Goal: Task Accomplishment & Management: Use online tool/utility

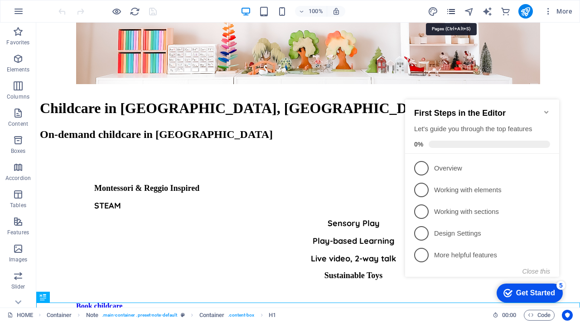
click at [448, 7] on icon "pages" at bounding box center [451, 11] width 10 height 10
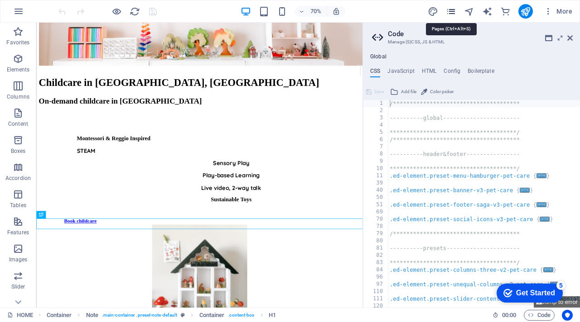
click at [450, 11] on icon "pages" at bounding box center [451, 11] width 10 height 10
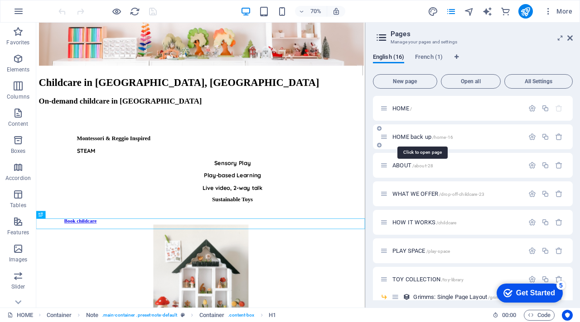
click at [403, 135] on span "HOME back up /home-16" at bounding box center [422, 137] width 61 height 7
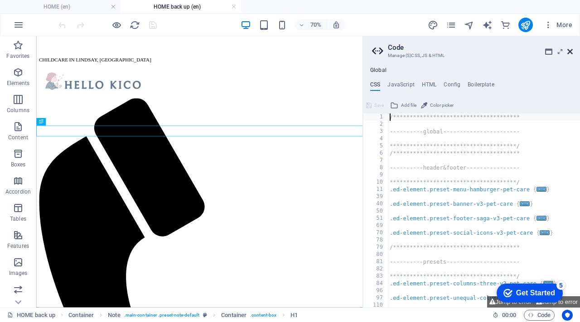
scroll to position [154, 0]
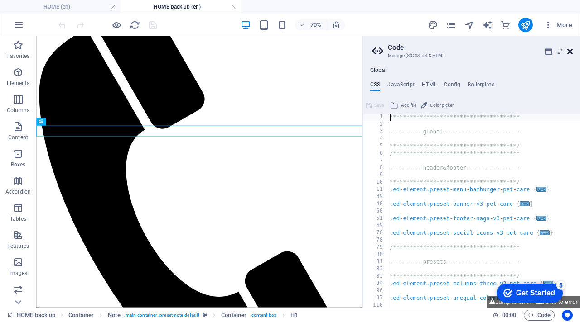
click at [570, 52] on icon at bounding box center [569, 51] width 5 height 7
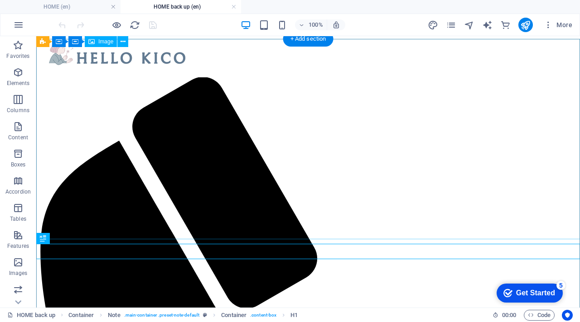
scroll to position [0, 0]
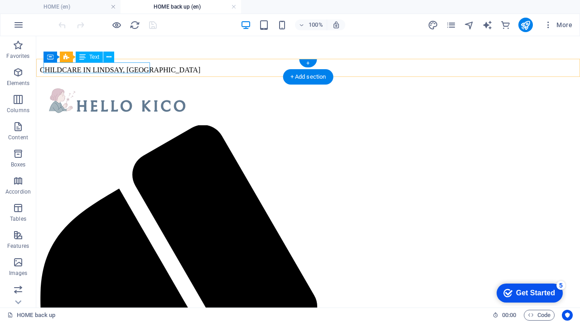
click at [144, 67] on div "CHILDCARE IN LINDSAY, [GEOGRAPHIC_DATA]" at bounding box center [308, 70] width 536 height 8
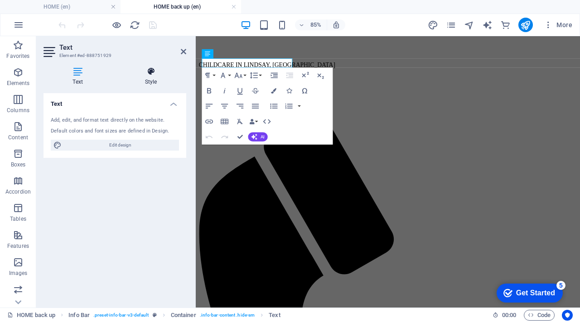
click at [147, 81] on h4 "Style" at bounding box center [150, 76] width 71 height 19
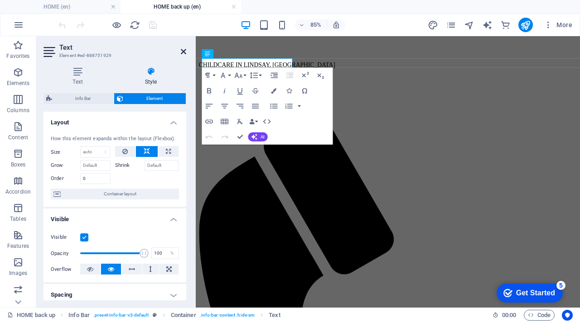
click at [183, 50] on icon at bounding box center [183, 51] width 5 height 7
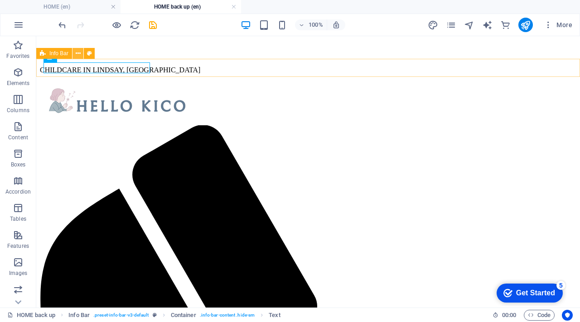
click at [75, 53] on button at bounding box center [77, 53] width 11 height 11
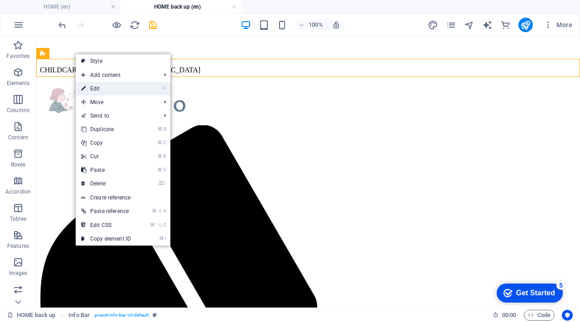
click at [97, 84] on link "⏎ Edit" at bounding box center [106, 89] width 61 height 14
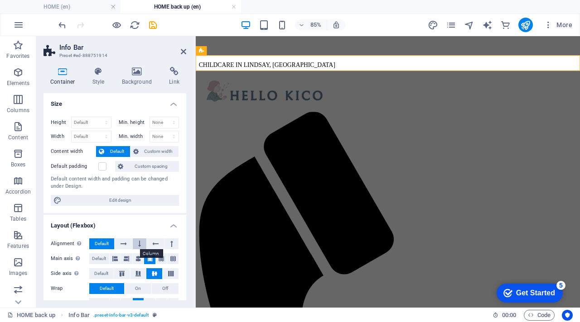
click at [139, 242] on icon at bounding box center [139, 244] width 3 height 11
click at [152, 25] on icon "save" at bounding box center [153, 25] width 10 height 10
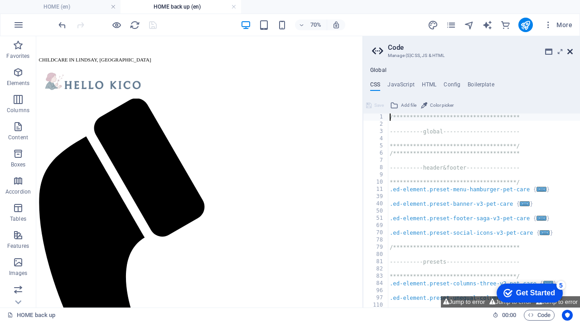
click at [569, 53] on icon at bounding box center [569, 51] width 5 height 7
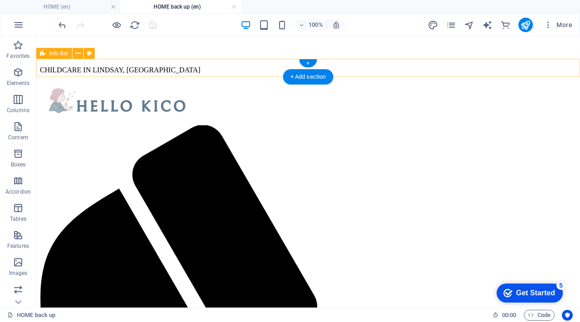
click at [134, 75] on div "CHILDCARE IN LINDSAY, [GEOGRAPHIC_DATA]" at bounding box center [308, 70] width 536 height 23
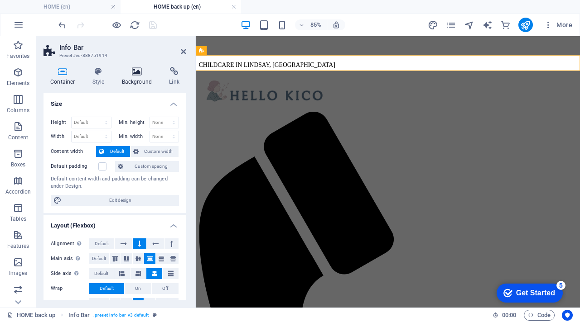
click at [130, 77] on h4 "Background" at bounding box center [139, 76] width 48 height 19
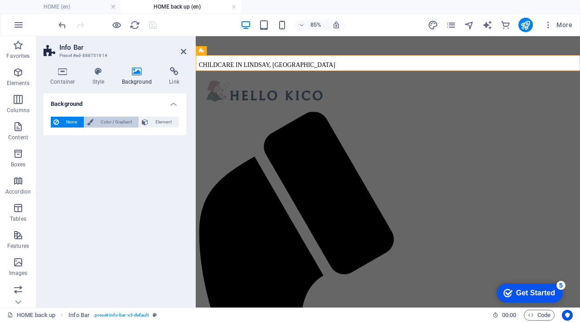
click at [114, 123] on span "Color / Gradient" at bounding box center [116, 122] width 40 height 11
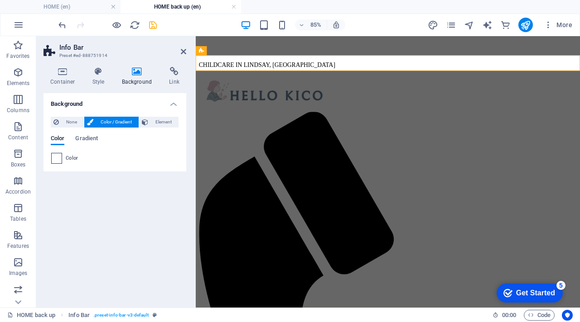
click at [55, 160] on span at bounding box center [57, 159] width 10 height 10
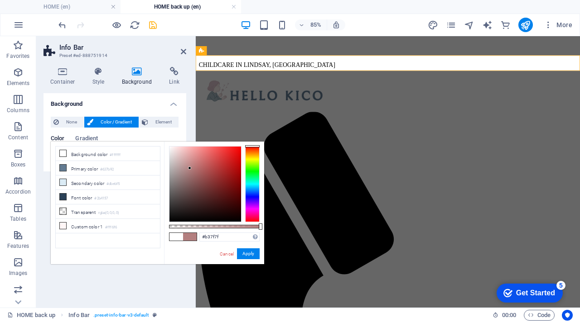
click at [190, 168] on div at bounding box center [205, 184] width 72 height 75
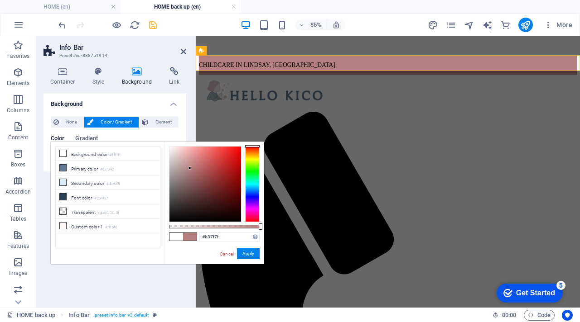
click at [186, 157] on div at bounding box center [205, 184] width 72 height 75
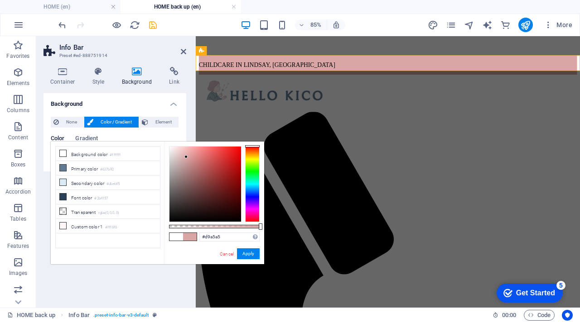
click at [186, 152] on div at bounding box center [205, 184] width 72 height 75
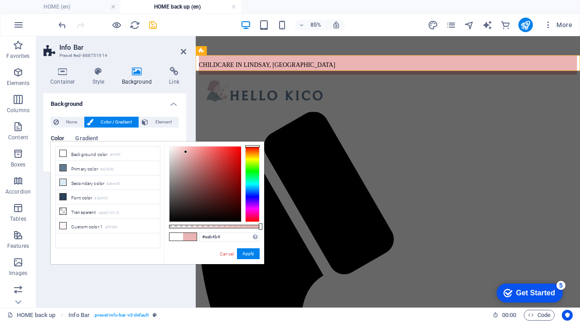
click at [186, 147] on div at bounding box center [205, 184] width 72 height 75
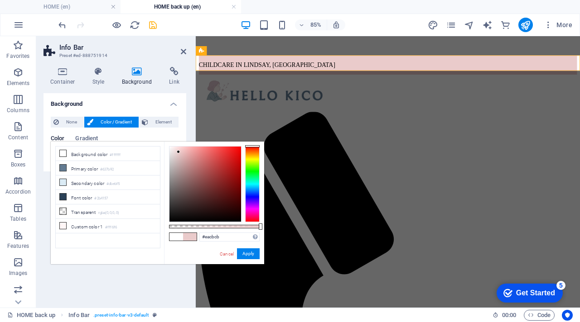
type input "#eacaca"
drag, startPoint x: 184, startPoint y: 147, endPoint x: 179, endPoint y: 152, distance: 7.7
click at [179, 152] on div at bounding box center [178, 151] width 3 height 3
click at [251, 251] on button "Apply" at bounding box center [248, 254] width 23 height 11
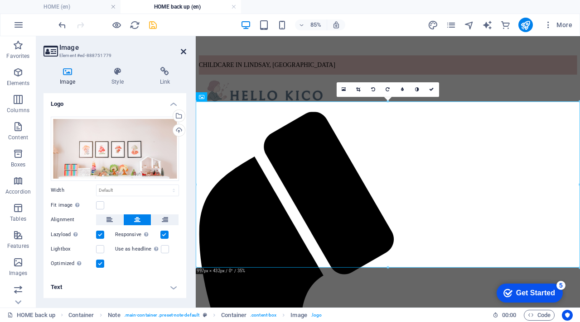
click at [183, 50] on icon at bounding box center [183, 51] width 5 height 7
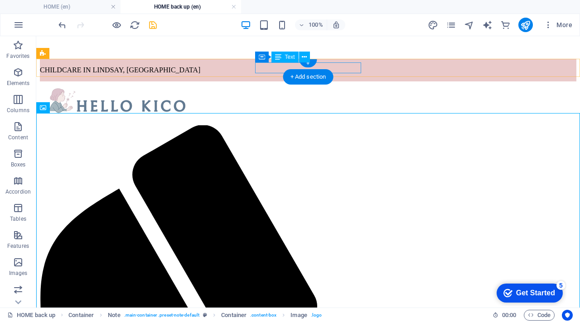
click at [262, 69] on div "CHILDCARE IN LINDSAY, [GEOGRAPHIC_DATA]" at bounding box center [308, 70] width 536 height 8
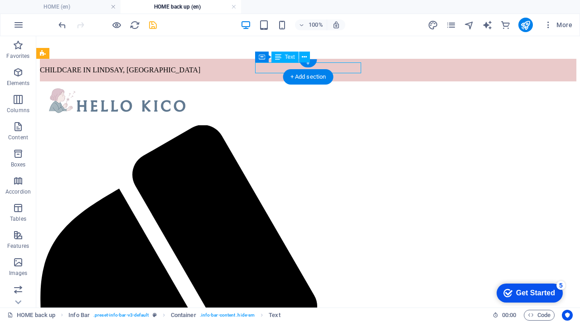
click at [262, 69] on div "CHILDCARE IN LINDSAY, [GEOGRAPHIC_DATA]" at bounding box center [308, 70] width 536 height 8
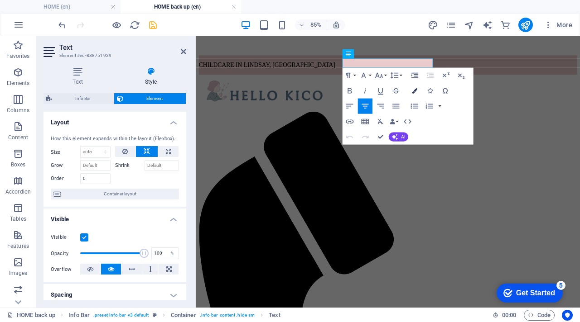
click at [414, 93] on icon "button" at bounding box center [414, 90] width 5 height 5
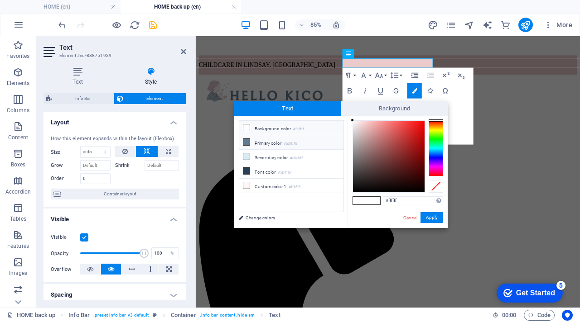
click at [265, 138] on li "Primary color #637b92" at bounding box center [291, 142] width 104 height 14
type input "#637b92"
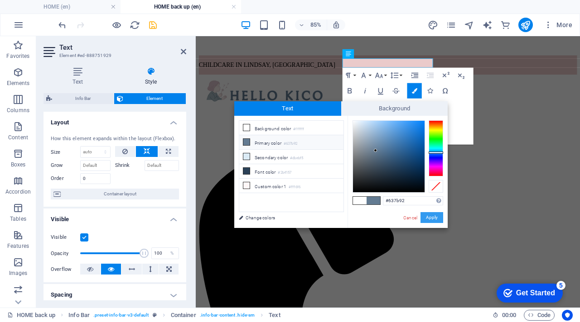
click at [433, 221] on button "Apply" at bounding box center [431, 217] width 23 height 11
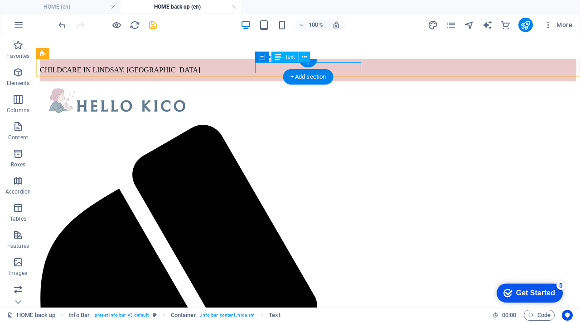
click at [333, 67] on div "CHILDCARE IN LINDSAY, [GEOGRAPHIC_DATA]" at bounding box center [308, 70] width 536 height 8
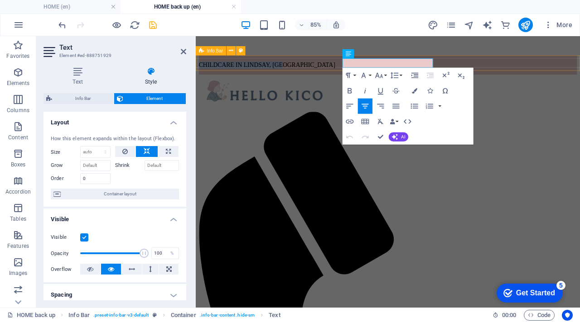
drag, startPoint x: 370, startPoint y: 66, endPoint x: 479, endPoint y: 69, distance: 109.7
click at [479, 69] on div "CHILDCARE IN LINDSAY, [GEOGRAPHIC_DATA]" at bounding box center [421, 70] width 445 height 23
click at [413, 93] on icon "button" at bounding box center [414, 90] width 5 height 5
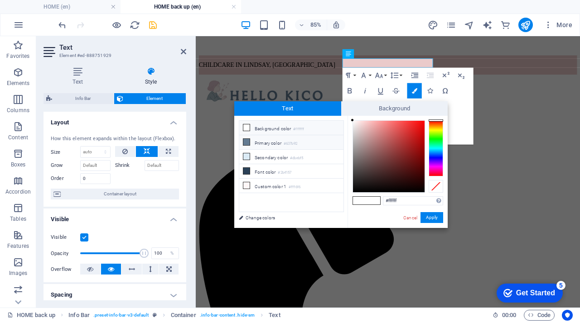
click at [272, 142] on li "Primary color #637b92" at bounding box center [291, 142] width 104 height 14
type input "#637b92"
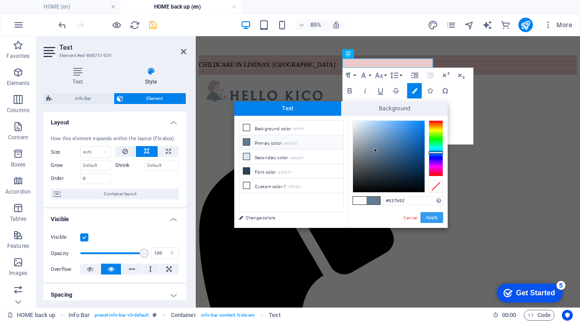
click at [432, 220] on button "Apply" at bounding box center [431, 217] width 23 height 11
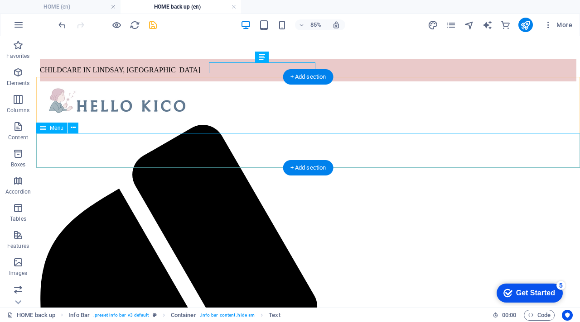
select select
select select "3"
select select
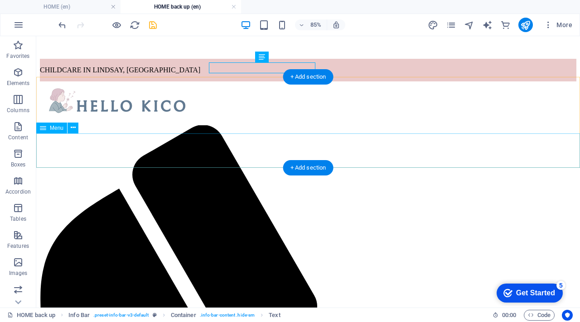
select select
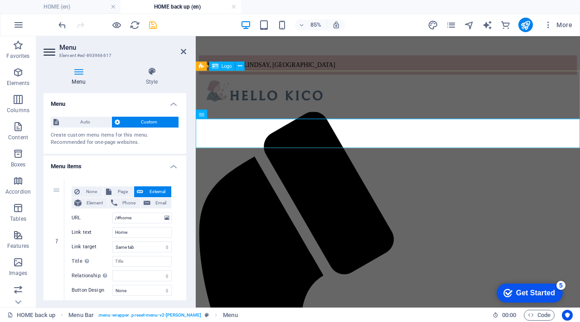
click at [317, 121] on div at bounding box center [421, 104] width 445 height 44
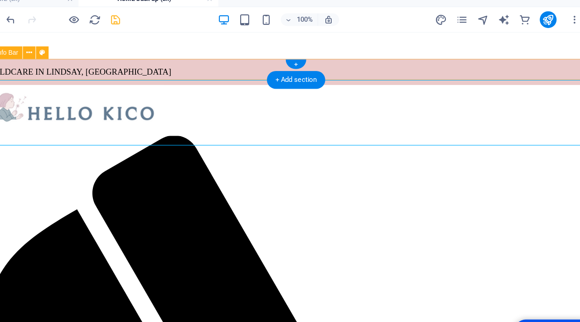
click at [135, 62] on div "CHILDCARE IN LINDSAY, [GEOGRAPHIC_DATA]" at bounding box center [253, 66] width 536 height 23
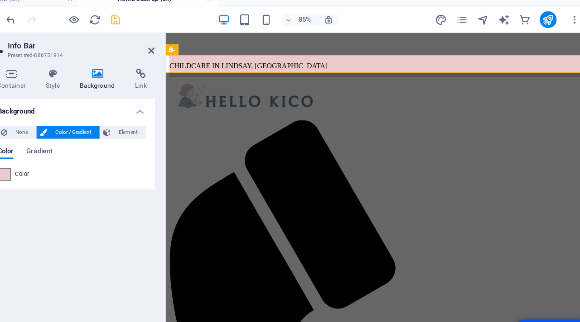
click at [58, 156] on span at bounding box center [57, 159] width 10 height 10
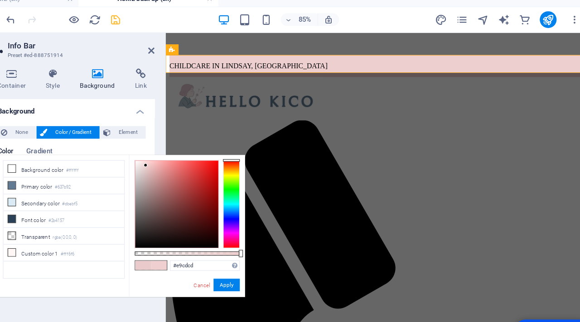
type input "#e7cccc"
click at [178, 153] on div at bounding box center [177, 152] width 3 height 3
click at [251, 250] on button "Apply" at bounding box center [248, 254] width 23 height 11
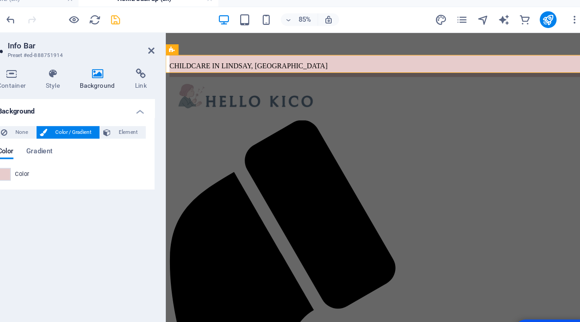
click at [182, 46] on h2 "Info Bar" at bounding box center [122, 47] width 127 height 8
click at [183, 53] on icon at bounding box center [183, 51] width 5 height 7
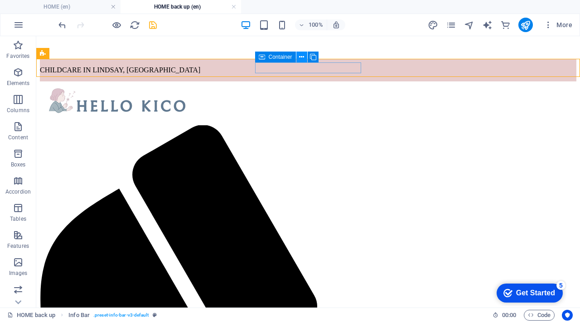
click at [304, 56] on button at bounding box center [301, 57] width 11 height 11
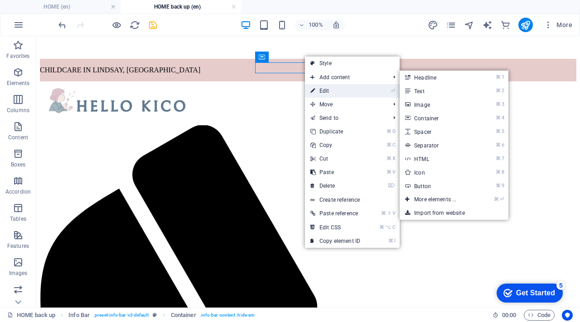
click at [324, 91] on link "⏎ Edit" at bounding box center [335, 91] width 61 height 14
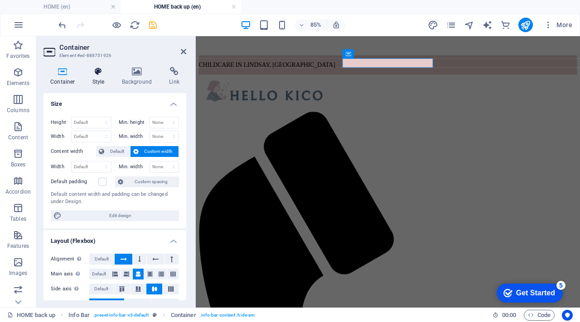
click at [92, 78] on h4 "Style" at bounding box center [100, 76] width 29 height 19
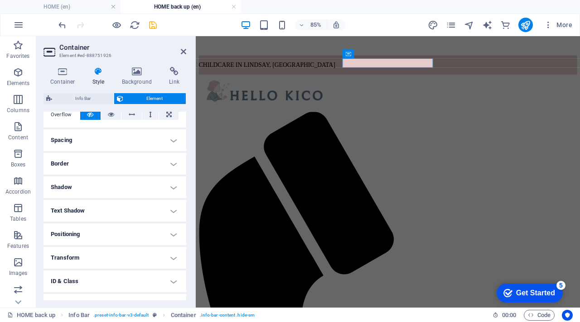
scroll to position [194, 0]
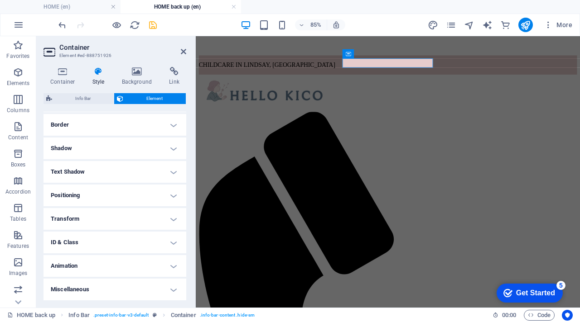
click at [120, 266] on h4 "Animation" at bounding box center [114, 266] width 143 height 22
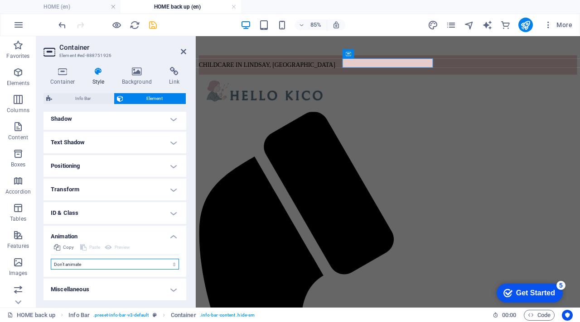
click at [120, 263] on select "Don't animate Show / Hide Slide up/down Zoom in/out Slide left to right Slide r…" at bounding box center [115, 264] width 128 height 11
select select "move-right-to-left"
click at [51, 259] on select "Don't animate Show / Hide Slide up/down Zoom in/out Slide left to right Slide r…" at bounding box center [115, 264] width 128 height 11
select select "scroll"
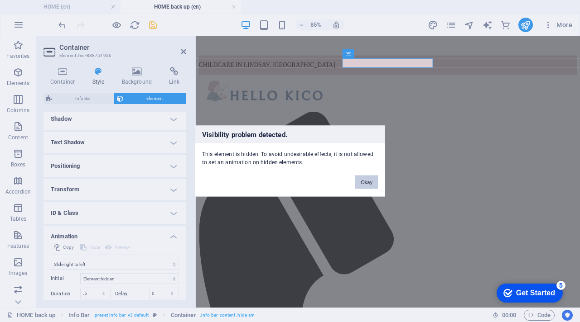
click at [370, 184] on button "Okay" at bounding box center [366, 183] width 23 height 14
select select "none"
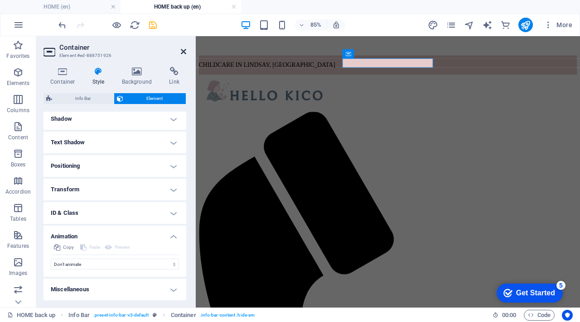
click at [183, 52] on icon at bounding box center [183, 51] width 5 height 7
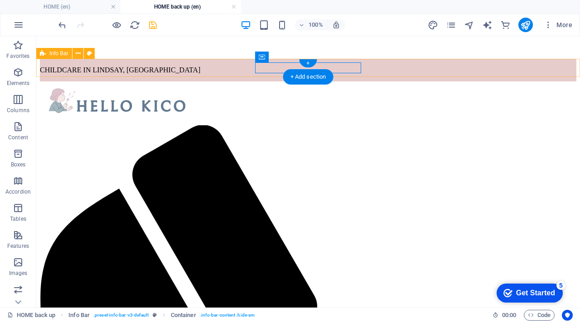
click at [245, 66] on div "CHILDCARE IN LINDSAY, [GEOGRAPHIC_DATA]" at bounding box center [308, 70] width 536 height 23
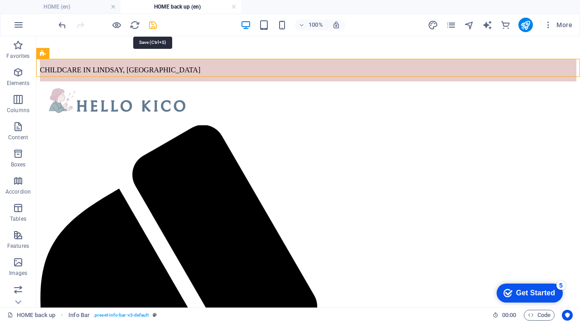
click at [153, 20] on icon "save" at bounding box center [153, 25] width 10 height 10
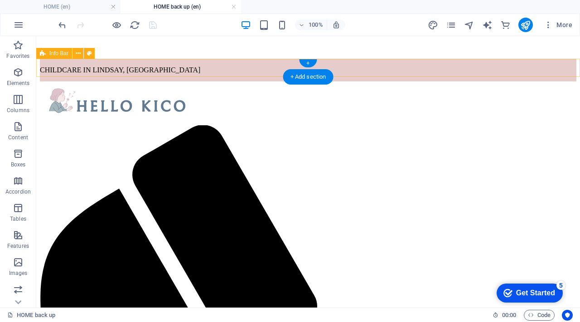
click at [215, 71] on div "CHILDCARE IN LINDSAY, [GEOGRAPHIC_DATA]" at bounding box center [308, 70] width 536 height 23
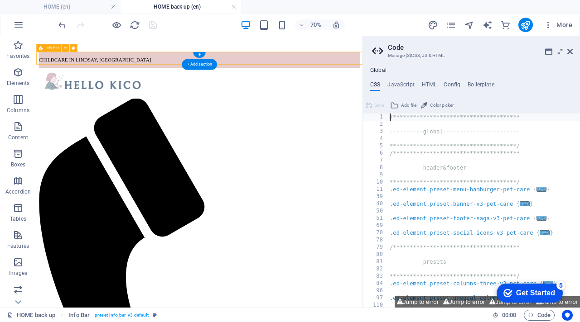
click at [95, 62] on div "CHILDCARE IN LINDSAY, [GEOGRAPHIC_DATA]" at bounding box center [269, 70] width 459 height 23
click at [66, 48] on icon at bounding box center [66, 48] width 4 height 7
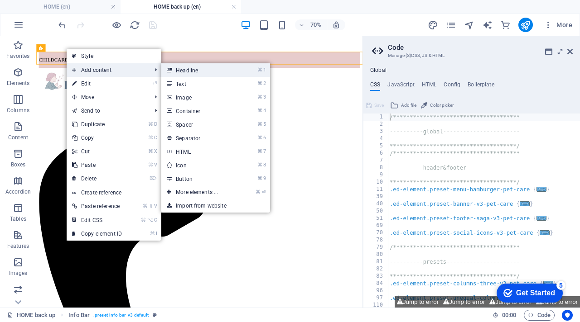
click at [195, 70] on link "⌘ 1 Headline" at bounding box center [198, 70] width 75 height 14
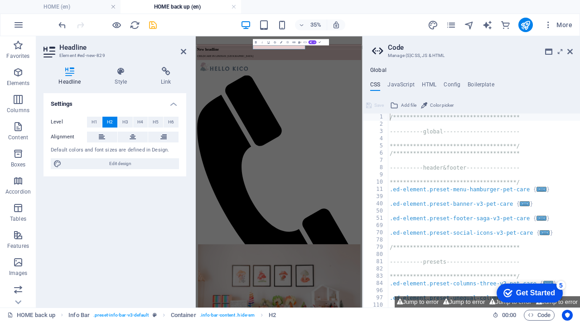
scroll to position [767, 0]
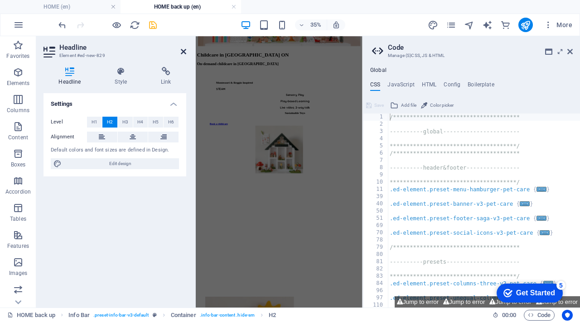
click at [183, 50] on icon at bounding box center [183, 51] width 5 height 7
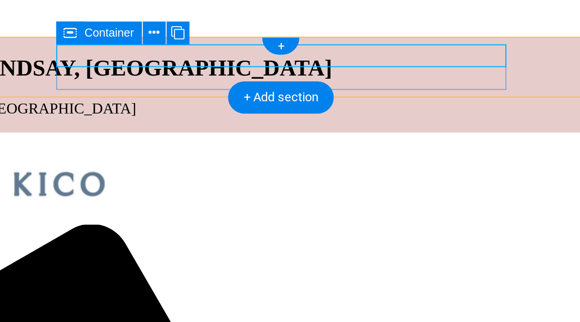
click at [0, 31] on div "CHILDCARE IN LINDSAY, ON CHILDCARE IN LINDSAY, [GEOGRAPHIC_DATA]" at bounding box center [24, 36] width 459 height 46
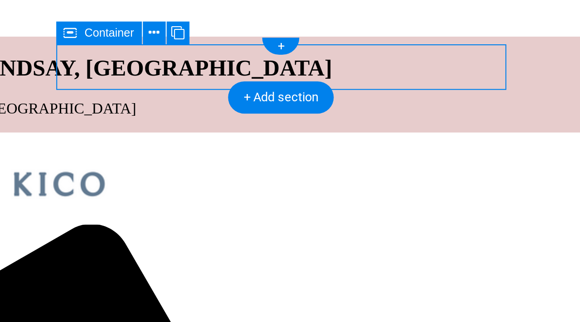
click at [0, 31] on div "CHILDCARE IN LINDSAY, ON CHILDCARE IN LINDSAY, [GEOGRAPHIC_DATA]" at bounding box center [24, 36] width 459 height 46
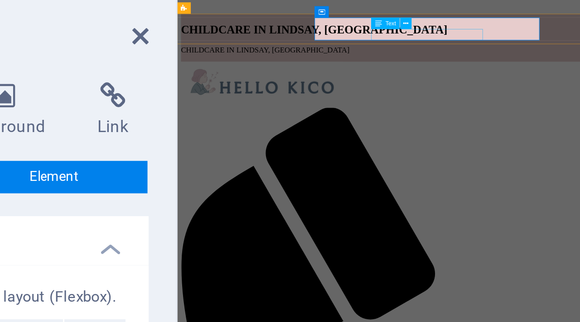
click at [402, 43] on div "CHILDCARE IN LINDSAY, [GEOGRAPHIC_DATA]" at bounding box center [415, 47] width 469 height 8
click at [272, 48] on icon at bounding box center [272, 47] width 2 height 3
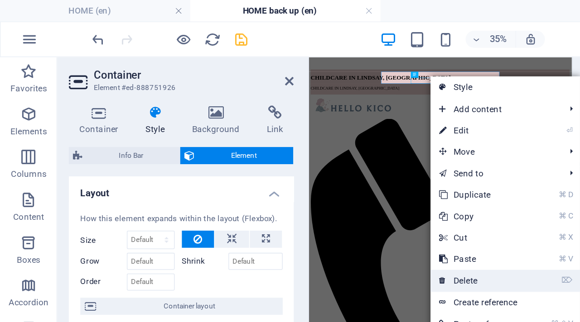
click at [309, 178] on link "⌦ Delete" at bounding box center [303, 178] width 61 height 14
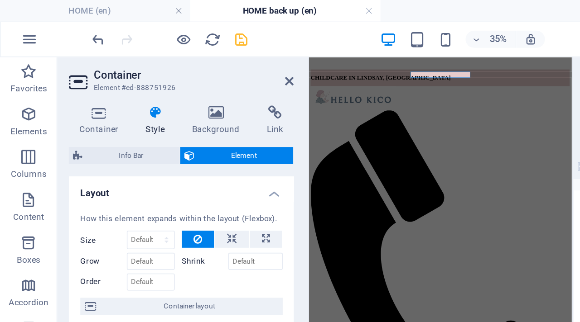
click at [186, 53] on aside "Container Element #ed-888751926 Container Style Background Link Size Height Def…" at bounding box center [115, 172] width 159 height 272
click at [183, 51] on icon at bounding box center [183, 51] width 5 height 7
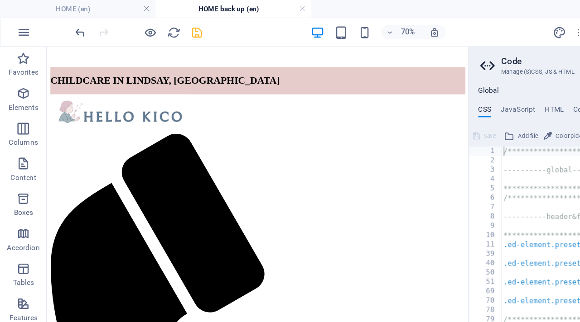
click at [96, 35] on div "70% More" at bounding box center [289, 25] width 579 height 22
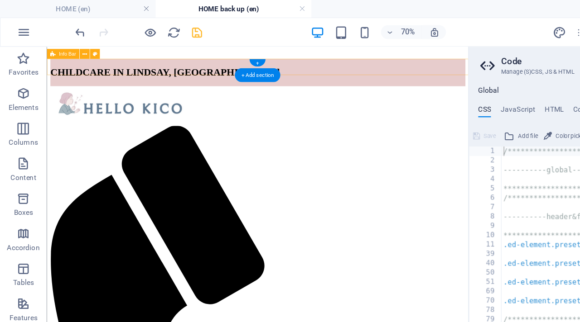
scroll to position [11, 0]
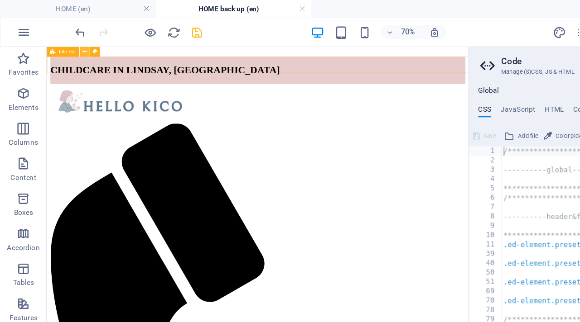
click at [67, 40] on button at bounding box center [66, 40] width 8 height 8
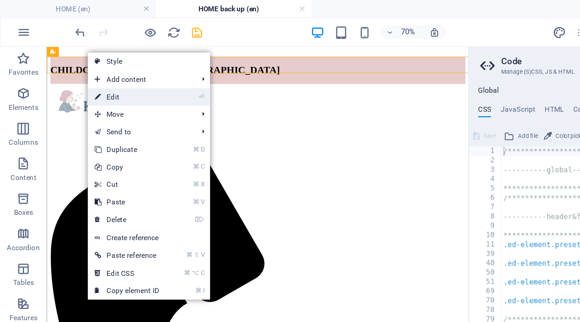
click at [88, 76] on link "⏎ Edit" at bounding box center [98, 75] width 61 height 14
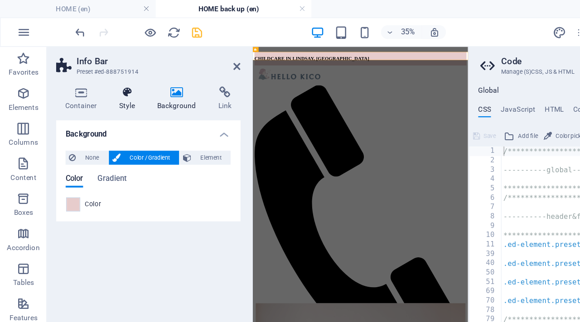
click at [97, 79] on h4 "Style" at bounding box center [100, 76] width 29 height 19
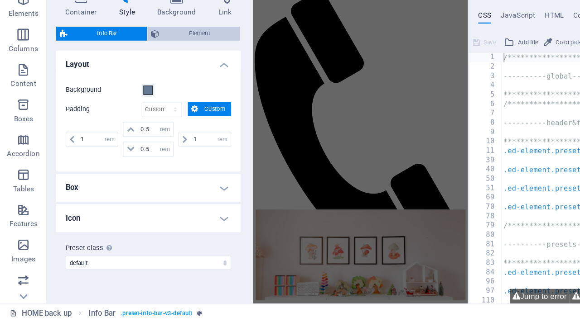
click at [165, 96] on span "Element" at bounding box center [154, 98] width 57 height 11
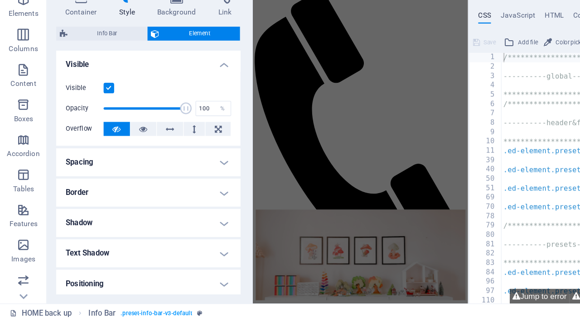
scroll to position [96, 0]
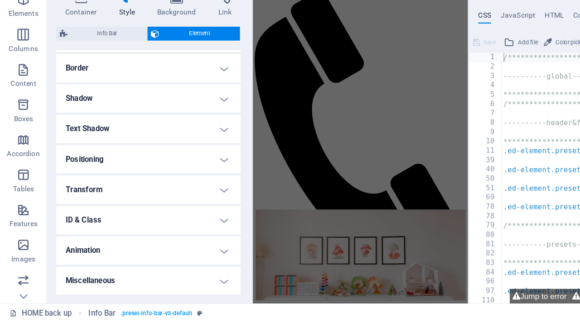
click at [131, 268] on h4 "Animation" at bounding box center [114, 267] width 143 height 22
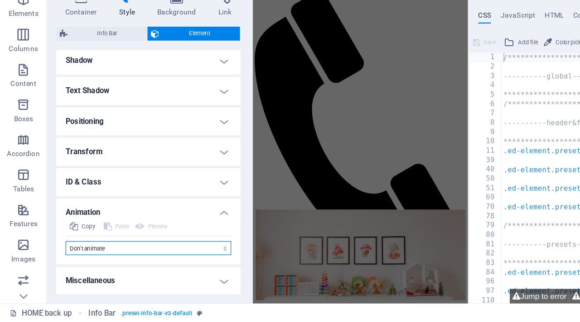
click at [132, 262] on select "Don't animate Show / Hide Slide up/down Zoom in/out Slide left to right Slide r…" at bounding box center [115, 264] width 128 height 11
select select "move-right-to-left"
click at [51, 259] on select "Don't animate Show / Hide Slide up/down Zoom in/out Slide left to right Slide r…" at bounding box center [115, 264] width 128 height 11
select select "scroll"
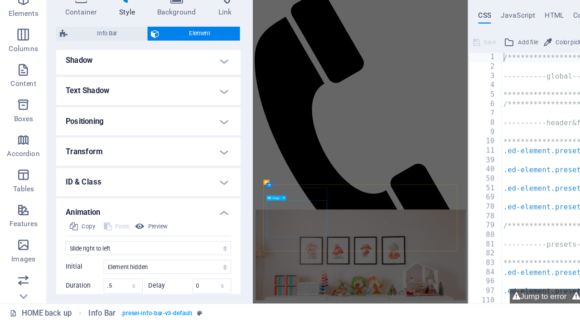
scroll to position [0, 0]
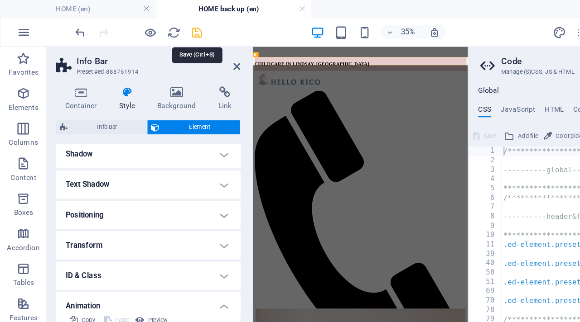
click at [153, 24] on icon "save" at bounding box center [153, 25] width 10 height 10
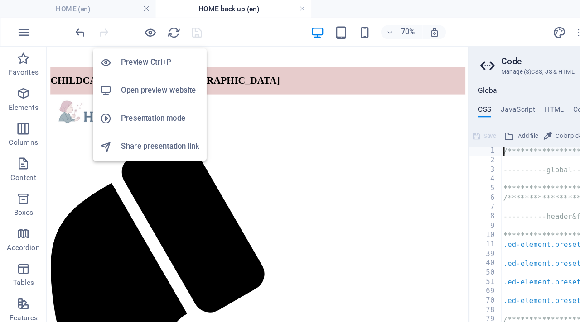
click at [129, 70] on h6 "Open preview website" at bounding box center [124, 70] width 61 height 11
click at [124, 50] on h6 "Preview Ctrl+P" at bounding box center [124, 48] width 61 height 11
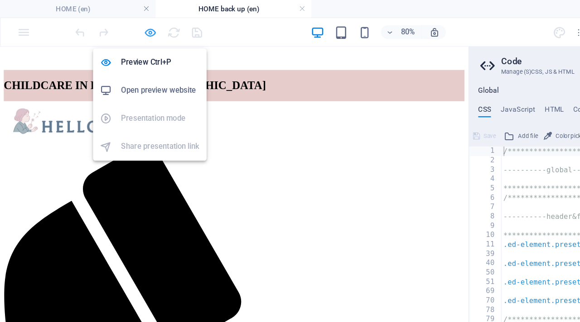
click at [117, 26] on icon "button" at bounding box center [116, 25] width 10 height 10
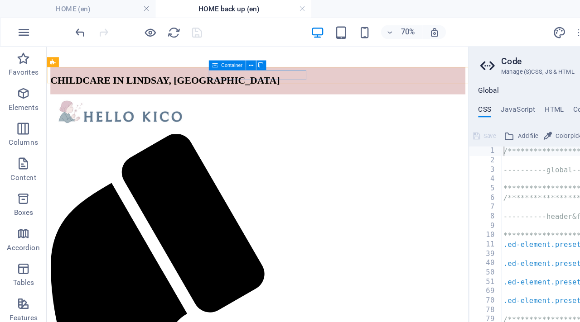
click at [189, 48] on div "Container" at bounding box center [176, 51] width 29 height 8
click at [193, 50] on icon at bounding box center [194, 51] width 4 height 7
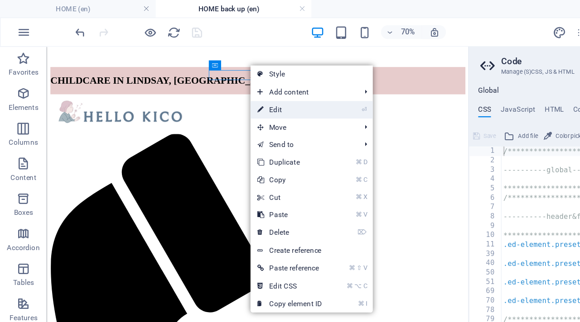
click at [219, 84] on link "⏎ Edit" at bounding box center [224, 85] width 61 height 14
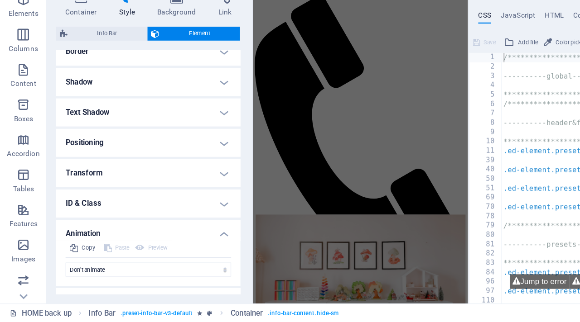
scroll to position [223, 0]
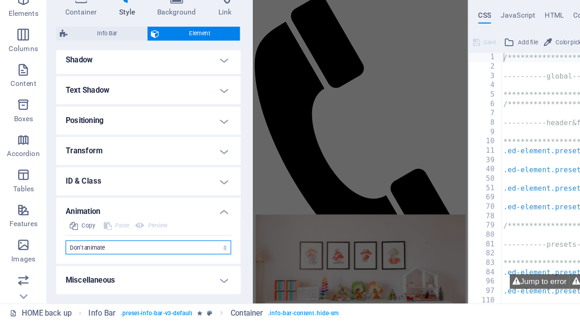
click at [138, 263] on select "Don't animate Show / Hide Slide up/down Zoom in/out Slide left to right Slide r…" at bounding box center [115, 264] width 128 height 11
click at [51, 259] on select "Don't animate Show / Hide Slide up/down Zoom in/out Slide left to right Slide r…" at bounding box center [115, 264] width 128 height 11
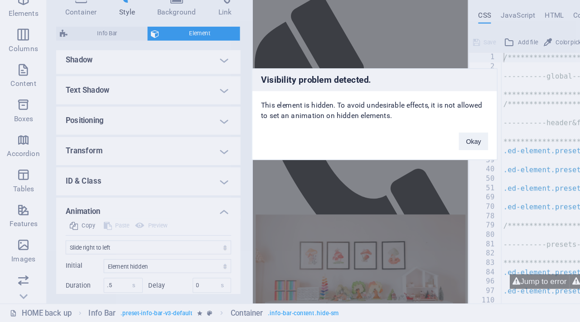
click at [130, 281] on div "Visibility problem detected. This element is hidden. To avoid undesirable effec…" at bounding box center [290, 161] width 580 height 322
click at [160, 276] on div "Visibility problem detected. This element is hidden. To avoid undesirable effec…" at bounding box center [290, 161] width 580 height 322
click at [172, 279] on div "Visibility problem detected. This element is hidden. To avoid undesirable effec…" at bounding box center [290, 161] width 580 height 322
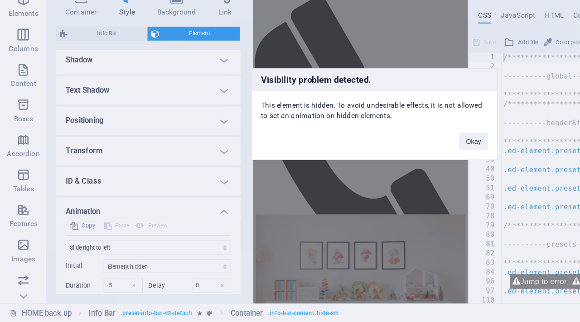
click at [172, 279] on div "Visibility problem detected. This element is hidden. To avoid undesirable effec…" at bounding box center [290, 161] width 580 height 322
click at [364, 185] on button "Okay" at bounding box center [366, 183] width 23 height 14
select select "none"
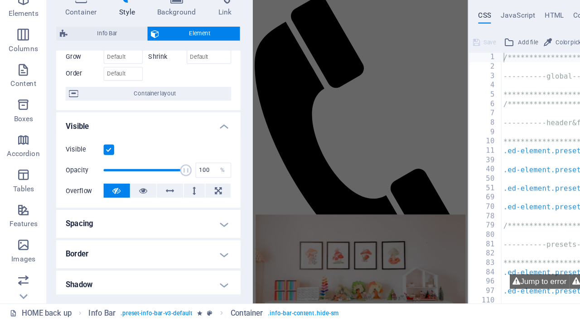
scroll to position [0, 0]
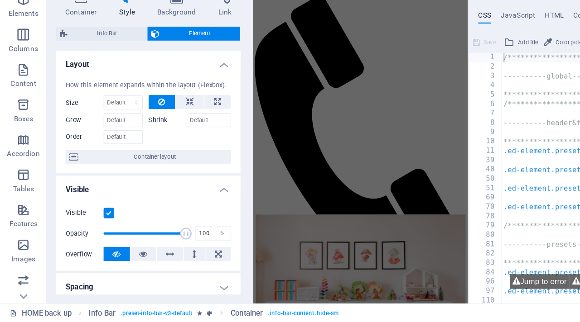
click at [171, 121] on h4 "Layout" at bounding box center [114, 120] width 143 height 16
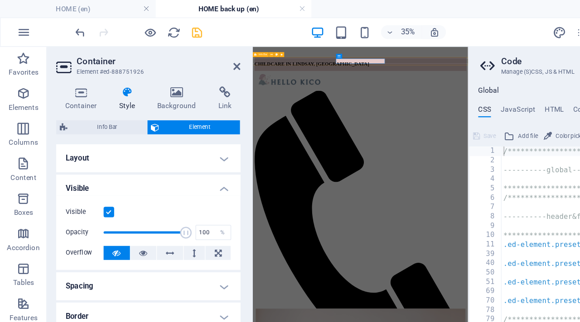
click at [395, 74] on div "CHILDCARE IN LINDSAY, [GEOGRAPHIC_DATA]" at bounding box center [490, 84] width 469 height 30
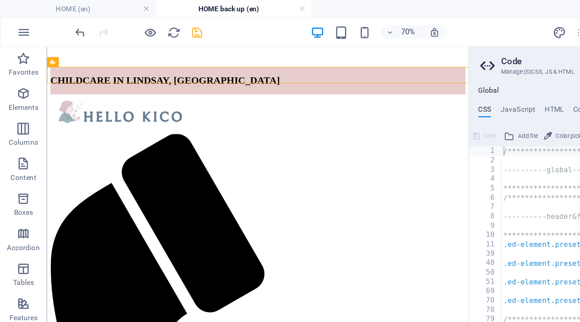
click at [61, 79] on div "CHILDCARE IN LINDSAY, [GEOGRAPHIC_DATA]" at bounding box center [279, 84] width 459 height 30
select select "move-right-to-left"
select select "s"
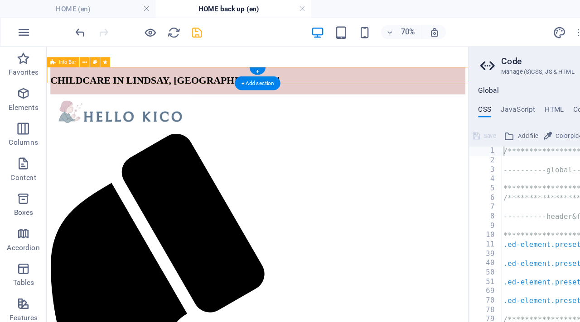
select select "s"
select select "scroll"
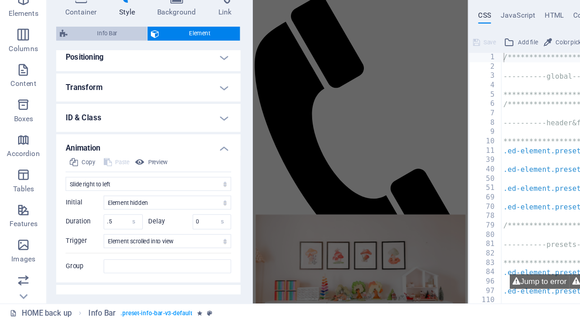
scroll to position [190, 0]
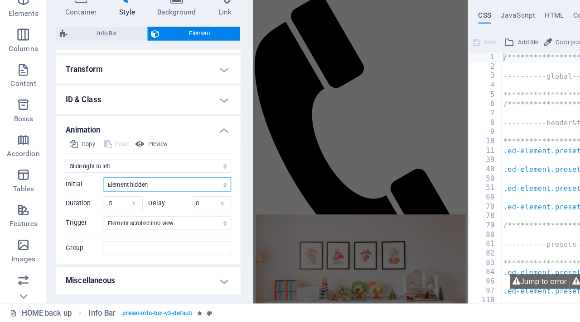
click at [97, 217] on select "Element hidden Element shown" at bounding box center [129, 215] width 99 height 11
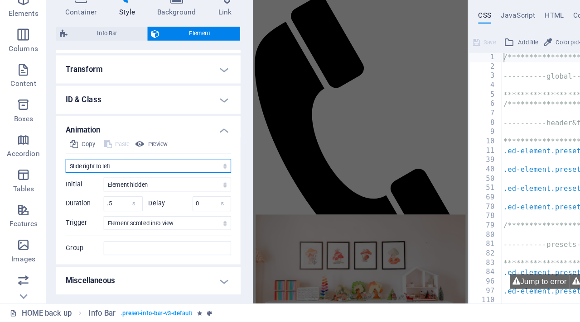
click at [72, 201] on select "Don't animate Show / Hide Slide up/down Zoom in/out Slide left to right Slide r…" at bounding box center [115, 201] width 128 height 11
select select "move-bottom-to-top"
click at [51, 196] on select "Don't animate Show / Hide Slide up/down Zoom in/out Slide left to right Slide r…" at bounding box center [115, 201] width 128 height 11
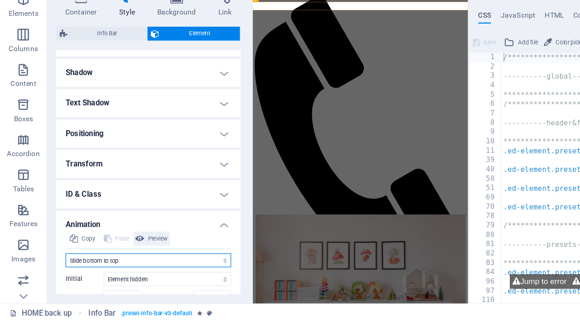
scroll to position [0, 0]
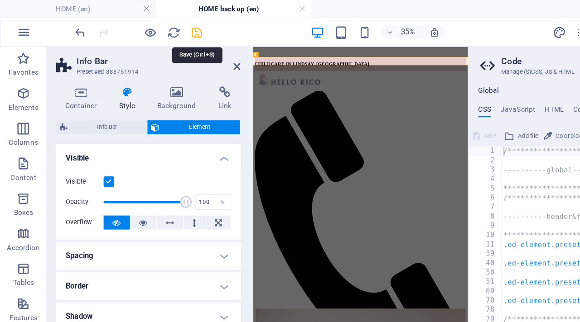
click at [154, 27] on icon "save" at bounding box center [153, 25] width 10 height 10
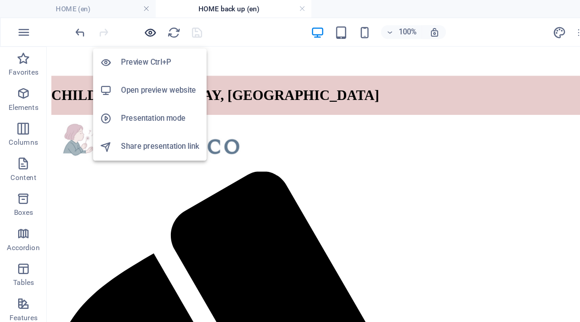
click at [118, 27] on icon "button" at bounding box center [116, 25] width 10 height 10
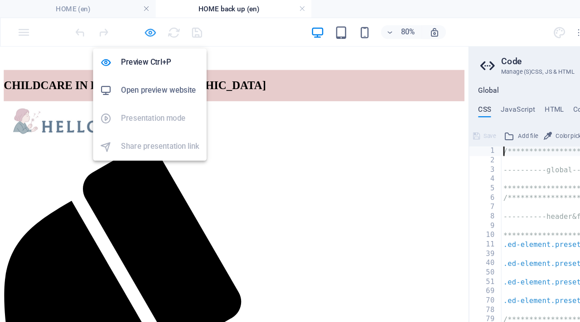
click at [117, 26] on icon "button" at bounding box center [116, 25] width 10 height 10
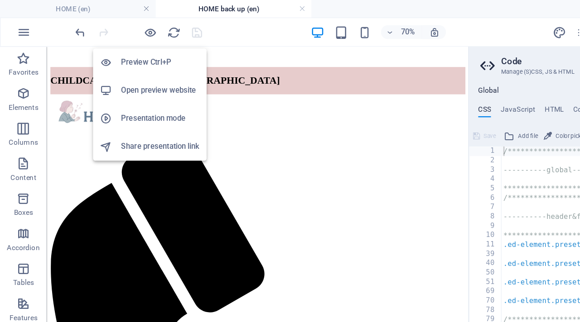
click at [117, 48] on h6 "Preview Ctrl+P" at bounding box center [124, 48] width 61 height 11
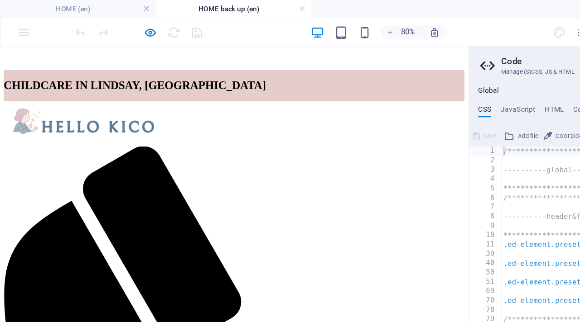
click at [69, 114] on div at bounding box center [227, 122] width 446 height 44
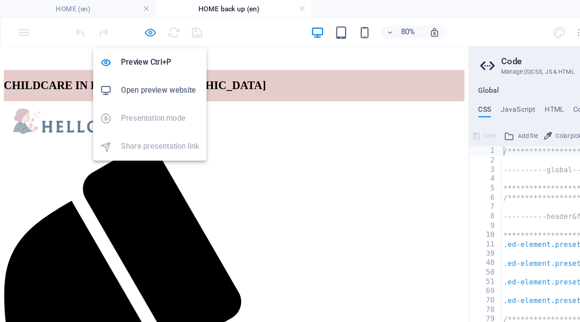
click at [115, 23] on icon "button" at bounding box center [116, 25] width 10 height 10
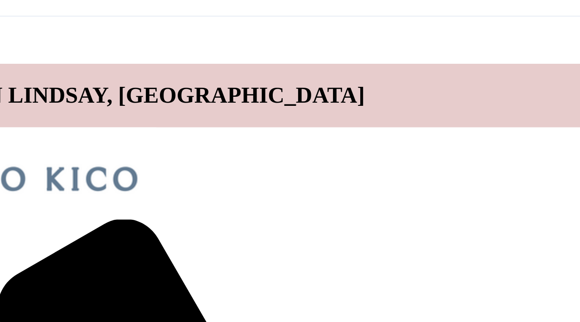
scroll to position [1, 0]
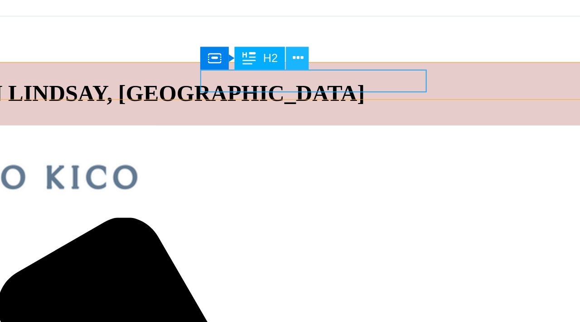
click at [193, 51] on icon at bounding box center [194, 50] width 4 height 7
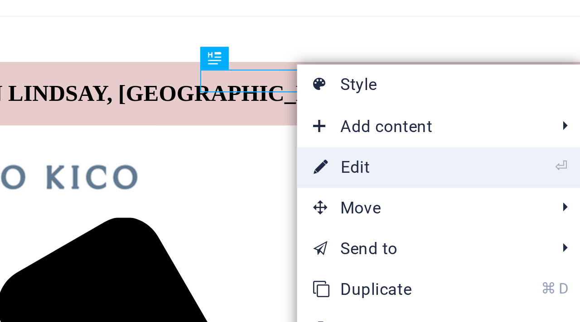
click at [212, 84] on link "⏎ Edit" at bounding box center [224, 87] width 61 height 14
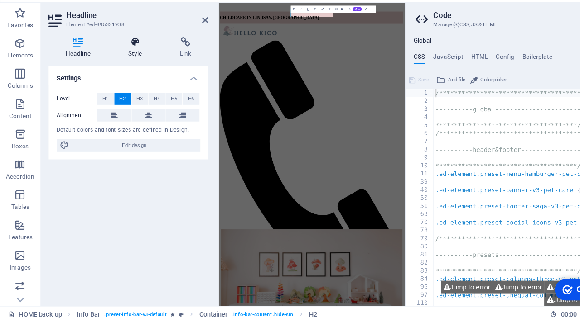
click at [124, 83] on h4 "Style" at bounding box center [123, 76] width 46 height 19
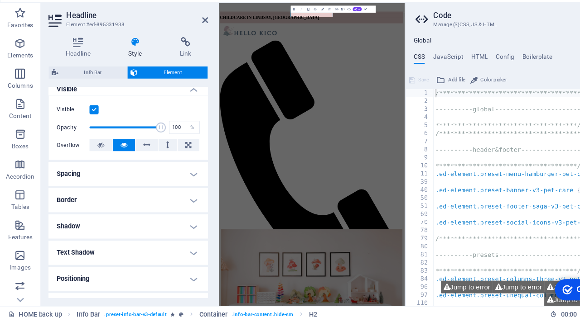
scroll to position [194, 0]
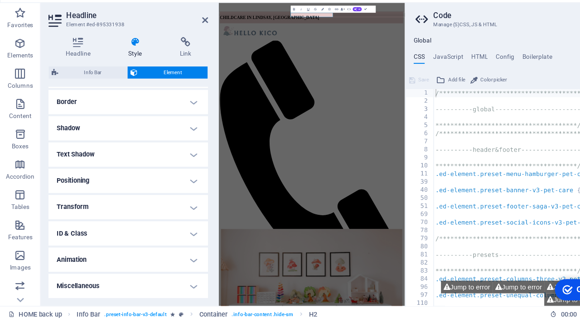
click at [147, 270] on h4 "Animation" at bounding box center [114, 266] width 143 height 22
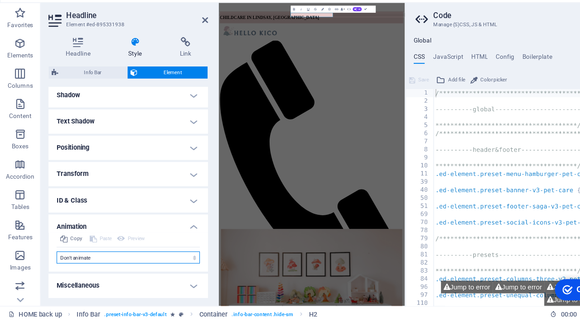
click at [146, 266] on select "Don't animate Show / Hide Slide up/down Zoom in/out Slide left to right Slide r…" at bounding box center [115, 264] width 128 height 11
select select "move-bottom-to-top"
click at [51, 259] on select "Don't animate Show / Hide Slide up/down Zoom in/out Slide left to right Slide r…" at bounding box center [115, 264] width 128 height 11
select select "scroll"
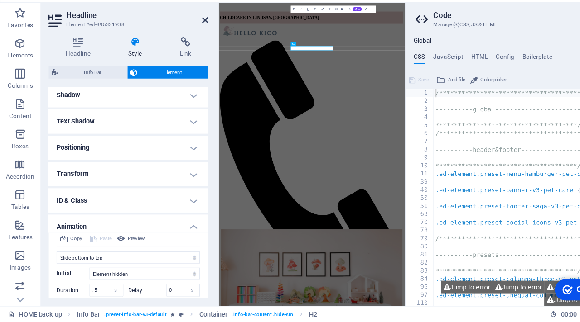
click at [183, 52] on icon at bounding box center [183, 51] width 5 height 7
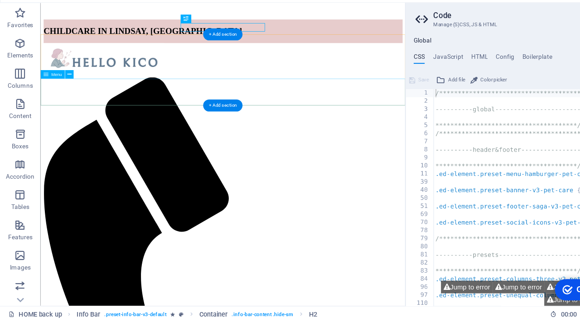
scroll to position [0, 0]
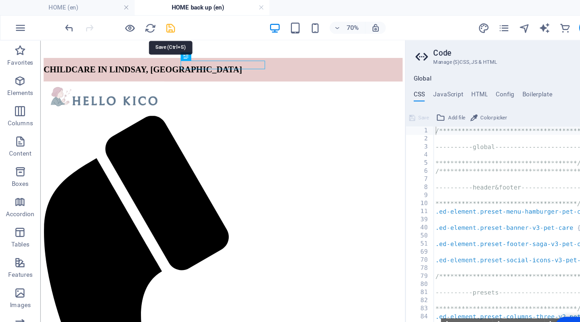
click at [148, 23] on icon "save" at bounding box center [153, 25] width 10 height 10
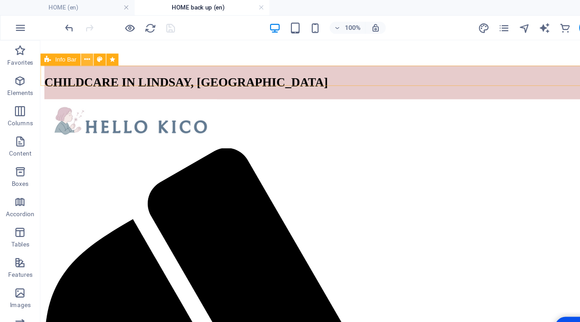
click at [74, 53] on button at bounding box center [77, 53] width 11 height 11
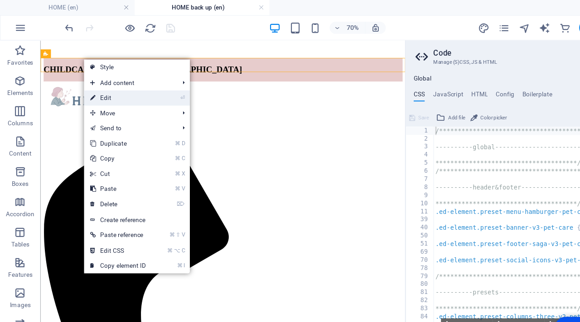
click at [94, 86] on link "⏎ Edit" at bounding box center [105, 88] width 61 height 14
select select "move-bottom-to-top"
select select "s"
select select "scroll"
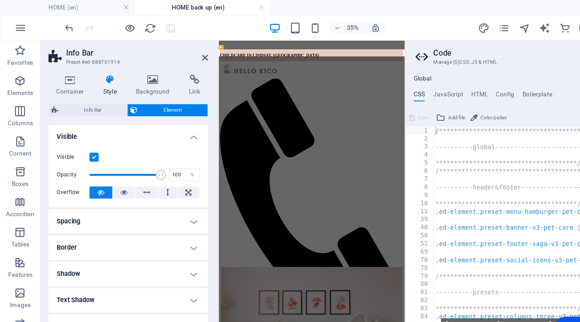
scroll to position [190, 0]
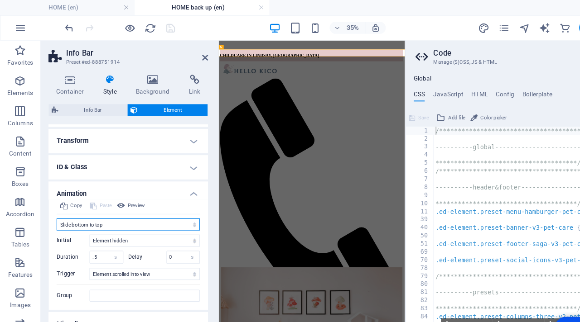
click at [111, 203] on select "Don't animate Show / Hide Slide up/down Zoom in/out Slide left to right Slide r…" at bounding box center [115, 201] width 128 height 11
select select "none"
click at [51, 207] on select "Don't animate Show / Hide Slide up/down Zoom in/out Slide left to right Slide r…" at bounding box center [115, 201] width 128 height 11
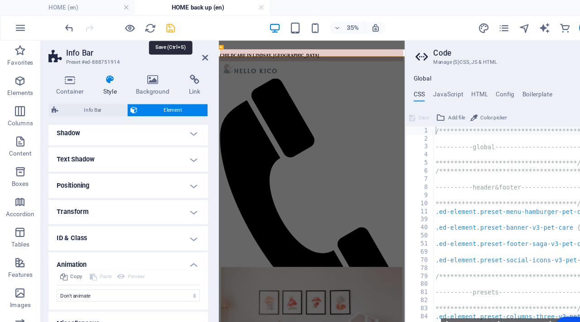
click at [153, 24] on icon "save" at bounding box center [153, 25] width 10 height 10
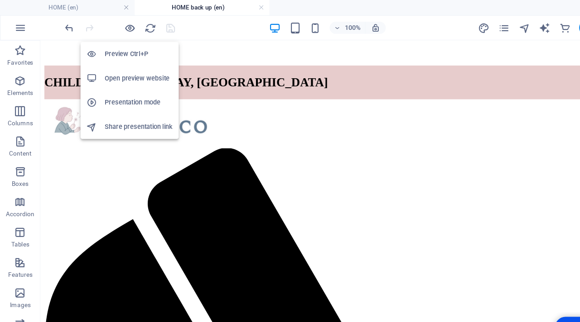
click at [116, 48] on h6 "Preview Ctrl+P" at bounding box center [124, 48] width 61 height 11
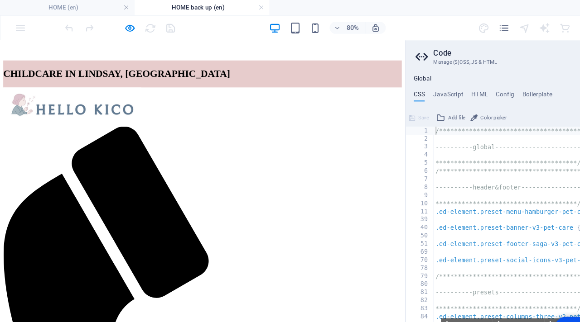
click at [422, 122] on div at bounding box center [227, 115] width 446 height 44
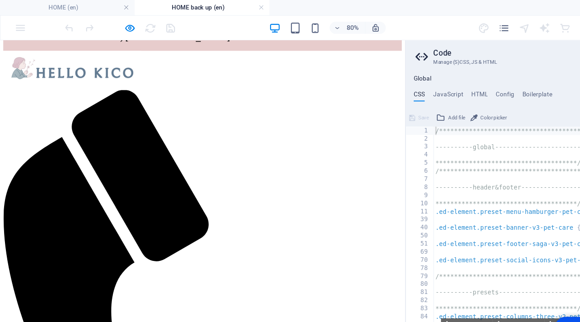
scroll to position [0, 0]
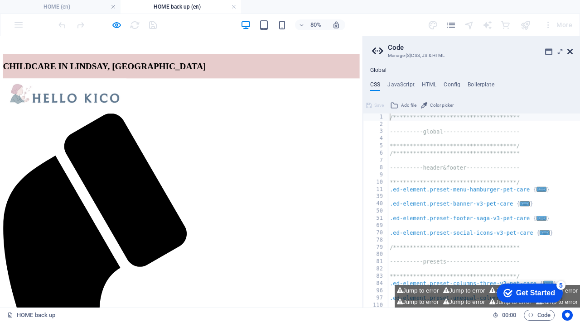
click at [572, 51] on icon at bounding box center [569, 51] width 5 height 7
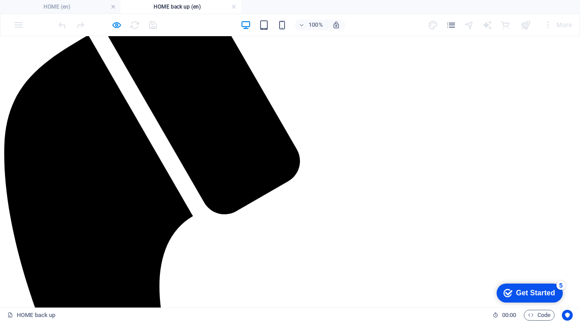
drag, startPoint x: 161, startPoint y: 70, endPoint x: 161, endPoint y: 76, distance: 6.3
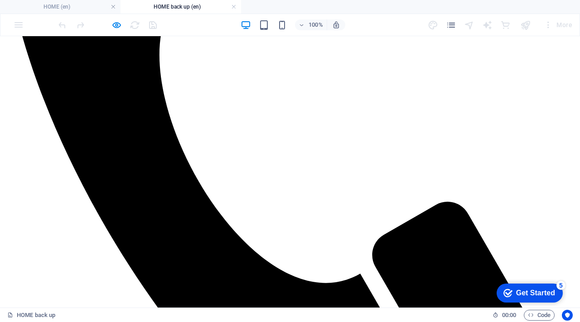
scroll to position [443, 0]
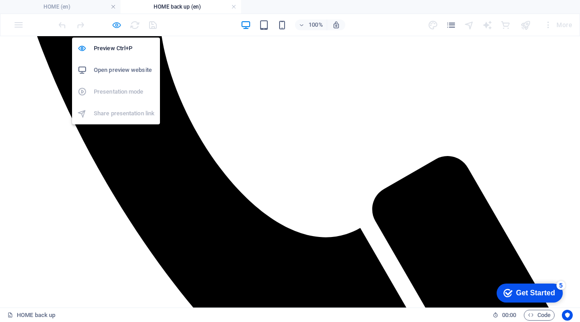
click at [112, 24] on icon "button" at bounding box center [116, 25] width 10 height 10
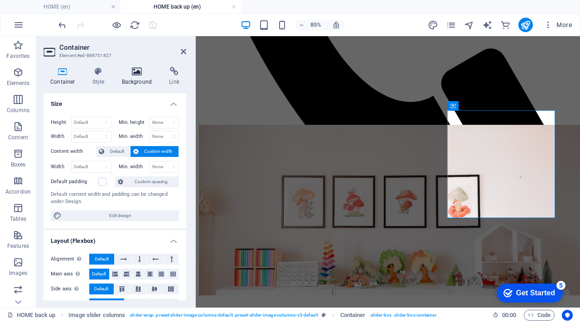
click at [133, 75] on icon at bounding box center [137, 71] width 44 height 9
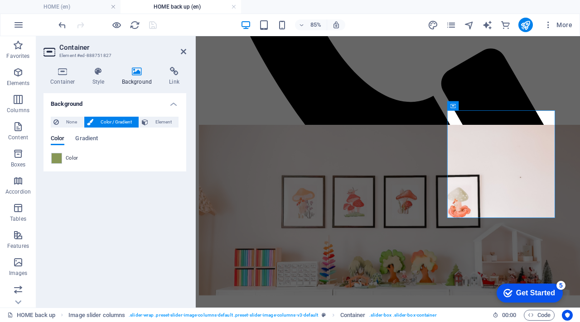
click at [64, 158] on div "Color" at bounding box center [114, 158] width 127 height 11
click at [58, 158] on span at bounding box center [57, 159] width 10 height 10
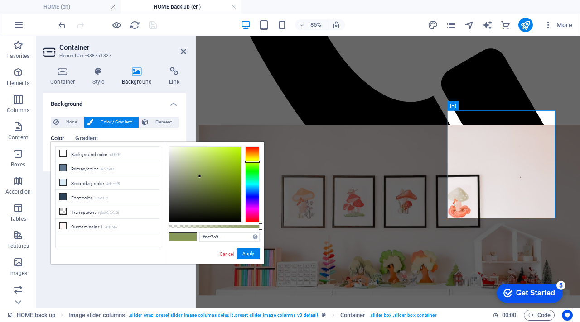
click at [182, 149] on div at bounding box center [205, 184] width 72 height 75
click at [249, 253] on button "Apply" at bounding box center [248, 254] width 23 height 11
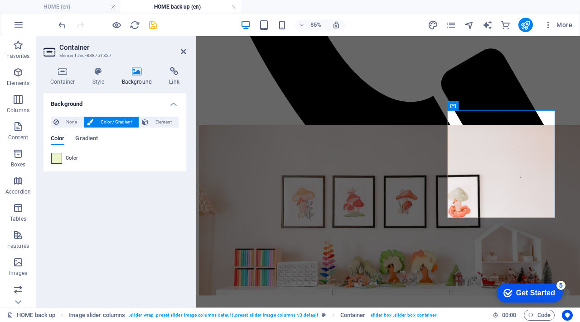
click at [55, 154] on span at bounding box center [57, 159] width 10 height 10
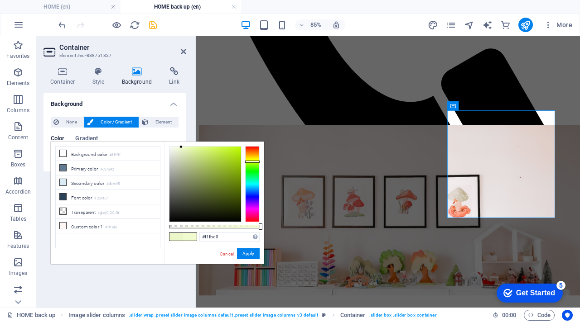
click at [181, 147] on div at bounding box center [180, 146] width 3 height 3
click at [257, 160] on div at bounding box center [252, 160] width 14 height 2
drag, startPoint x: 181, startPoint y: 145, endPoint x: 187, endPoint y: 146, distance: 6.4
click at [187, 146] on div at bounding box center [186, 145] width 3 height 3
click at [250, 162] on div at bounding box center [252, 184] width 14 height 76
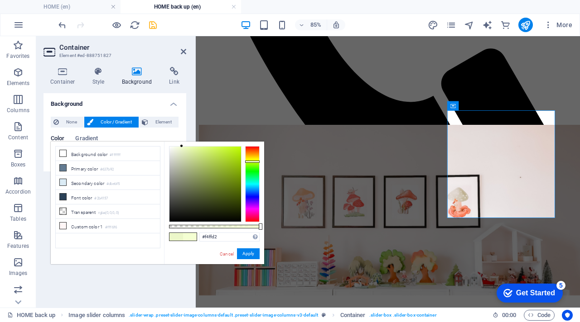
drag, startPoint x: 187, startPoint y: 145, endPoint x: 182, endPoint y: 145, distance: 5.9
click at [182, 145] on div at bounding box center [181, 145] width 3 height 3
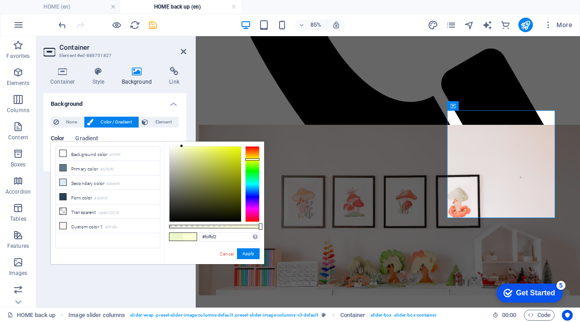
click at [259, 159] on div at bounding box center [252, 160] width 14 height 2
drag, startPoint x: 182, startPoint y: 144, endPoint x: 179, endPoint y: 154, distance: 9.6
click at [179, 154] on div at bounding box center [178, 154] width 3 height 3
drag, startPoint x: 179, startPoint y: 154, endPoint x: 186, endPoint y: 147, distance: 9.9
click at [186, 147] on div at bounding box center [185, 146] width 3 height 3
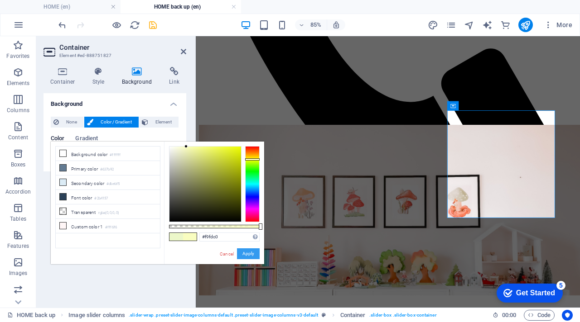
click at [252, 255] on button "Apply" at bounding box center [248, 254] width 23 height 11
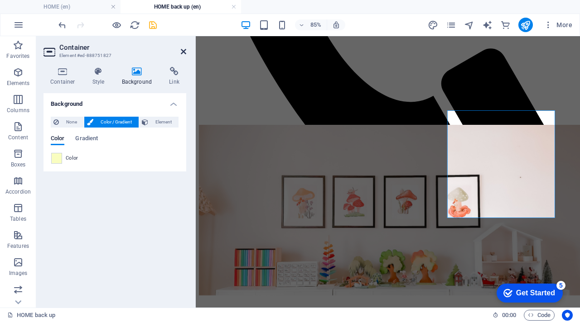
click at [182, 51] on icon at bounding box center [183, 51] width 5 height 7
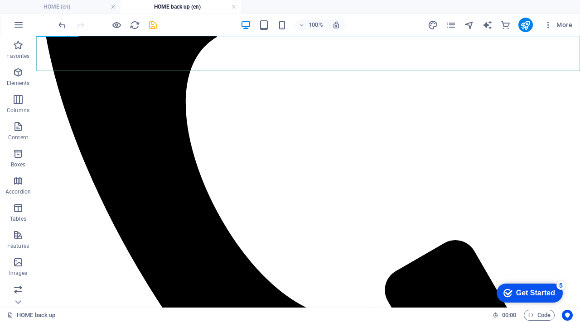
scroll to position [330, 0]
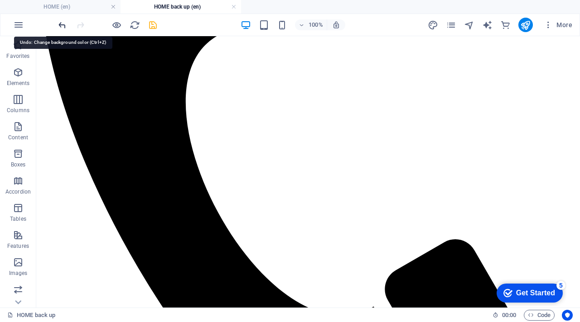
click at [58, 26] on icon "undo" at bounding box center [62, 25] width 10 height 10
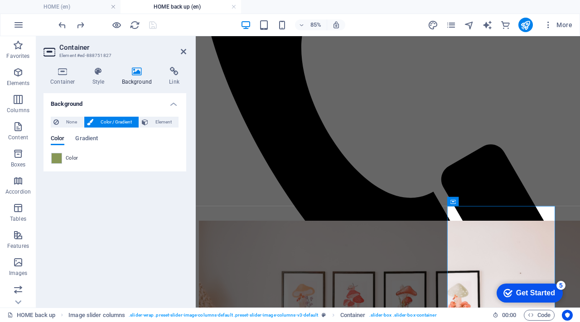
click at [52, 164] on div "Color" at bounding box center [115, 159] width 128 height 12
click at [58, 155] on span at bounding box center [57, 159] width 10 height 10
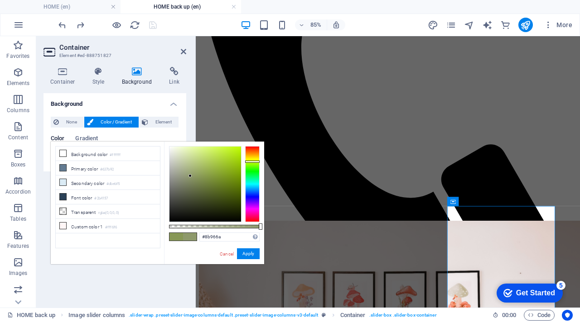
type input "#8b966b"
drag, startPoint x: 197, startPoint y: 175, endPoint x: 190, endPoint y: 177, distance: 7.5
click at [189, 177] on div at bounding box center [205, 184] width 72 height 75
click at [256, 255] on button "Apply" at bounding box center [248, 254] width 23 height 11
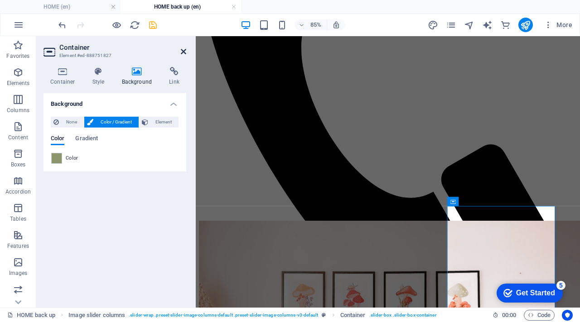
click at [183, 51] on icon at bounding box center [183, 51] width 5 height 7
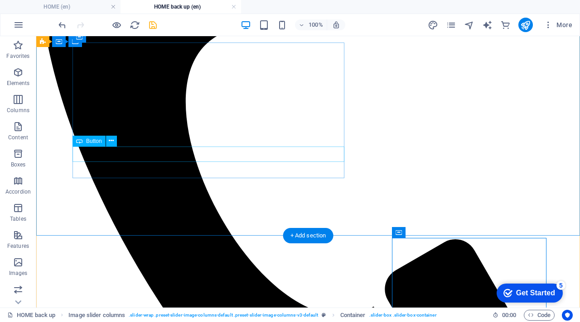
scroll to position [0, 0]
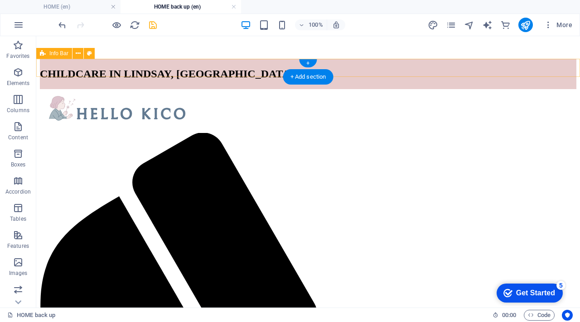
click at [177, 69] on div "CHILDCARE IN LINDSAY, [GEOGRAPHIC_DATA]" at bounding box center [308, 74] width 536 height 30
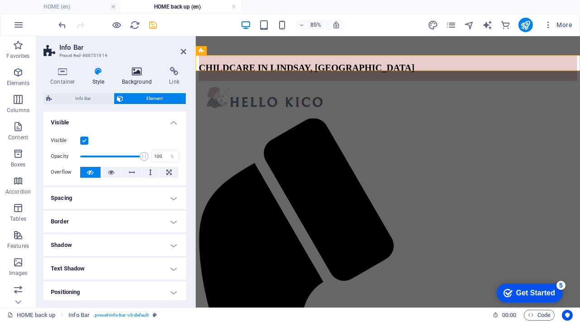
click at [141, 74] on icon at bounding box center [137, 71] width 44 height 9
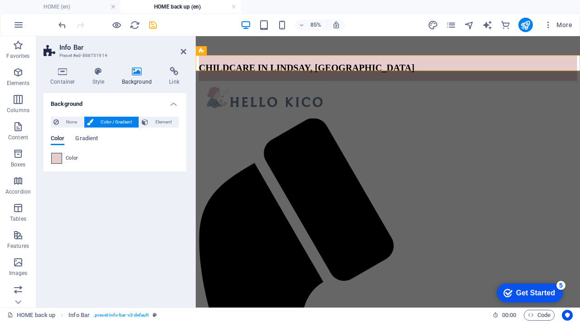
click at [59, 159] on span at bounding box center [57, 159] width 10 height 10
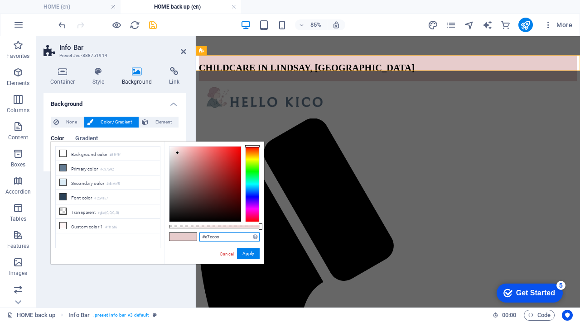
drag, startPoint x: 227, startPoint y: 238, endPoint x: 194, endPoint y: 226, distance: 35.1
click at [194, 228] on div "#e7cccc Supported formats #0852ed rgb(8, 82, 237) rgba(8, 82, 237, 90%) hsv(221…" at bounding box center [214, 269] width 100 height 254
paste input "dbbec6"
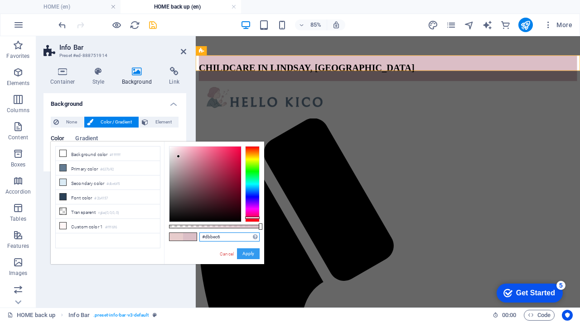
type input "#dbbec6"
click at [248, 253] on button "Apply" at bounding box center [248, 254] width 23 height 11
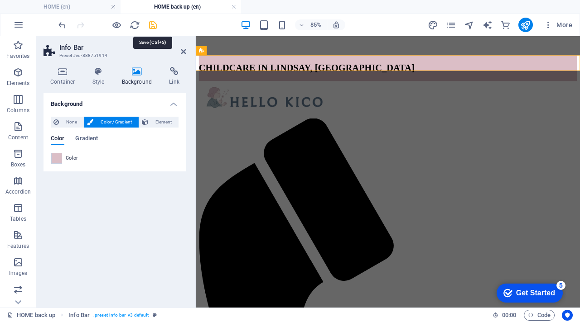
click at [154, 22] on icon "save" at bounding box center [153, 25] width 10 height 10
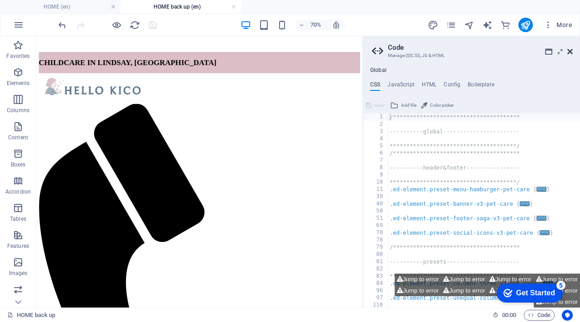
click at [568, 53] on icon at bounding box center [569, 51] width 5 height 7
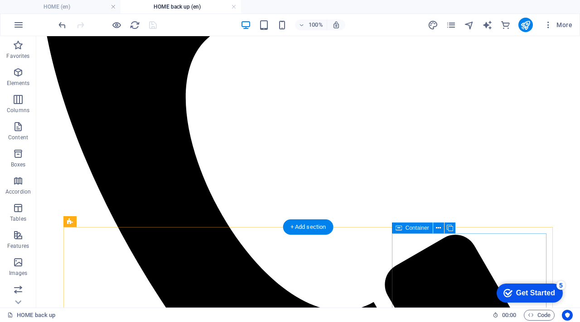
scroll to position [379, 0]
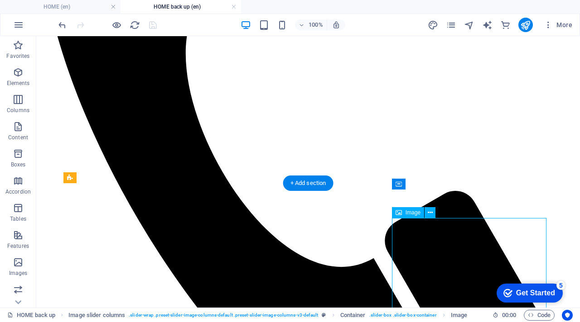
select select "%"
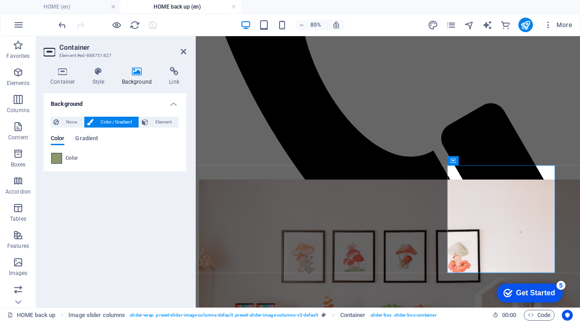
click at [54, 160] on span at bounding box center [57, 159] width 10 height 10
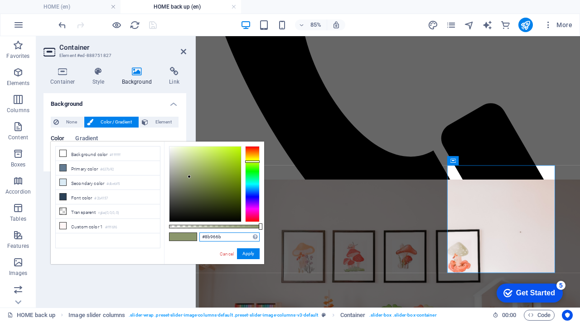
drag, startPoint x: 226, startPoint y: 240, endPoint x: 198, endPoint y: 231, distance: 29.2
click at [198, 231] on div "#8b966b Supported formats #0852ed rgb(8, 82, 237) rgba(8, 82, 237, 90%) hsv(221…" at bounding box center [214, 269] width 100 height 254
paste input "97b88d"
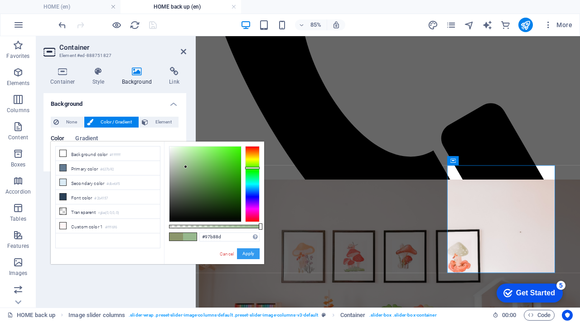
click at [251, 255] on button "Apply" at bounding box center [248, 254] width 23 height 11
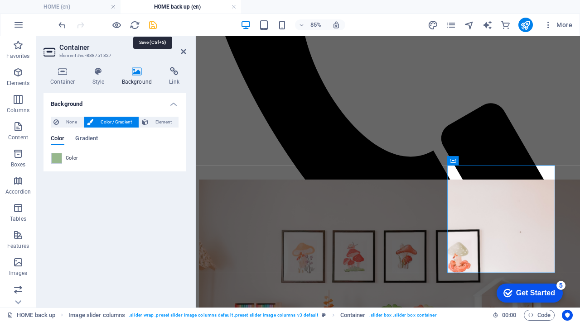
click at [152, 22] on icon "save" at bounding box center [153, 25] width 10 height 10
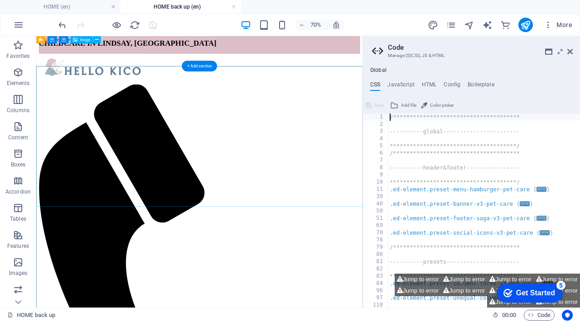
scroll to position [0, 0]
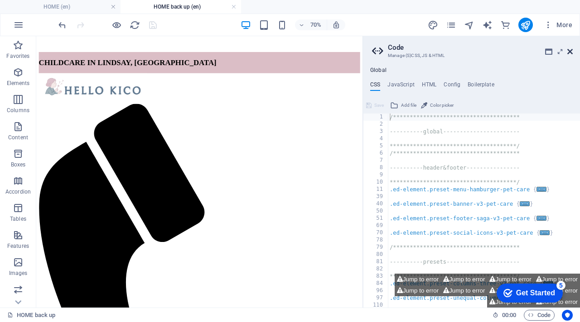
click at [568, 54] on icon at bounding box center [569, 51] width 5 height 7
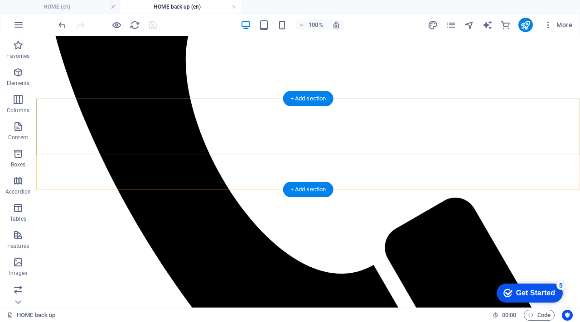
scroll to position [373, 0]
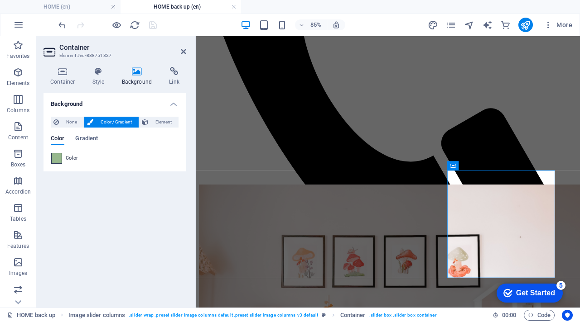
click at [56, 162] on span at bounding box center [57, 159] width 10 height 10
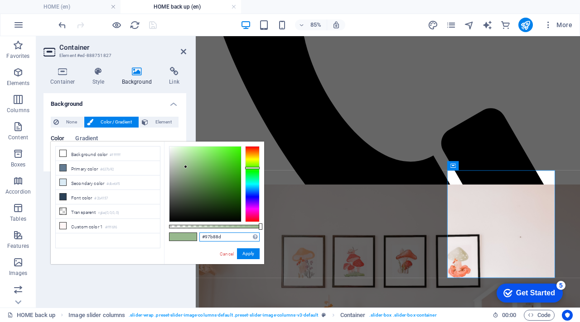
drag, startPoint x: 229, startPoint y: 237, endPoint x: 190, endPoint y: 222, distance: 41.6
click at [190, 222] on div "#97b88d Supported formats #0852ed rgb(8, 82, 237) rgba(8, 82, 237, 90%) hsv(221…" at bounding box center [214, 269] width 100 height 254
paste input "78a46a"
click at [249, 250] on button "Apply" at bounding box center [248, 254] width 23 height 11
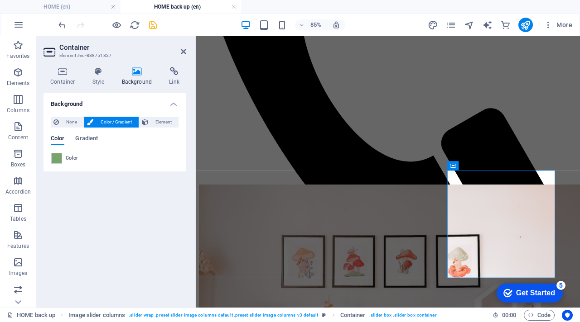
click at [186, 50] on aside "Container Element #ed-888751827 Container Style Background Link Size Height Def…" at bounding box center [115, 172] width 159 height 272
click at [183, 51] on icon at bounding box center [183, 51] width 5 height 7
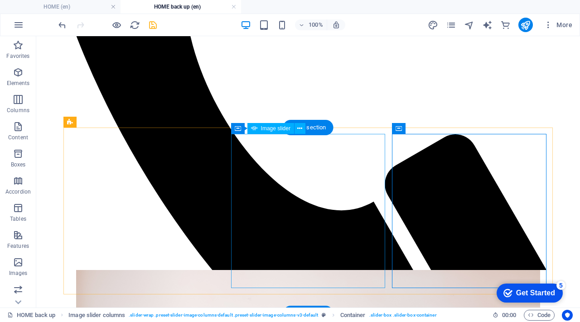
scroll to position [433, 0]
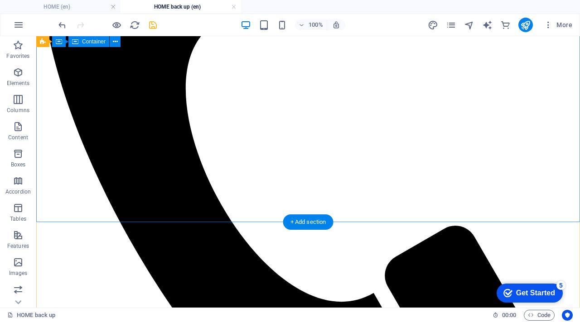
scroll to position [344, 0]
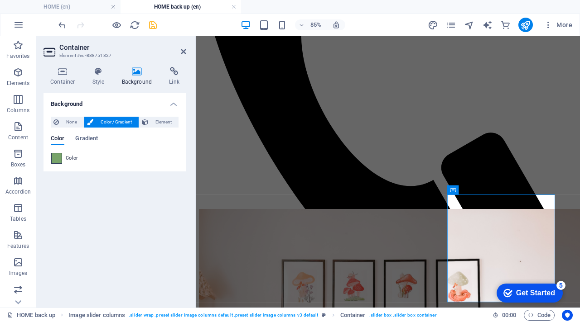
click at [58, 157] on span at bounding box center [57, 159] width 10 height 10
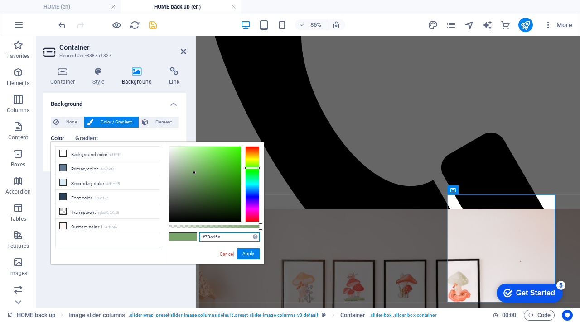
drag, startPoint x: 230, startPoint y: 237, endPoint x: 215, endPoint y: 232, distance: 15.5
click at [215, 233] on input "#78a46a" at bounding box center [229, 237] width 60 height 9
paste input "5a666"
click at [250, 255] on button "Apply" at bounding box center [248, 254] width 23 height 11
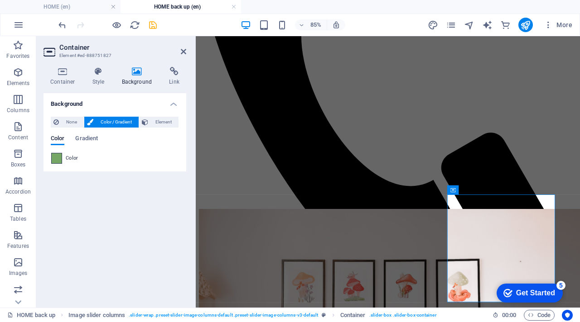
click at [54, 158] on span at bounding box center [57, 159] width 10 height 10
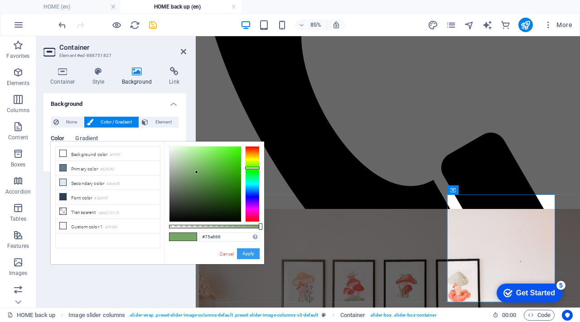
click at [243, 253] on button "Apply" at bounding box center [248, 254] width 23 height 11
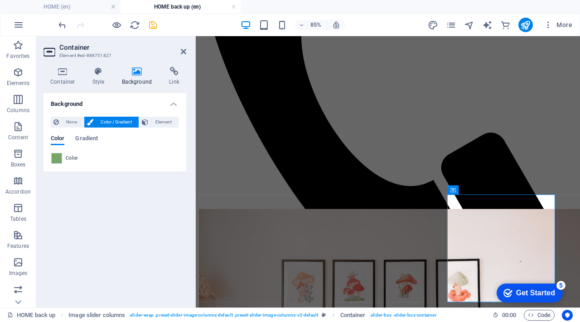
click at [188, 48] on aside "Container Element #ed-888751827 Container Style Background Link Size Height Def…" at bounding box center [115, 172] width 159 height 272
click at [183, 50] on icon at bounding box center [183, 51] width 5 height 7
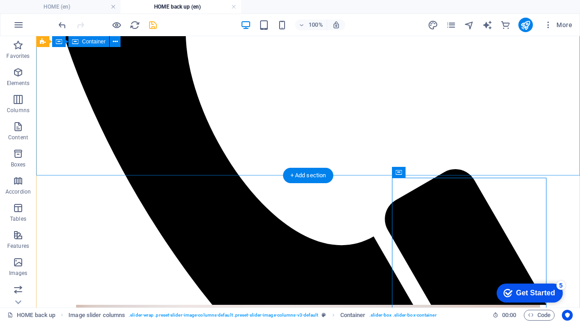
scroll to position [403, 0]
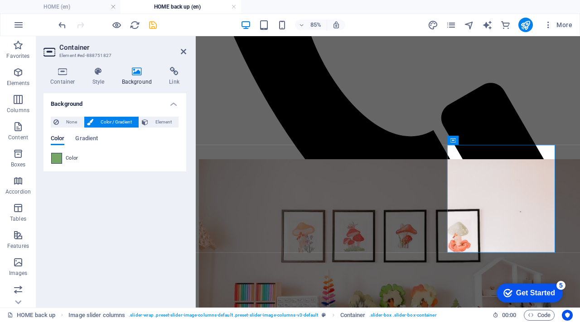
click at [56, 162] on span at bounding box center [57, 159] width 10 height 10
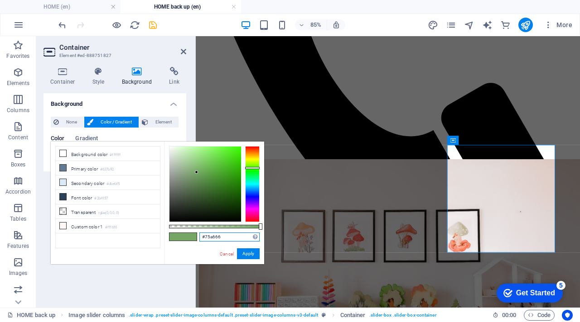
drag, startPoint x: 235, startPoint y: 240, endPoint x: 178, endPoint y: 223, distance: 59.8
click at [177, 225] on div "#75a666 Supported formats #0852ed rgb(8, 82, 237) rgba(8, 82, 237, 90%) hsv(221…" at bounding box center [214, 269] width 100 height 254
paste input "668b4c"
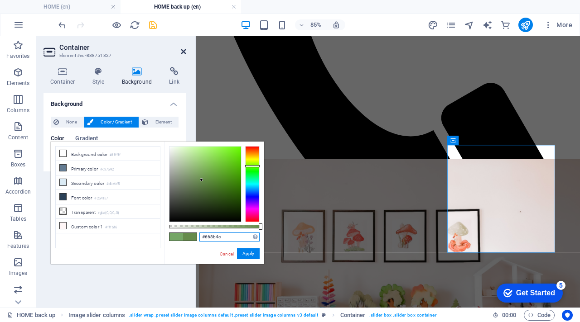
type input "#668b4c"
click at [184, 54] on icon at bounding box center [183, 51] width 5 height 7
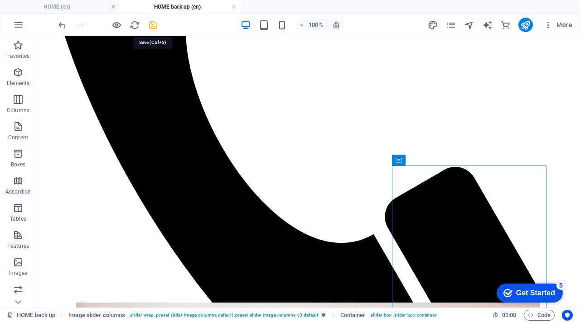
click at [151, 22] on icon "save" at bounding box center [153, 25] width 10 height 10
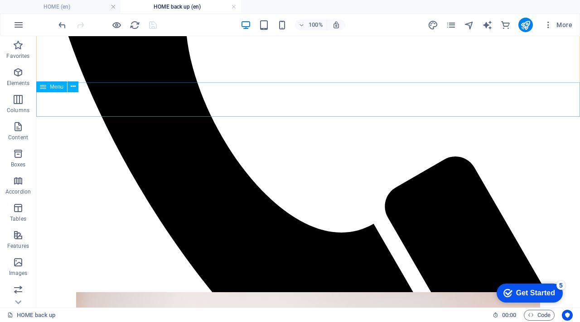
scroll to position [413, 0]
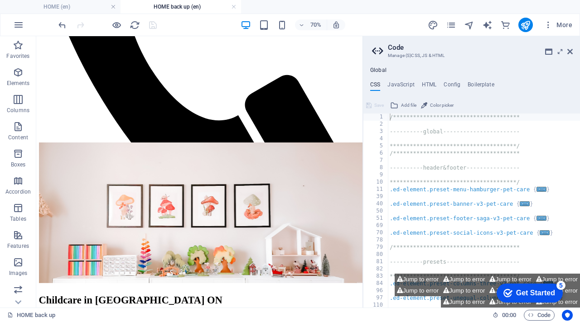
click at [573, 54] on aside "**********" at bounding box center [470, 172] width 217 height 272
click at [569, 52] on icon at bounding box center [569, 51] width 5 height 7
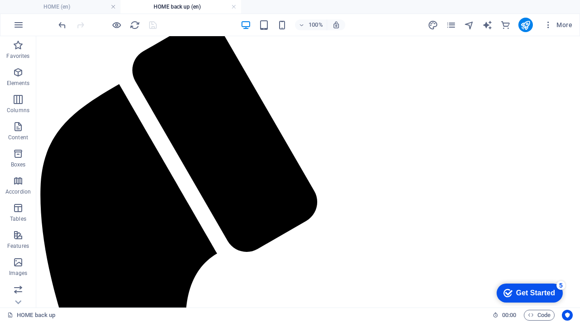
scroll to position [0, 0]
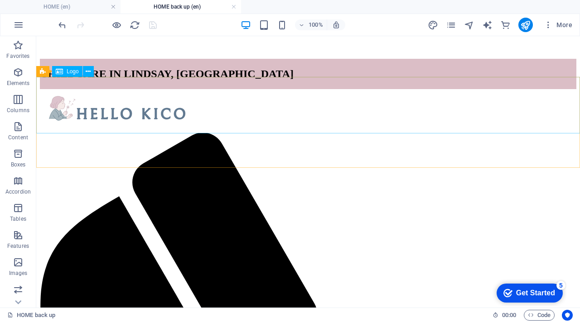
click at [481, 90] on div at bounding box center [308, 111] width 536 height 44
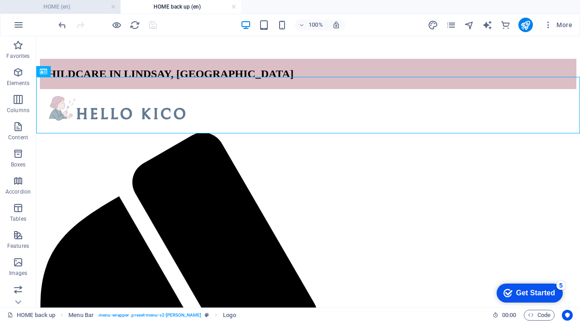
click at [82, 9] on h4 "HOME (en)" at bounding box center [60, 7] width 120 height 10
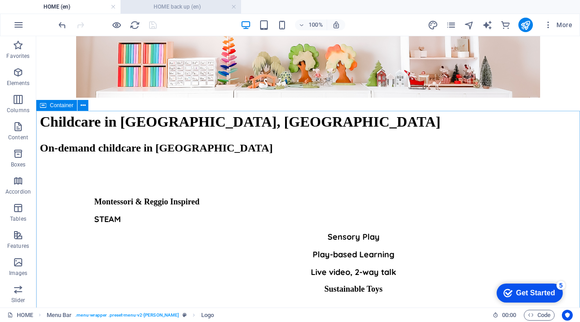
click at [177, 6] on h4 "HOME back up (en)" at bounding box center [180, 7] width 120 height 10
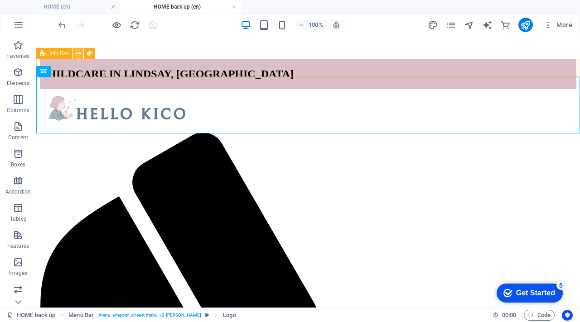
click at [72, 56] on button at bounding box center [77, 53] width 11 height 11
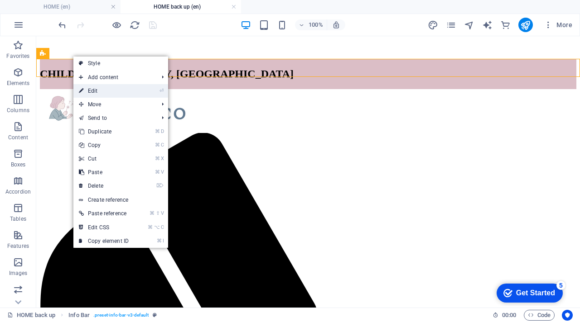
click at [96, 92] on link "⏎ Edit" at bounding box center [103, 91] width 61 height 14
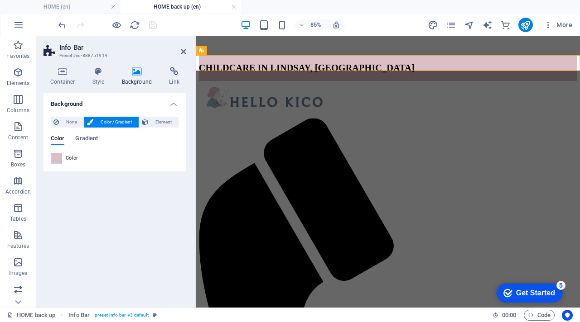
click at [180, 52] on header "Info Bar Preset #ed-888751914" at bounding box center [114, 48] width 143 height 24
click at [184, 52] on icon at bounding box center [183, 51] width 5 height 7
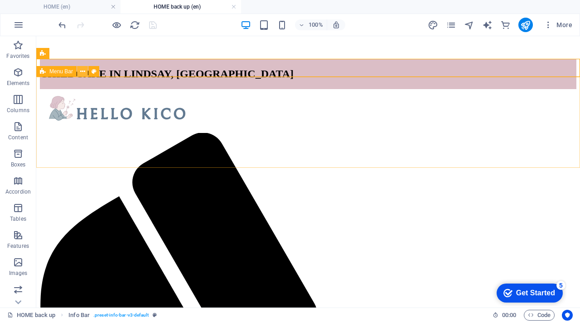
click at [81, 73] on icon at bounding box center [82, 72] width 5 height 10
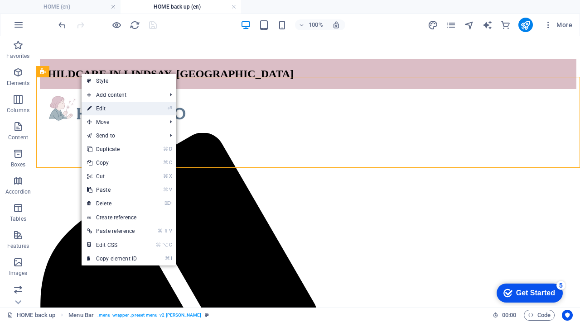
click at [99, 110] on link "⏎ Edit" at bounding box center [112, 109] width 61 height 14
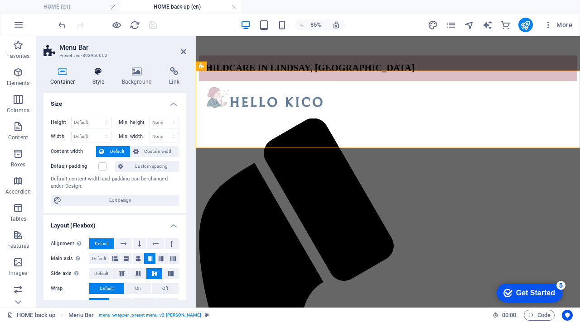
click at [98, 75] on icon at bounding box center [99, 71] width 26 height 9
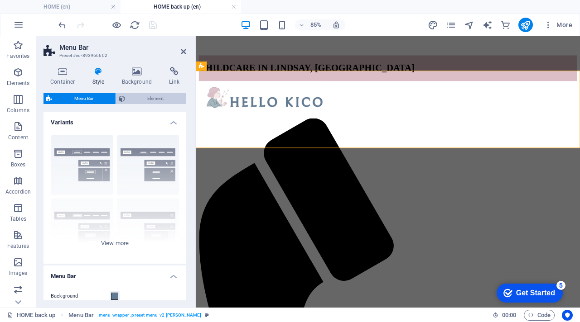
click at [154, 99] on span "Element" at bounding box center [155, 98] width 55 height 11
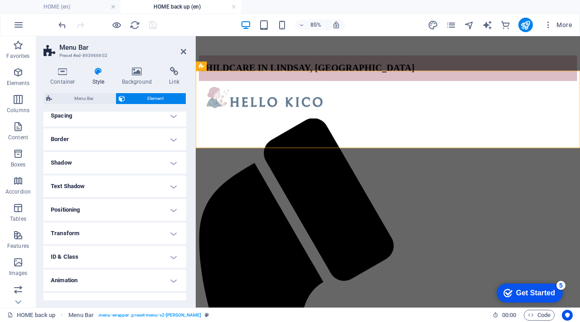
scroll to position [96, 0]
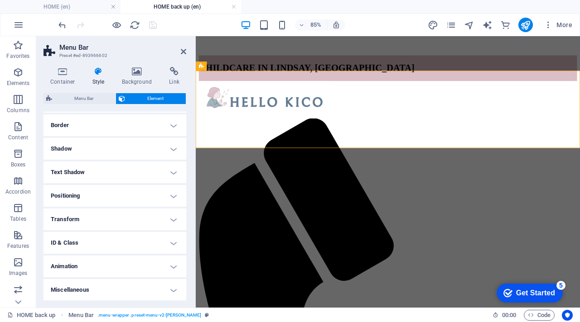
click at [140, 224] on h4 "Transform" at bounding box center [114, 220] width 143 height 22
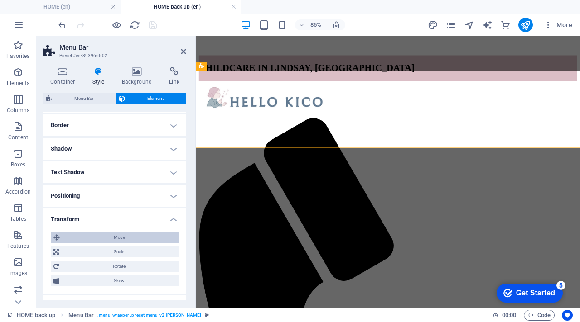
click at [144, 237] on span "Move" at bounding box center [119, 237] width 114 height 11
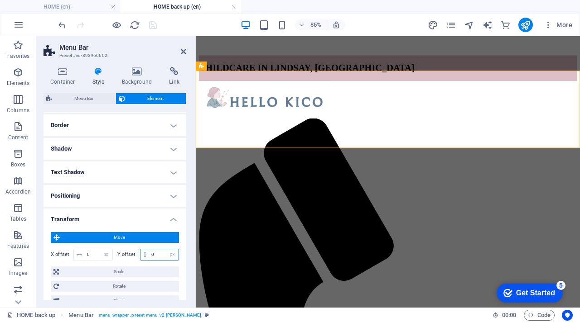
drag, startPoint x: 158, startPoint y: 255, endPoint x: 143, endPoint y: 252, distance: 14.7
click at [143, 252] on div "0 px rem % em vh vw" at bounding box center [159, 255] width 39 height 12
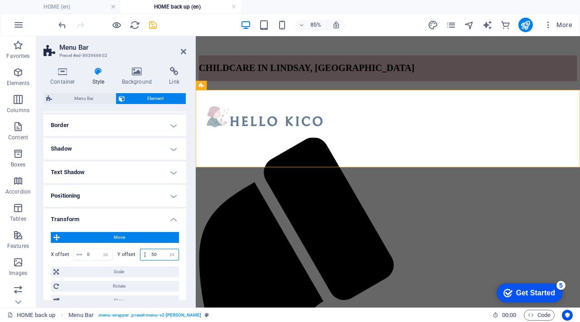
type input "5"
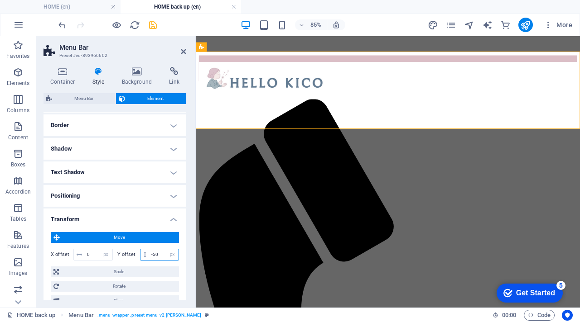
type input "-5"
type input "0"
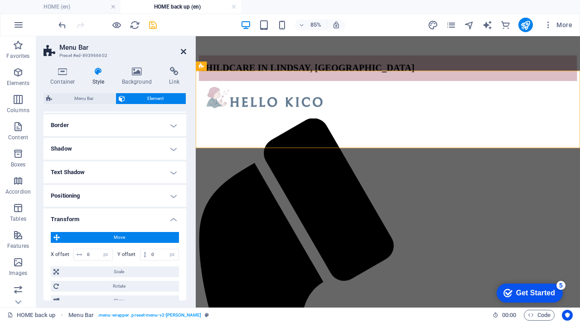
click at [183, 51] on icon at bounding box center [183, 51] width 5 height 7
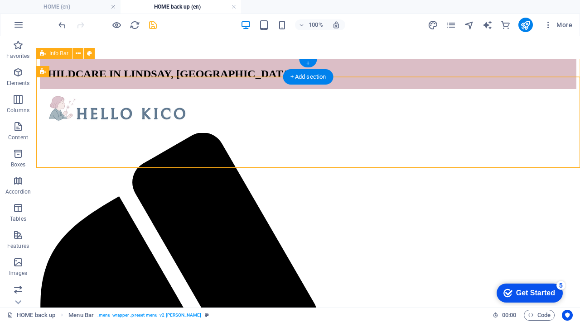
click at [107, 70] on div "CHILDCARE IN LINDSAY, [GEOGRAPHIC_DATA]" at bounding box center [308, 74] width 536 height 30
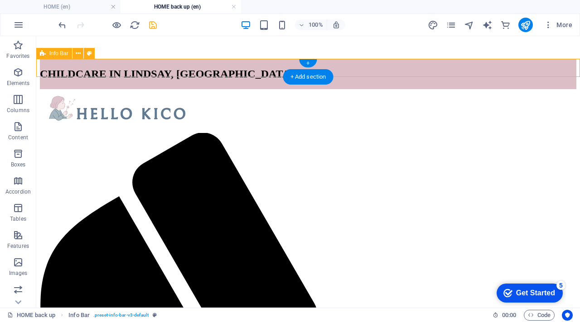
click at [107, 70] on div "CHILDCARE IN LINDSAY, [GEOGRAPHIC_DATA]" at bounding box center [308, 74] width 536 height 30
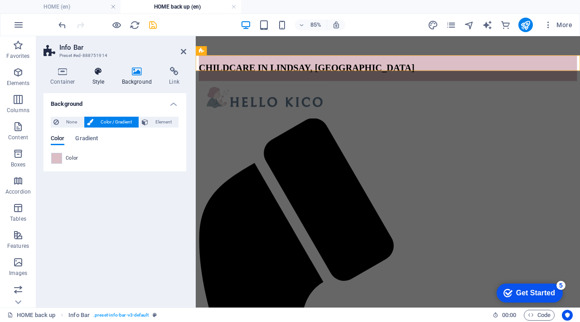
click at [105, 72] on icon at bounding box center [99, 71] width 26 height 9
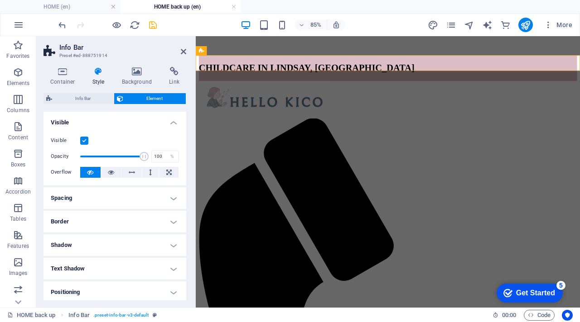
scroll to position [126, 0]
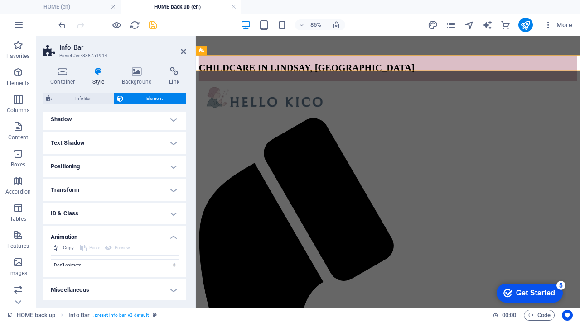
click at [135, 193] on h4 "Transform" at bounding box center [114, 190] width 143 height 22
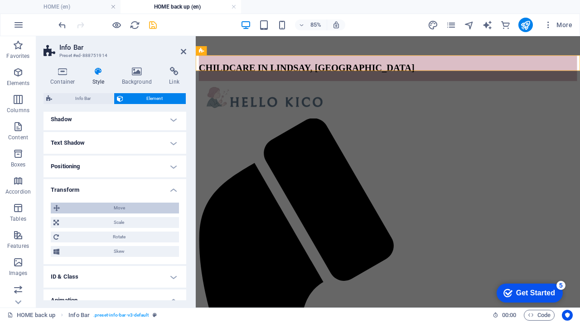
click at [144, 206] on span "Move" at bounding box center [119, 208] width 114 height 11
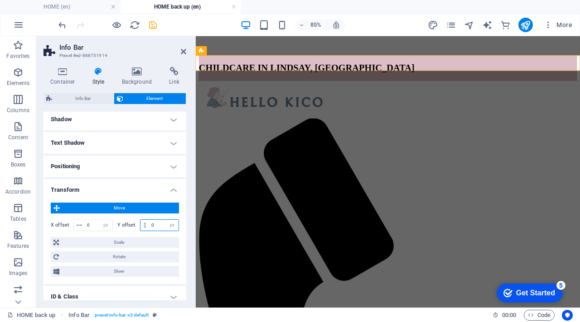
click at [159, 222] on input "0" at bounding box center [163, 225] width 29 height 11
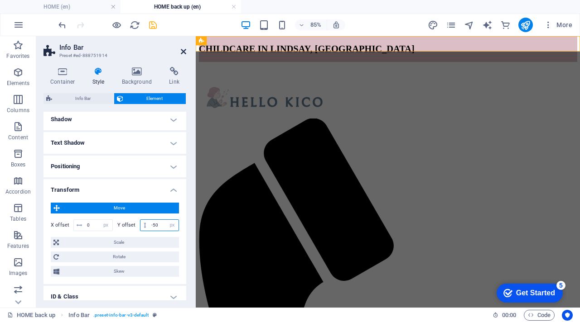
type input "-50"
click at [184, 53] on icon at bounding box center [183, 51] width 5 height 7
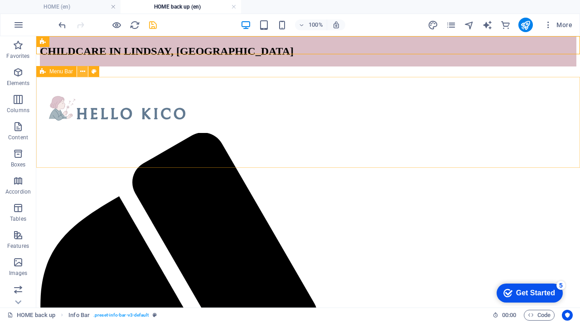
click at [79, 69] on button at bounding box center [82, 71] width 11 height 11
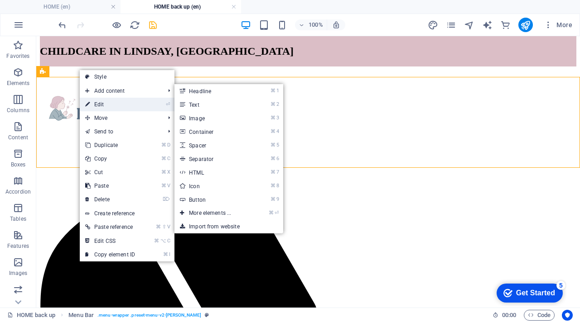
click at [105, 104] on link "⏎ Edit" at bounding box center [110, 105] width 61 height 14
select select "px"
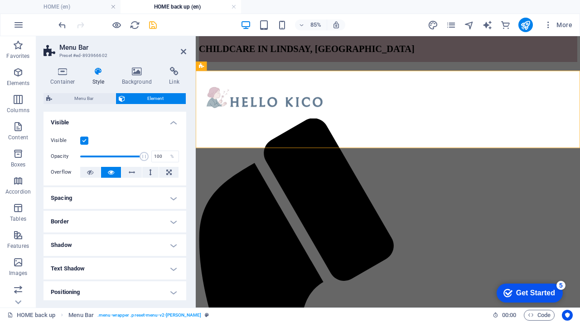
scroll to position [180, 0]
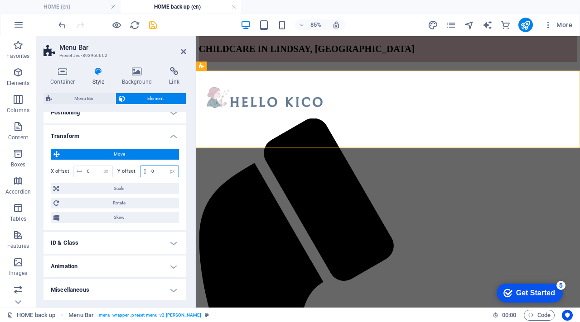
click at [154, 174] on input "0" at bounding box center [163, 171] width 29 height 11
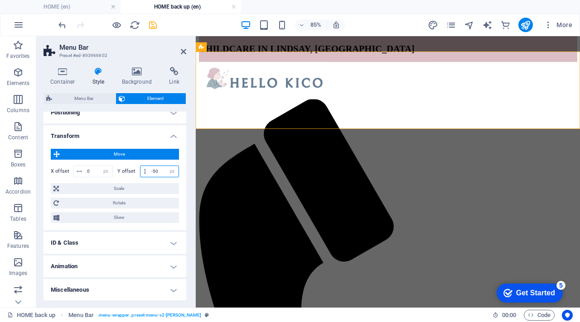
type input "-50"
click at [151, 23] on icon "save" at bounding box center [153, 25] width 10 height 10
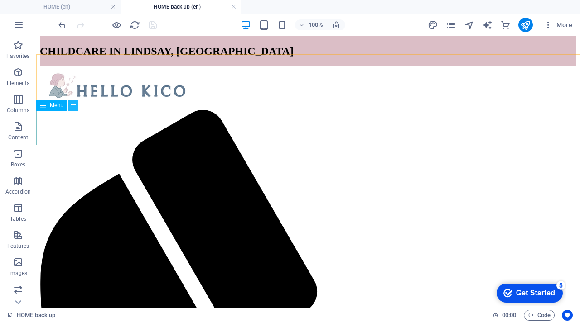
click at [74, 105] on icon at bounding box center [73, 106] width 5 height 10
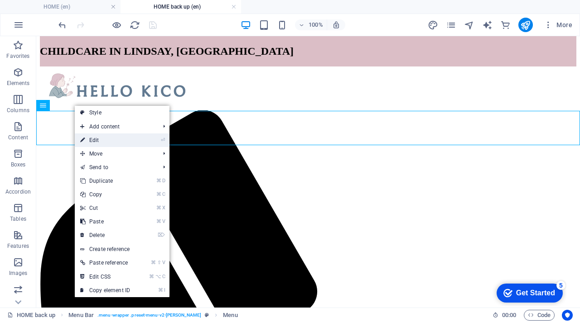
click at [111, 139] on link "⏎ Edit" at bounding box center [105, 141] width 61 height 14
select select
select select "3"
select select
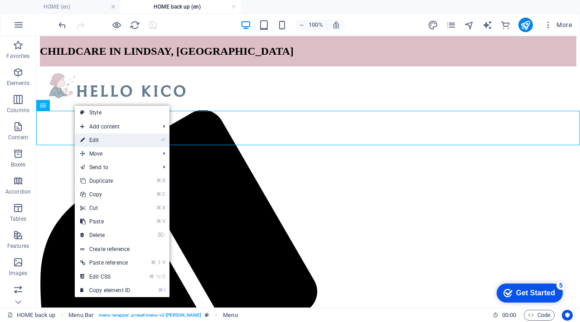
select select
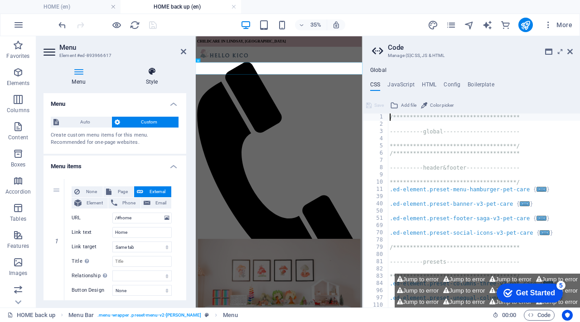
click at [153, 73] on icon at bounding box center [151, 71] width 69 height 9
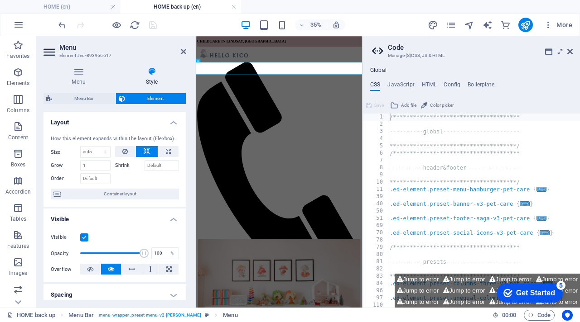
scroll to position [194, 0]
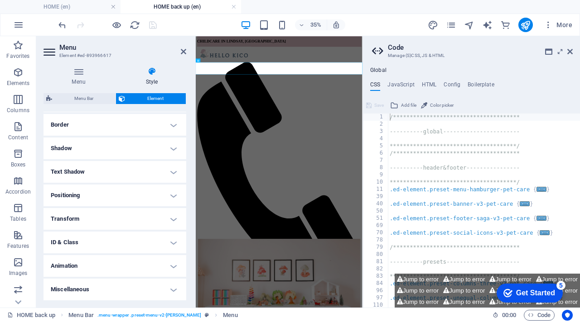
click at [147, 220] on h4 "Transform" at bounding box center [114, 219] width 143 height 22
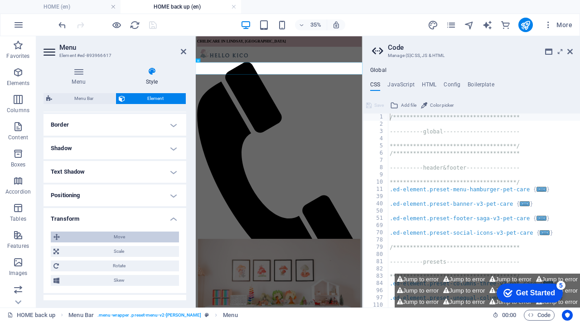
click at [144, 238] on span "Move" at bounding box center [119, 237] width 114 height 11
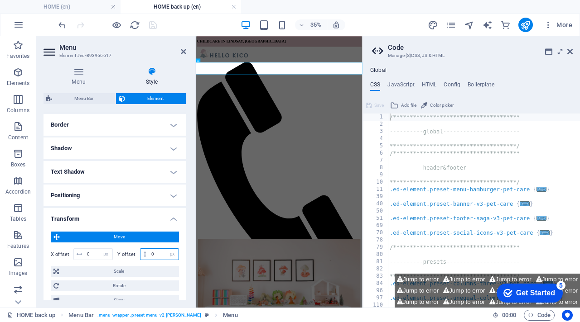
click at [156, 257] on input "0" at bounding box center [163, 254] width 29 height 11
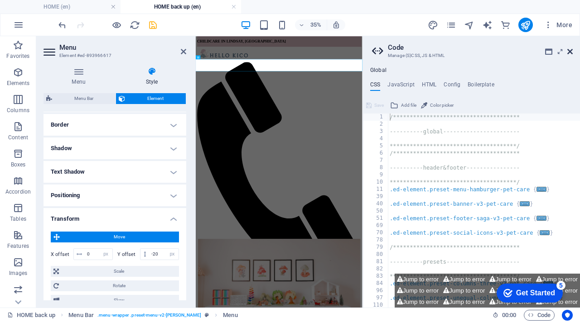
click at [568, 52] on icon at bounding box center [569, 51] width 5 height 7
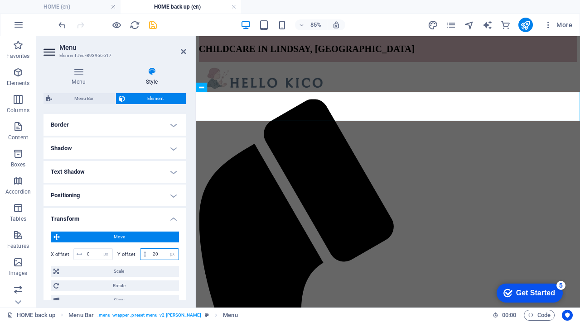
click at [162, 256] on input "-20" at bounding box center [163, 254] width 29 height 11
type input "-2"
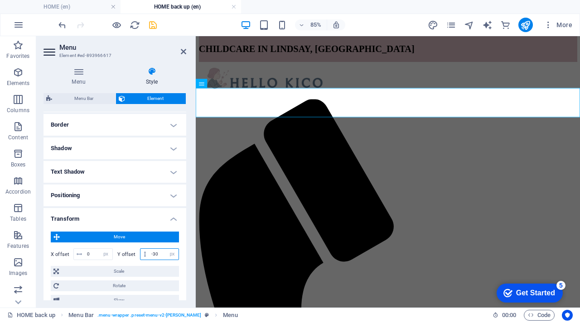
type input "-30"
click at [181, 49] on icon at bounding box center [183, 51] width 5 height 7
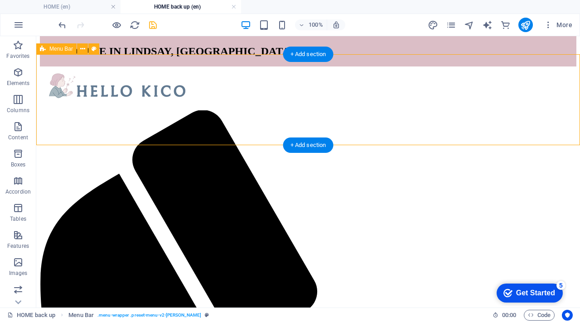
select select "px"
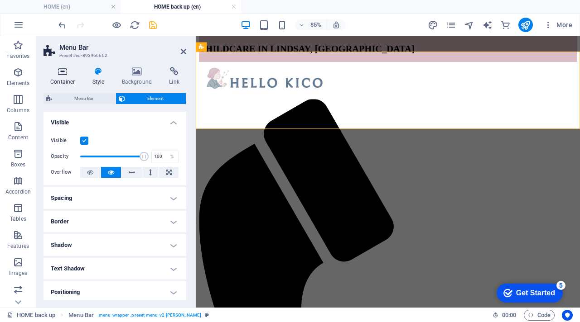
click at [61, 72] on icon at bounding box center [62, 71] width 38 height 9
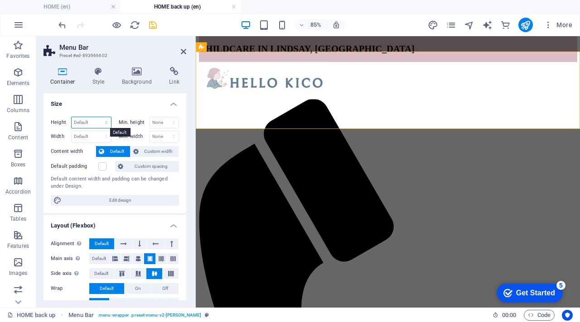
click at [88, 125] on select "Default px rem % vh vw" at bounding box center [91, 122] width 39 height 11
select select "px"
click at [97, 117] on select "Default px rem % vh vw" at bounding box center [91, 122] width 39 height 11
type input "201"
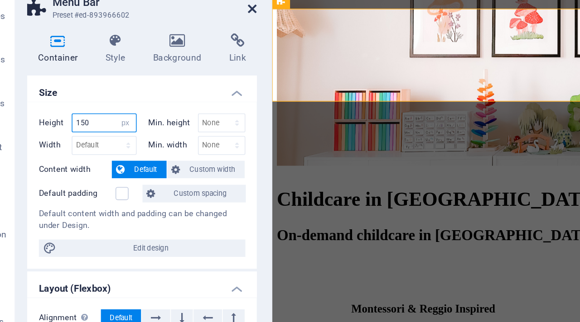
type input "150"
click at [183, 53] on icon at bounding box center [183, 51] width 5 height 7
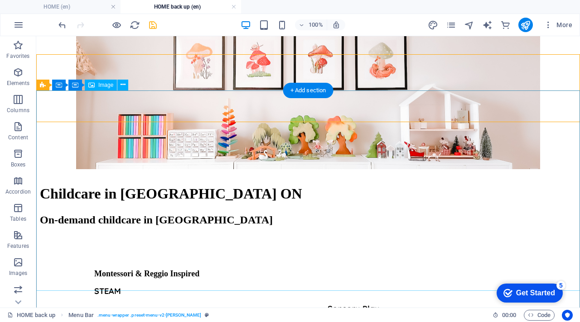
click at [573, 172] on figure at bounding box center [308, 70] width 536 height 203
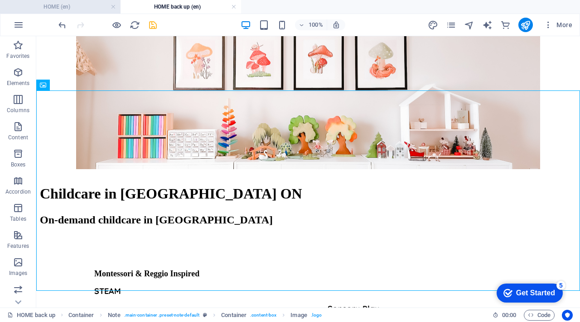
click at [73, 6] on h4 "HOME (en)" at bounding box center [60, 7] width 120 height 10
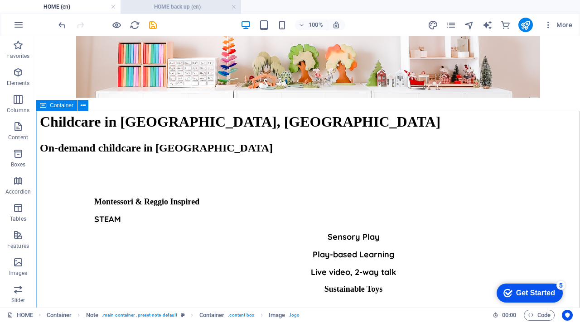
click at [159, 9] on h4 "HOME back up (en)" at bounding box center [180, 7] width 120 height 10
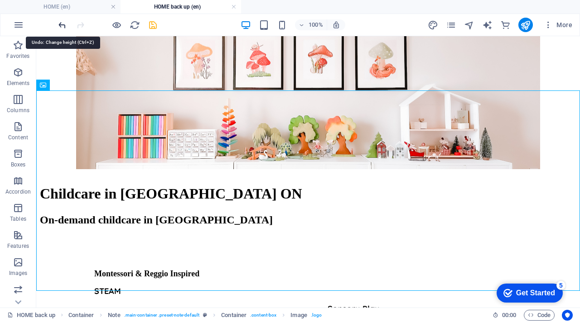
click at [62, 25] on icon "undo" at bounding box center [62, 25] width 10 height 10
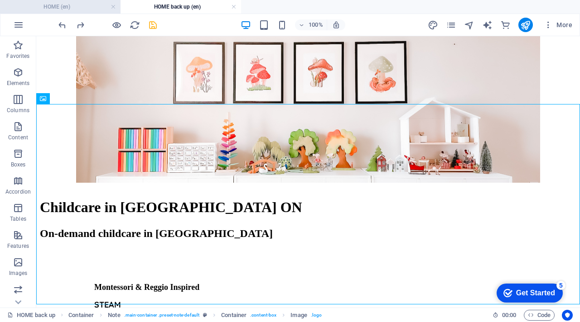
click at [89, 7] on h4 "HOME (en)" at bounding box center [60, 7] width 120 height 10
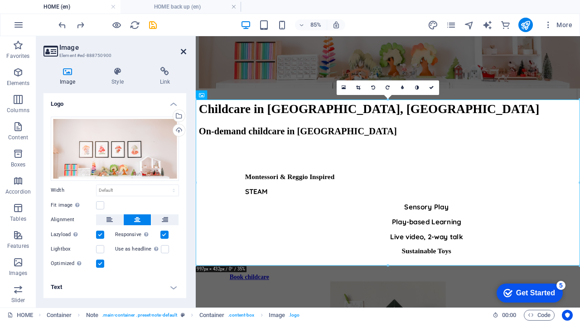
click at [183, 51] on icon at bounding box center [183, 51] width 5 height 7
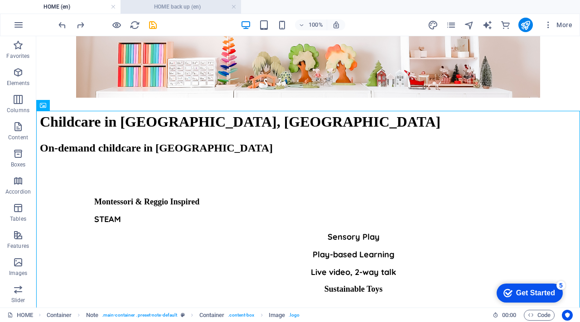
click at [168, 8] on h4 "HOME back up (en)" at bounding box center [180, 7] width 120 height 10
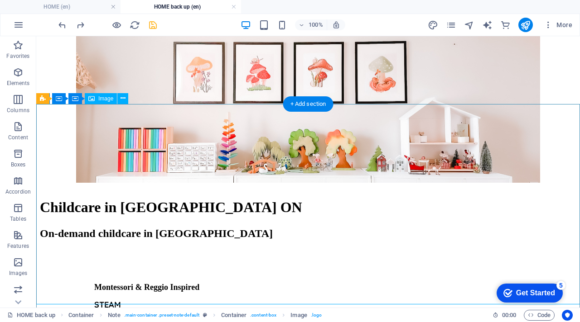
click at [52, 160] on figure at bounding box center [308, 83] width 536 height 203
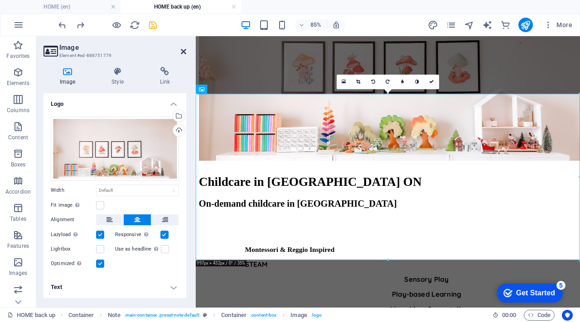
click at [182, 51] on icon at bounding box center [183, 51] width 5 height 7
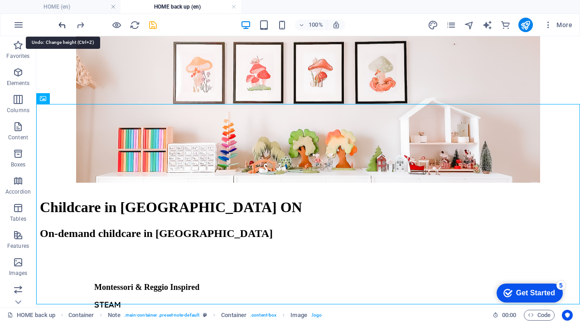
click at [65, 27] on icon "undo" at bounding box center [62, 25] width 10 height 10
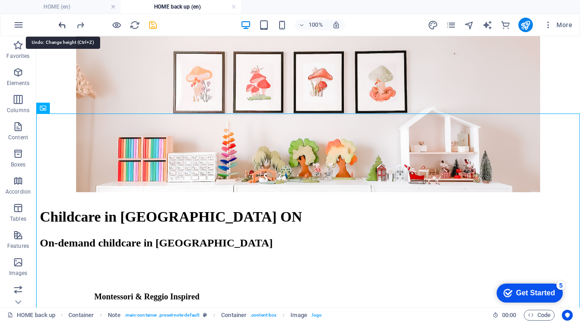
click at [64, 27] on icon "undo" at bounding box center [62, 25] width 10 height 10
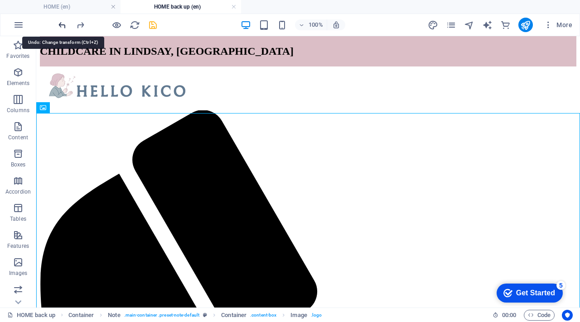
click at [62, 25] on icon "undo" at bounding box center [62, 25] width 10 height 10
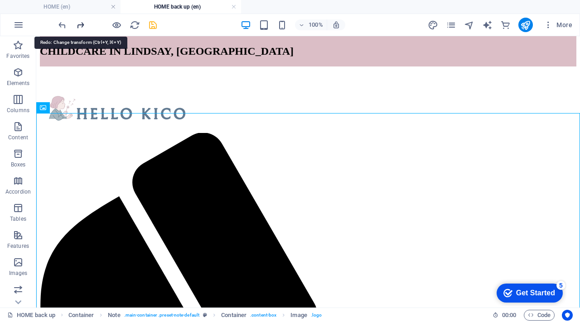
click at [81, 26] on icon "redo" at bounding box center [80, 25] width 10 height 10
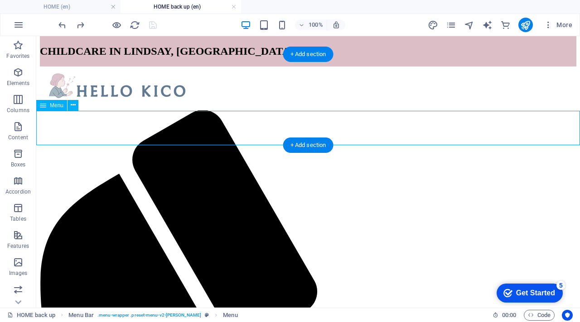
select select "px"
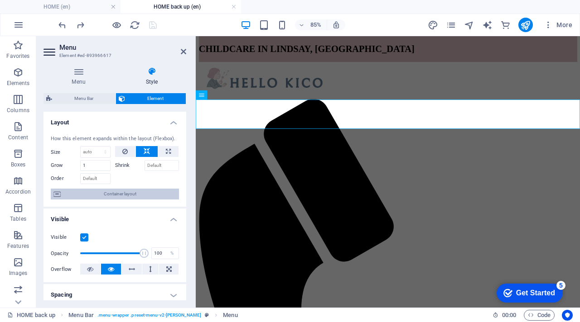
scroll to position [249, 0]
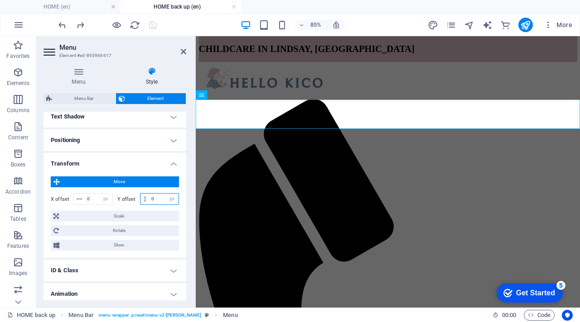
click at [158, 200] on input "0" at bounding box center [163, 199] width 29 height 11
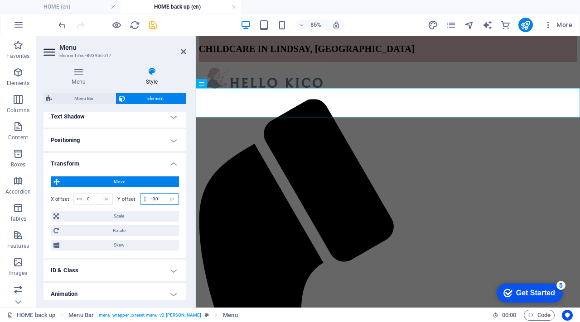
type input "-30"
click at [152, 28] on icon "save" at bounding box center [153, 25] width 10 height 10
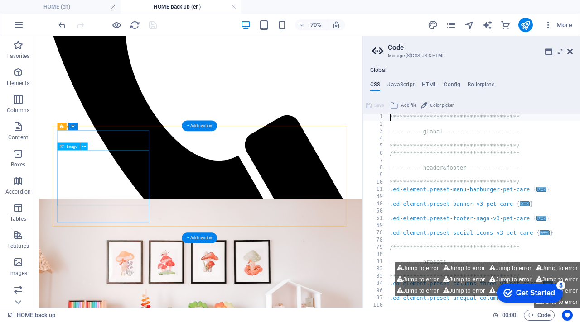
scroll to position [306, 0]
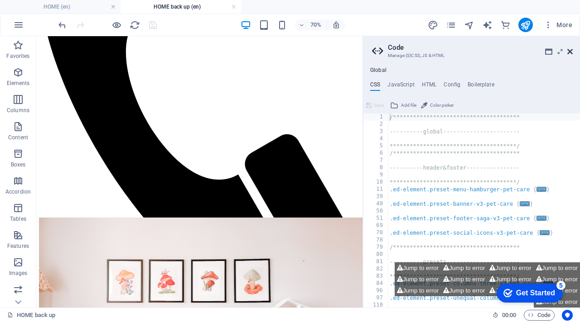
click at [569, 52] on icon at bounding box center [569, 51] width 5 height 7
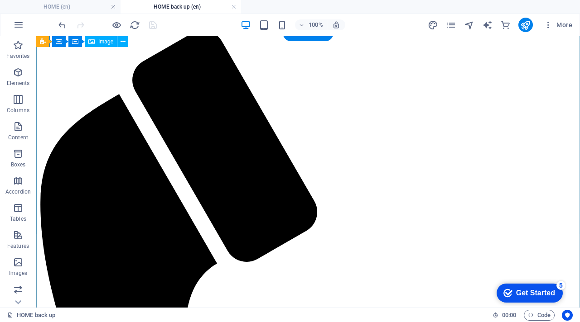
scroll to position [0, 0]
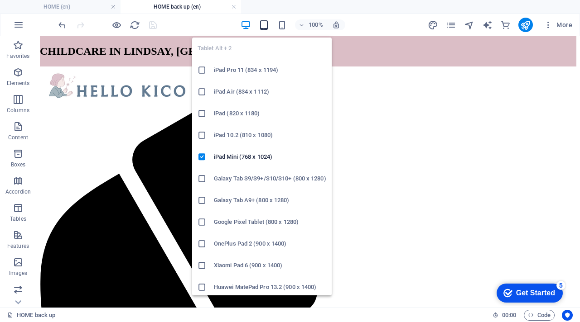
click at [262, 23] on icon "button" at bounding box center [264, 25] width 10 height 10
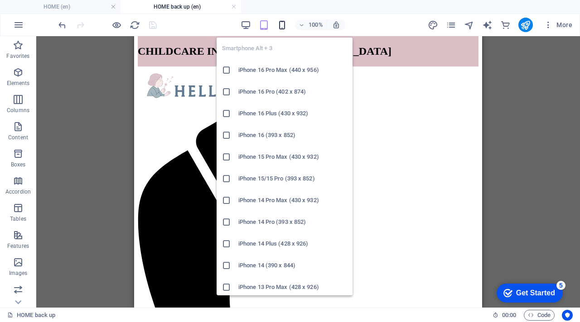
click at [283, 25] on icon "button" at bounding box center [282, 25] width 10 height 10
click at [285, 20] on icon "button" at bounding box center [282, 25] width 10 height 10
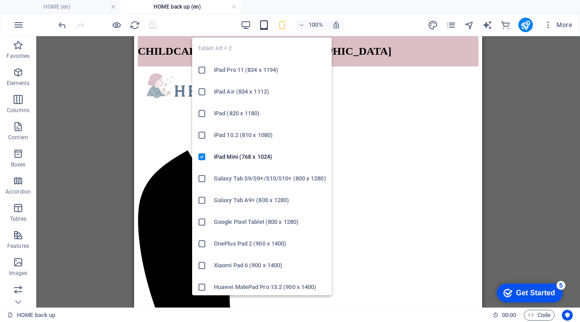
click at [262, 25] on icon "button" at bounding box center [264, 25] width 10 height 10
click at [263, 24] on icon "button" at bounding box center [264, 25] width 10 height 10
click at [251, 71] on h6 "iPad Pro 11 (834 x 1194)" at bounding box center [270, 70] width 112 height 11
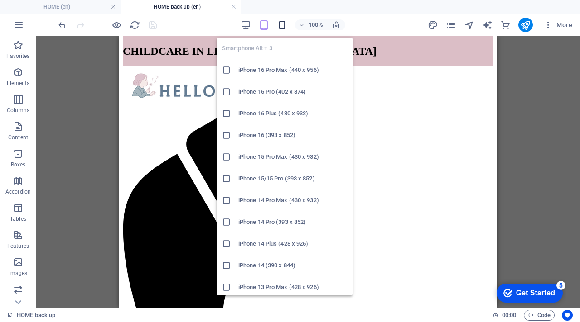
click at [284, 22] on icon "button" at bounding box center [282, 25] width 10 height 10
click at [282, 23] on icon "button" at bounding box center [282, 25] width 10 height 10
click at [283, 70] on h6 "iPhone 16 Pro Max (440 x 956)" at bounding box center [292, 70] width 109 height 11
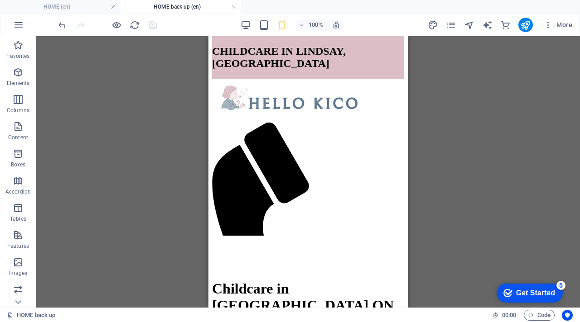
click at [497, 157] on div "H1 Container Container Note Container Note Container Menu Bar Logo Menu Bar Men…" at bounding box center [307, 172] width 543 height 272
click at [476, 133] on div "H1 Container Container Note Container Note Container Logo Menu Bar Menu Note Co…" at bounding box center [307, 172] width 543 height 272
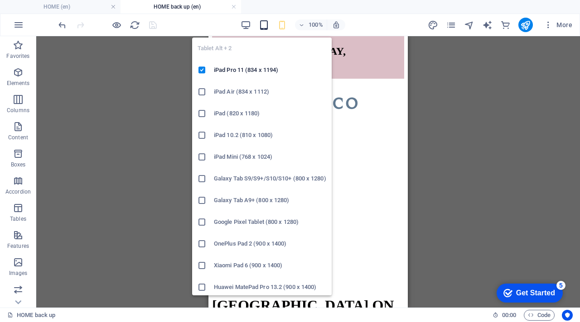
click at [269, 24] on span "button" at bounding box center [264, 25] width 11 height 10
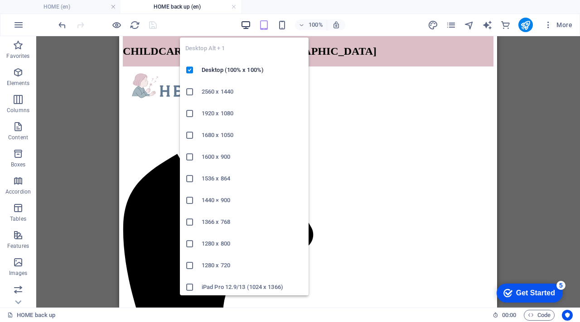
click at [248, 26] on icon "button" at bounding box center [245, 25] width 10 height 10
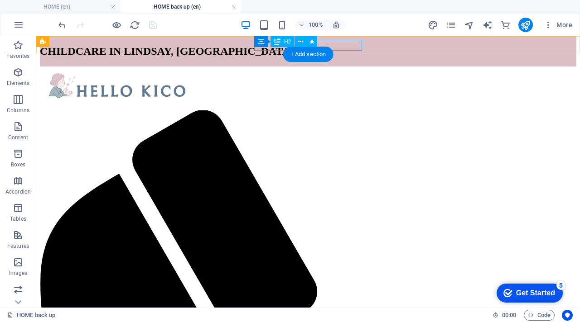
click at [346, 46] on div "CHILDCARE IN LINDSAY, [GEOGRAPHIC_DATA]" at bounding box center [308, 51] width 536 height 12
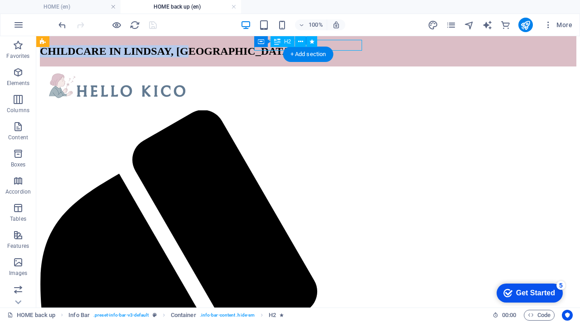
select select "move-bottom-to-top"
select select "s"
select select "scroll"
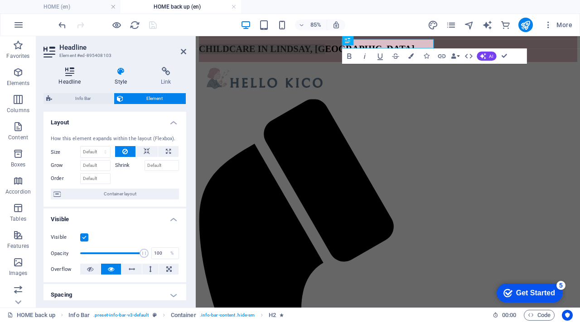
click at [66, 75] on icon at bounding box center [69, 71] width 53 height 9
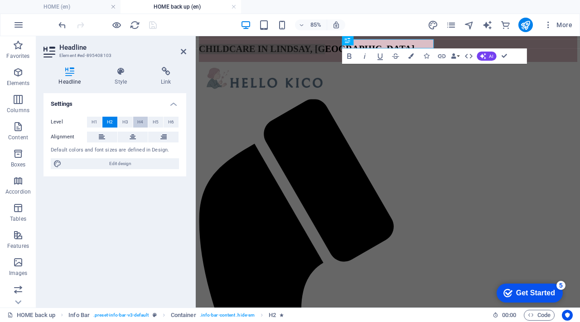
click at [142, 122] on span "H4" at bounding box center [140, 122] width 6 height 11
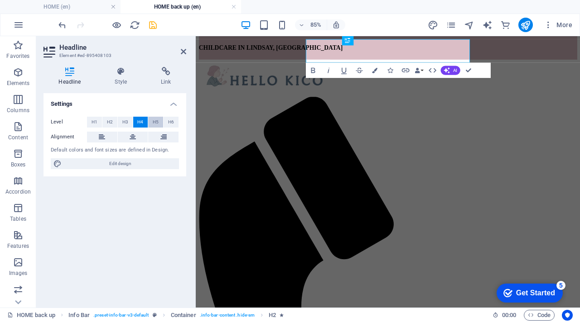
click at [153, 122] on span "H5" at bounding box center [156, 122] width 6 height 11
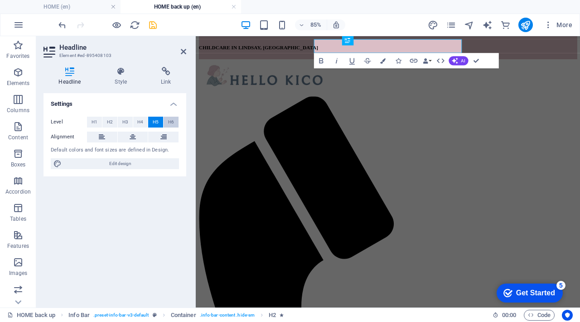
click at [169, 120] on span "H6" at bounding box center [171, 122] width 6 height 11
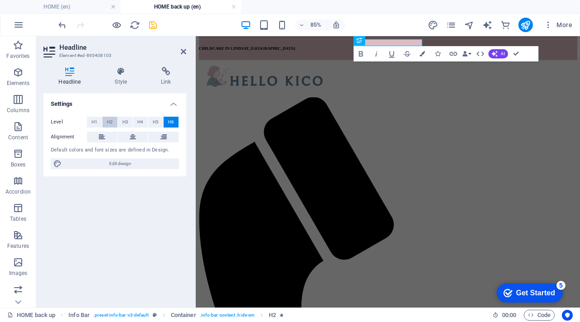
click at [111, 126] on span "H2" at bounding box center [110, 122] width 6 height 11
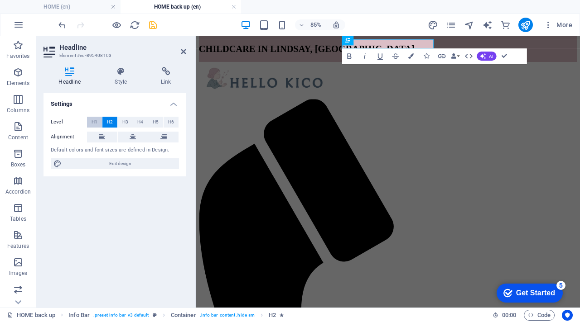
click at [92, 122] on span "H1" at bounding box center [94, 122] width 6 height 11
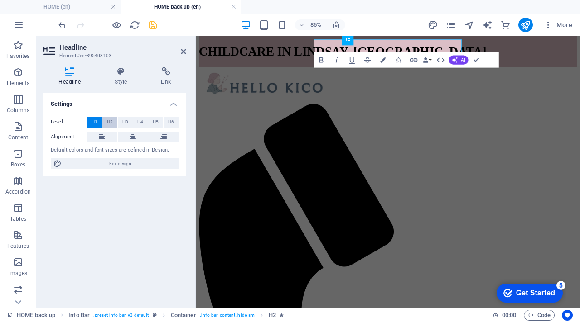
click at [108, 122] on span "H2" at bounding box center [110, 122] width 6 height 11
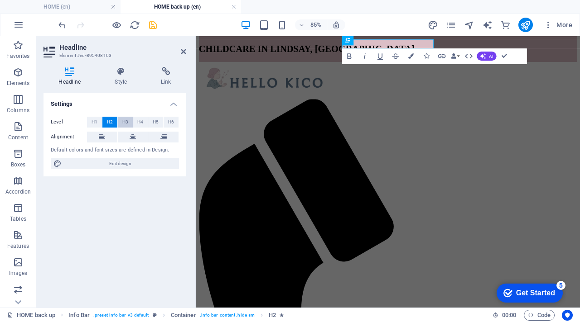
click at [121, 124] on button "H3" at bounding box center [125, 122] width 15 height 11
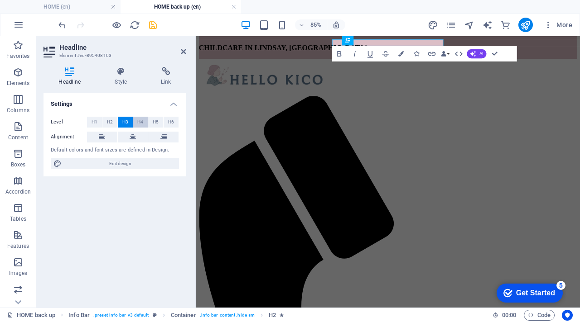
click at [140, 123] on span "H4" at bounding box center [140, 122] width 6 height 11
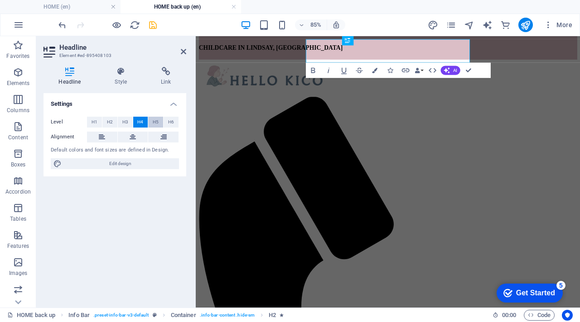
click at [158, 123] on span "H5" at bounding box center [156, 122] width 6 height 11
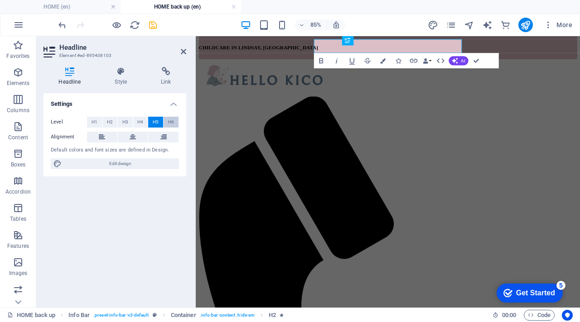
click at [173, 123] on span "H6" at bounding box center [171, 122] width 6 height 11
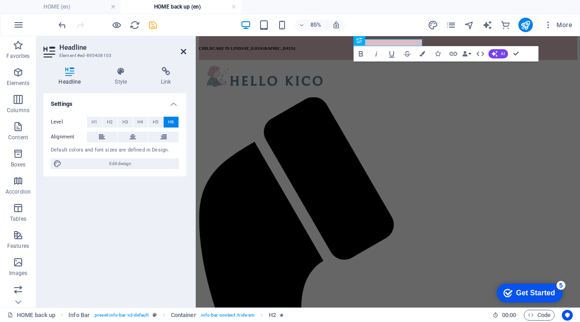
click at [183, 53] on icon at bounding box center [183, 51] width 5 height 7
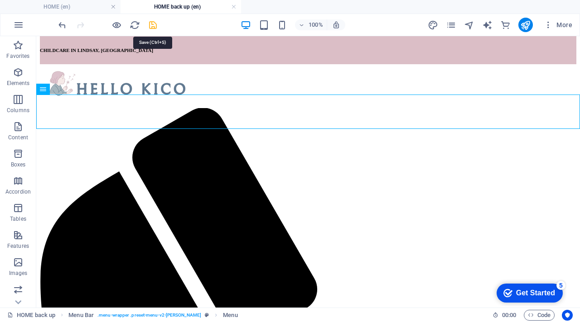
click at [154, 26] on icon "save" at bounding box center [153, 25] width 10 height 10
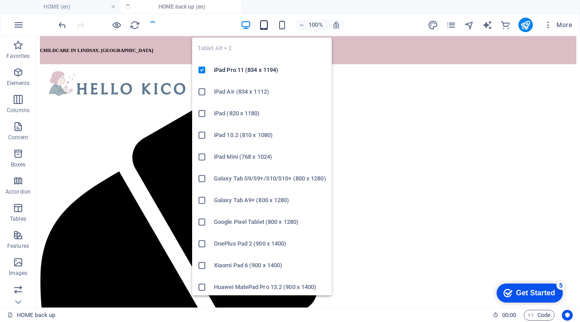
click at [267, 24] on icon "button" at bounding box center [264, 25] width 10 height 10
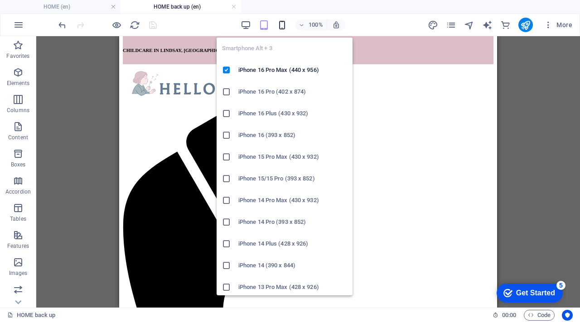
click at [282, 22] on icon "button" at bounding box center [282, 25] width 10 height 10
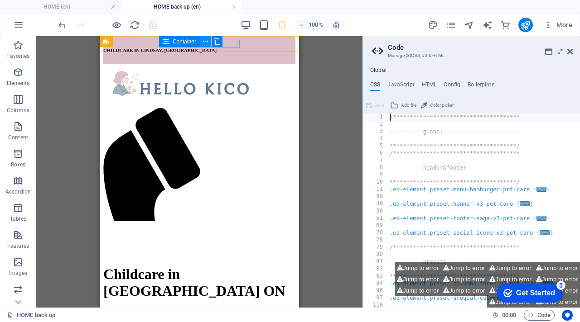
click at [207, 41] on icon at bounding box center [205, 42] width 5 height 10
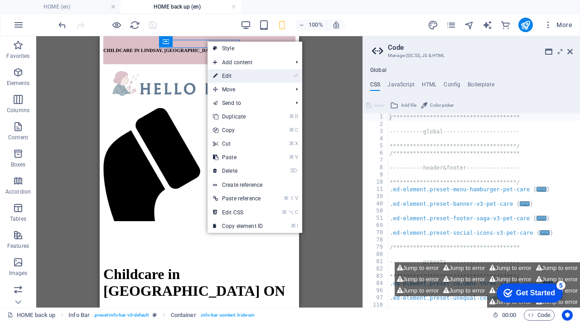
click at [229, 77] on link "⏎ Edit" at bounding box center [237, 76] width 61 height 14
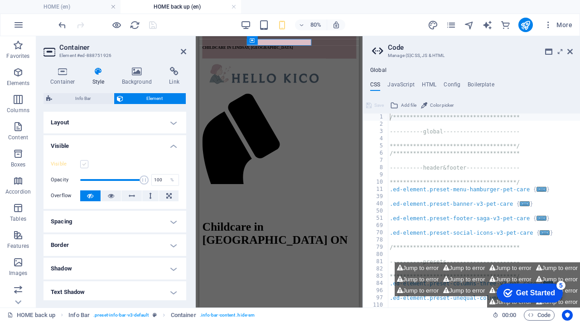
click at [85, 166] on label at bounding box center [84, 164] width 8 height 8
click at [0, 0] on input "Visible" at bounding box center [0, 0] width 0 height 0
click at [153, 24] on icon "save" at bounding box center [153, 25] width 10 height 10
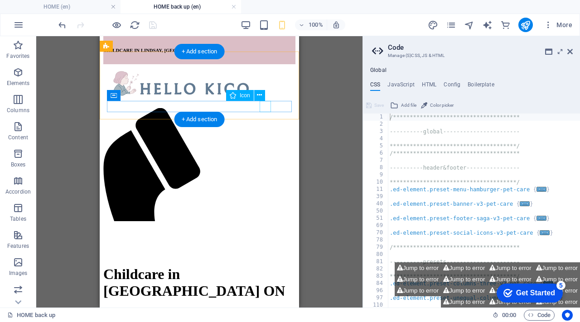
click at [265, 108] on figure at bounding box center [195, 231] width 185 height 247
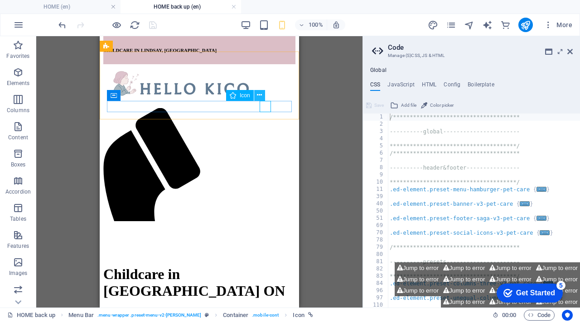
click at [260, 96] on icon at bounding box center [259, 96] width 5 height 10
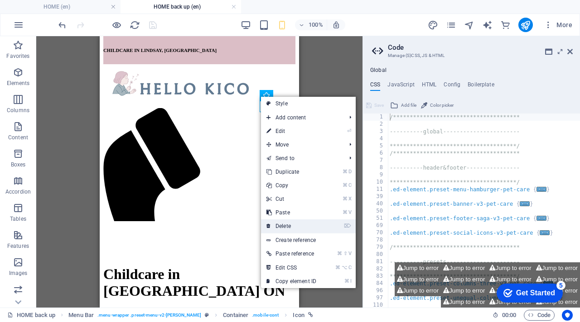
click at [295, 226] on link "⌦ Delete" at bounding box center [291, 227] width 61 height 14
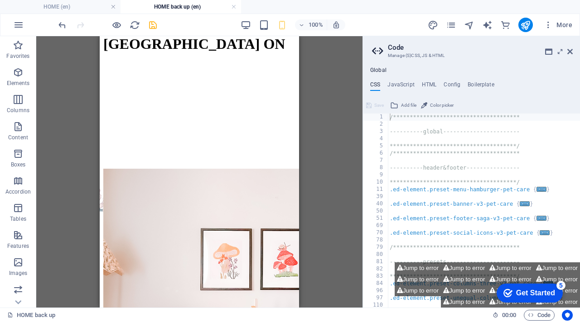
click at [326, 139] on div "H1 Container Container Note Container Note Container Logo Menu Bar Menu Note Co…" at bounding box center [199, 172] width 326 height 272
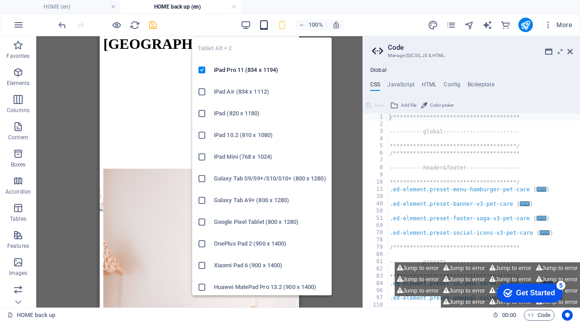
click at [262, 24] on icon "button" at bounding box center [264, 25] width 10 height 10
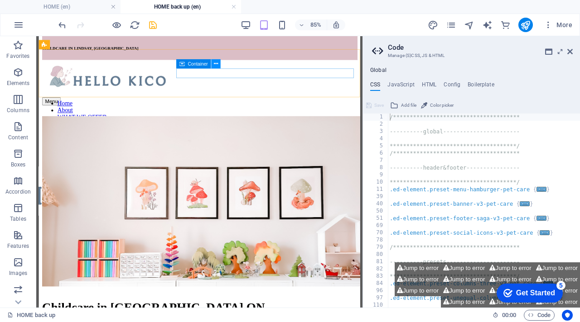
click at [216, 67] on icon at bounding box center [216, 64] width 4 height 8
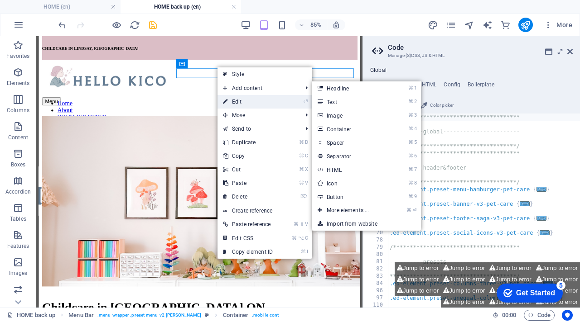
click at [236, 105] on link "⏎ Edit" at bounding box center [247, 102] width 61 height 14
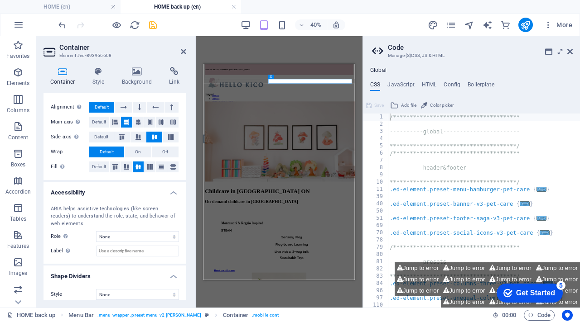
scroll to position [159, 0]
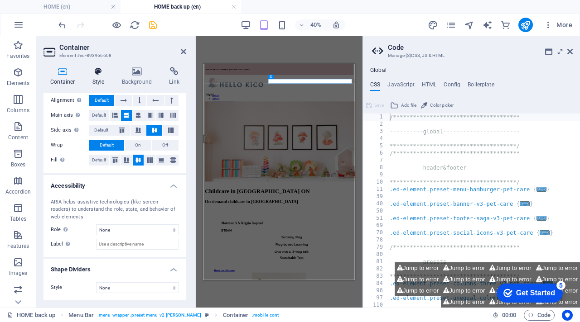
click at [98, 77] on h4 "Style" at bounding box center [100, 76] width 29 height 19
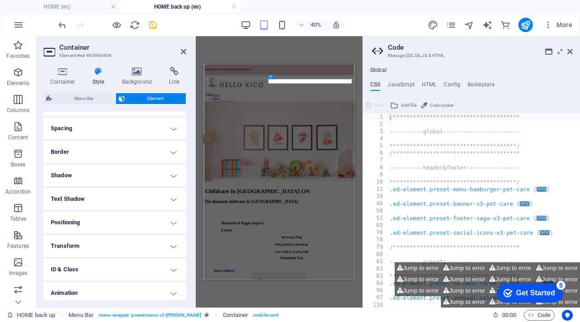
scroll to position [167, 0]
click at [128, 240] on h4 "Transform" at bounding box center [114, 246] width 143 height 22
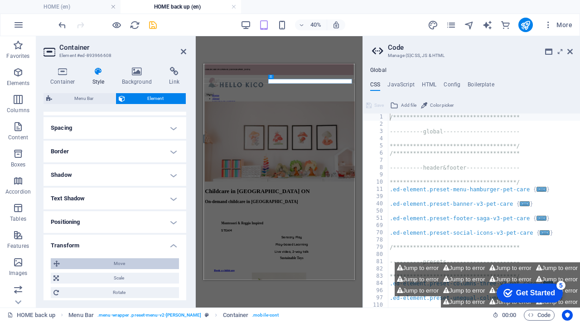
click at [134, 259] on span "Move" at bounding box center [119, 264] width 114 height 11
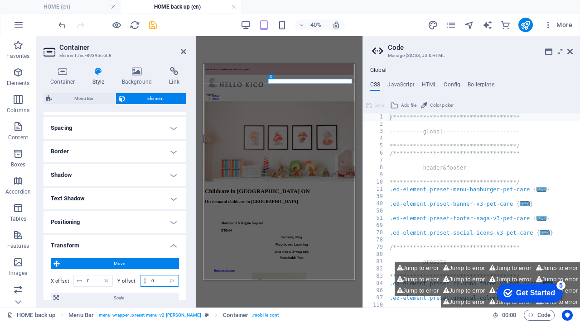
drag, startPoint x: 156, startPoint y: 286, endPoint x: 145, endPoint y: 286, distance: 10.9
click at [145, 286] on div "0 px rem % em vh vw" at bounding box center [159, 281] width 39 height 12
type input "20"
click at [182, 49] on icon at bounding box center [183, 51] width 5 height 7
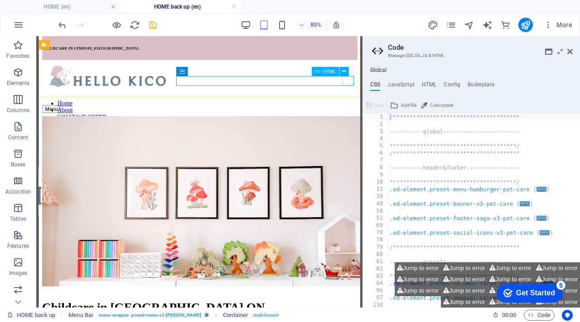
click at [351, 76] on div "HTML" at bounding box center [333, 72] width 42 height 10
click at [465, 190] on div "**********" at bounding box center [498, 218] width 220 height 209
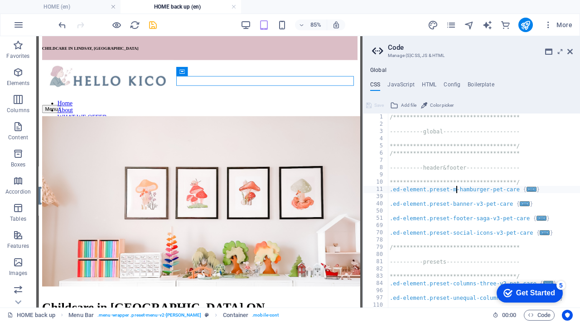
type textarea ".ed-element.preset--hamburger-pet-care {"
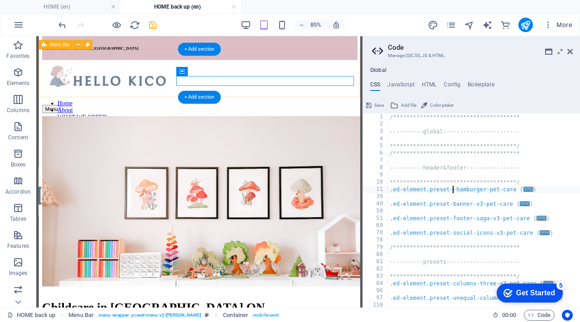
click at [388, 68] on div "Menu Home About WHAT WE OFFER Contact" at bounding box center [227, 110] width 370 height 93
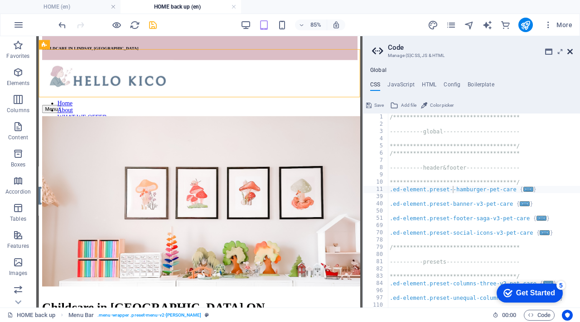
click at [568, 49] on icon at bounding box center [569, 51] width 5 height 7
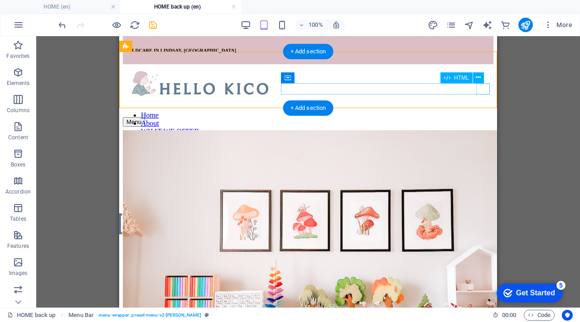
click at [485, 117] on div "Menu" at bounding box center [308, 122] width 370 height 10
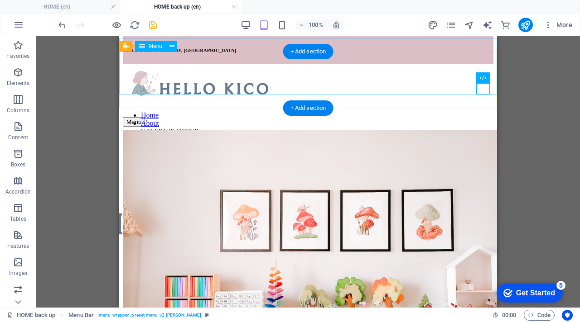
click at [485, 111] on nav "Home About WHAT WE OFFER Contact" at bounding box center [308, 127] width 370 height 33
select select "px"
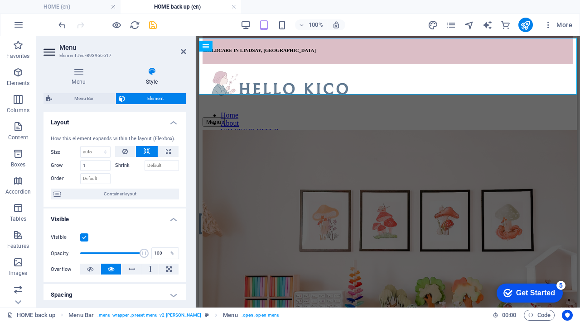
click at [187, 53] on aside "Menu Element #ed-893966617 Menu Style Menu Auto Custom Create custom menu items…" at bounding box center [115, 172] width 159 height 272
click at [184, 53] on icon at bounding box center [183, 51] width 5 height 7
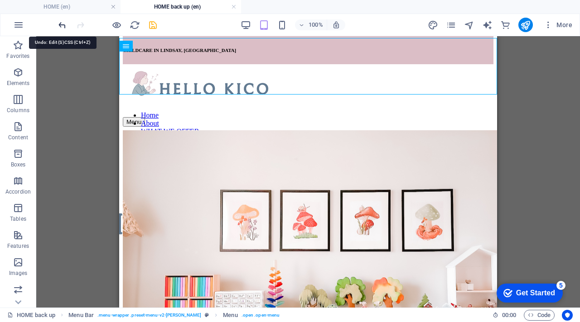
click at [67, 25] on icon "undo" at bounding box center [62, 25] width 10 height 10
click at [63, 26] on icon "undo" at bounding box center [62, 25] width 10 height 10
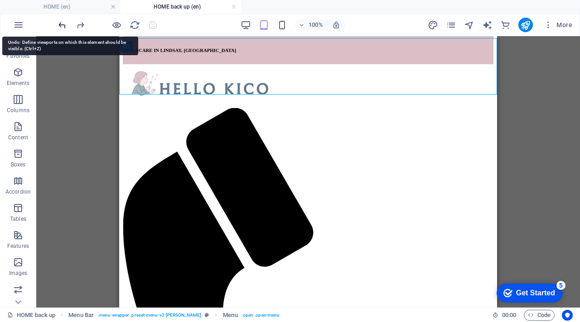
click at [62, 28] on icon "undo" at bounding box center [62, 25] width 10 height 10
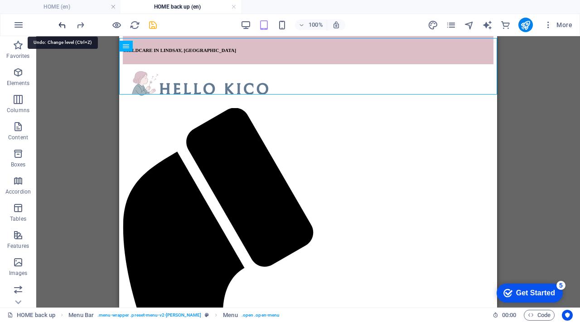
click at [62, 28] on icon "undo" at bounding box center [62, 25] width 10 height 10
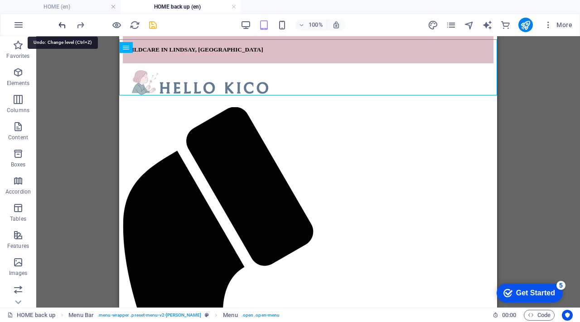
click at [65, 23] on icon "undo" at bounding box center [62, 25] width 10 height 10
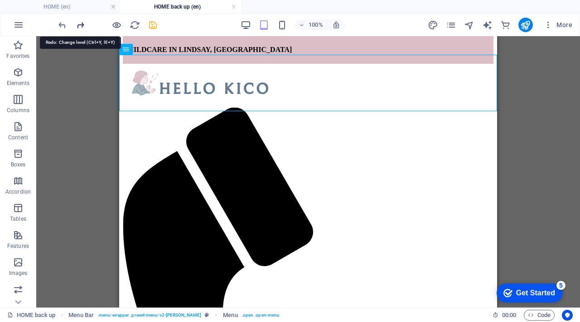
click at [83, 25] on icon "redo" at bounding box center [80, 25] width 10 height 10
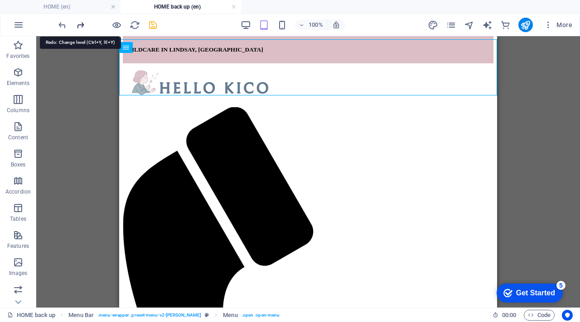
click at [83, 25] on icon "redo" at bounding box center [80, 25] width 10 height 10
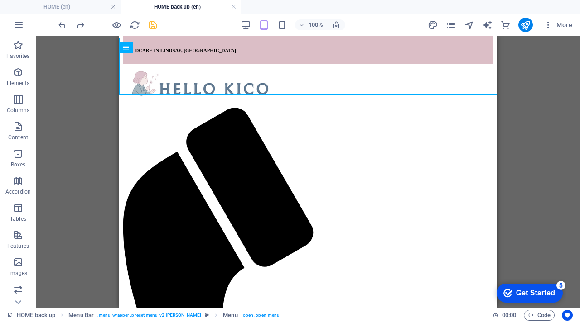
click at [253, 28] on div "100%" at bounding box center [292, 25] width 105 height 14
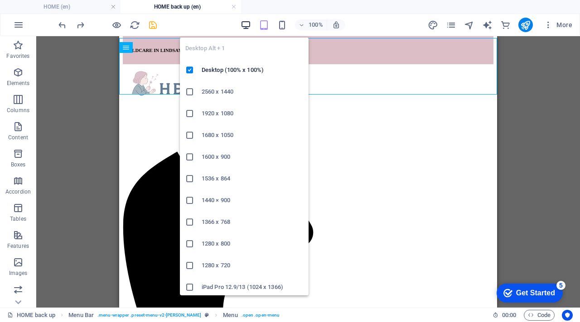
click at [245, 25] on icon "button" at bounding box center [245, 25] width 10 height 10
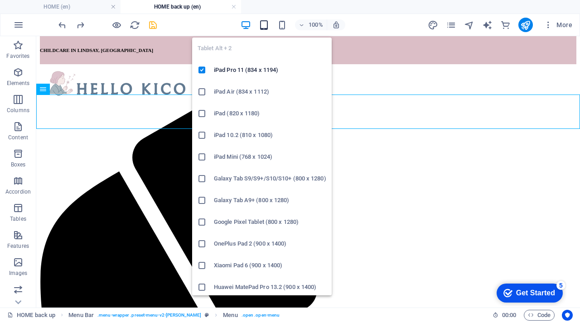
click at [265, 26] on icon "button" at bounding box center [264, 25] width 10 height 10
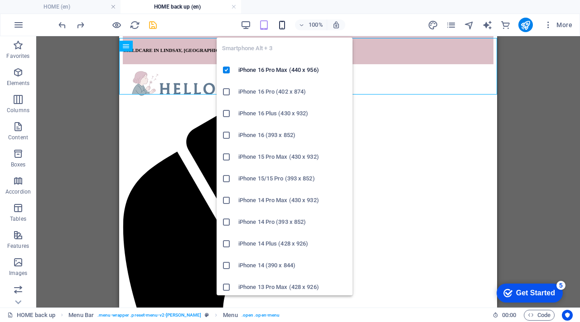
click at [283, 26] on icon "button" at bounding box center [282, 25] width 10 height 10
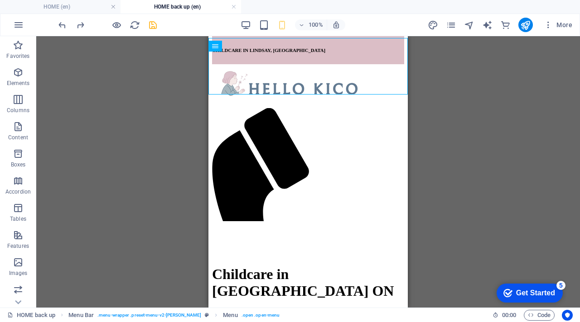
click at [172, 82] on div "H1 Container Container Note Container Note Container Menu Bar Logo Menu Bar Men…" at bounding box center [307, 172] width 543 height 272
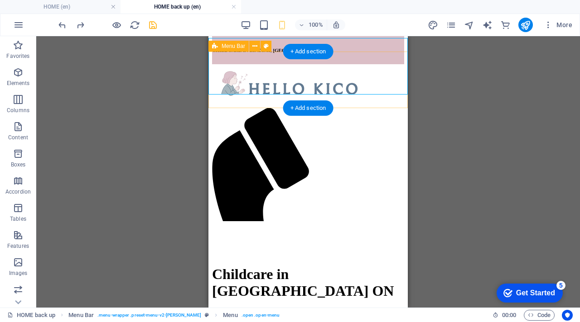
click at [212, 101] on div "Menu Home About WHAT WE OFFER Contact" at bounding box center [308, 234] width 192 height 341
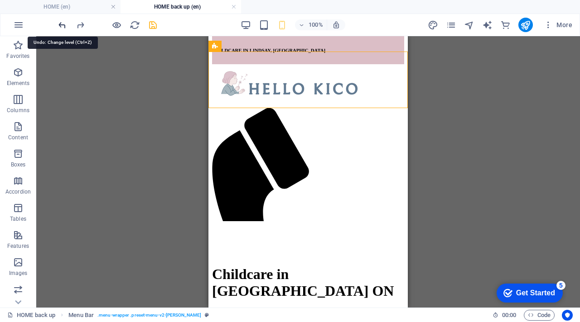
click at [62, 25] on icon "undo" at bounding box center [62, 25] width 10 height 10
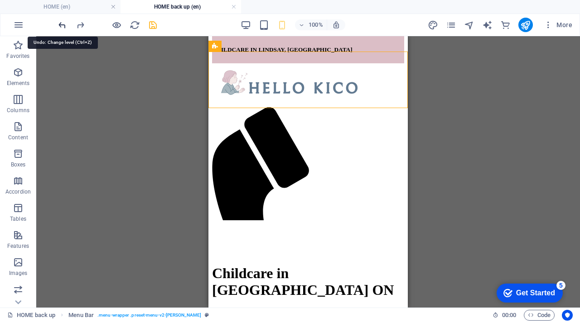
click at [62, 25] on icon "undo" at bounding box center [62, 25] width 10 height 10
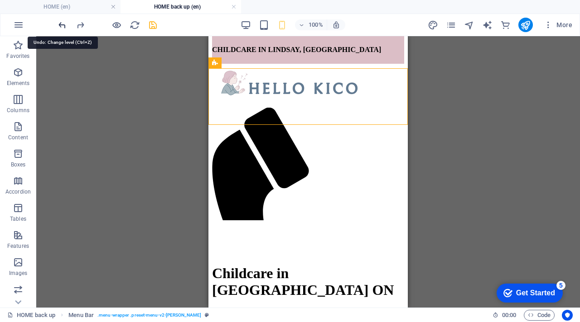
click at [62, 25] on icon "undo" at bounding box center [62, 25] width 10 height 10
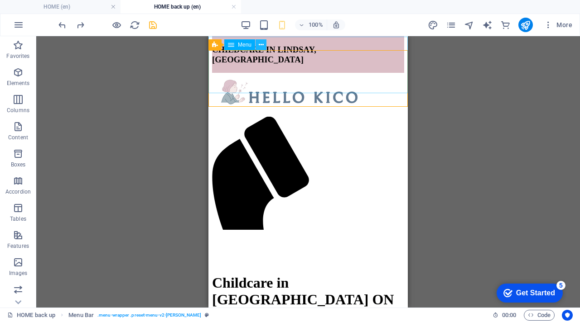
click at [261, 46] on icon at bounding box center [261, 45] width 5 height 10
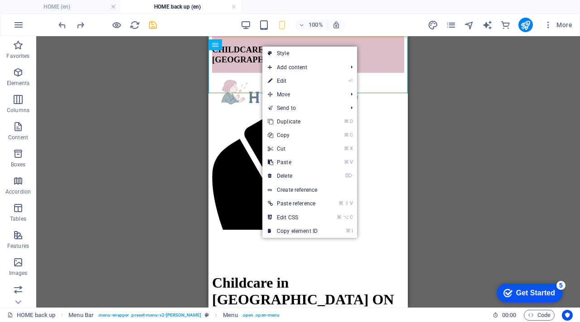
click at [202, 92] on div "H1 Container Container Note Container Note Container Menu Bar Logo Menu Bar Men…" at bounding box center [307, 172] width 543 height 272
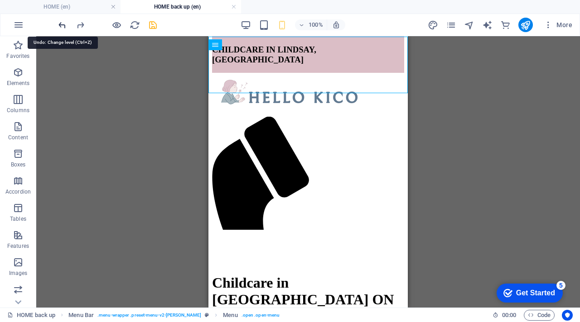
click at [64, 26] on icon "undo" at bounding box center [62, 25] width 10 height 10
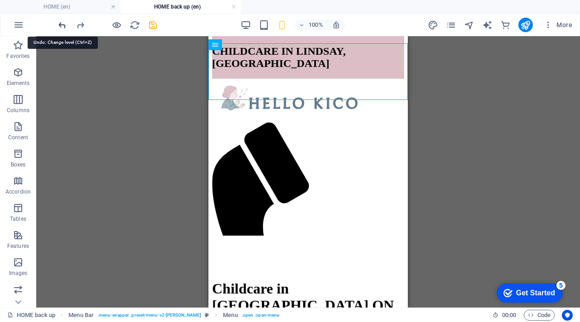
click at [64, 26] on icon "undo" at bounding box center [62, 25] width 10 height 10
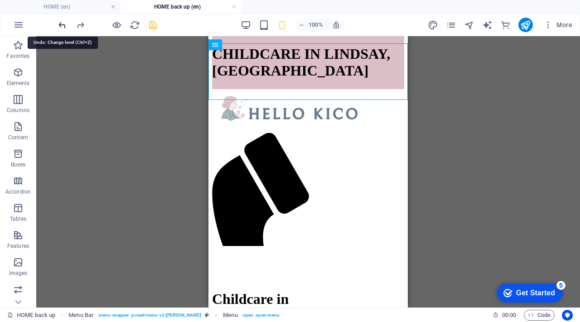
click at [64, 26] on icon "undo" at bounding box center [62, 25] width 10 height 10
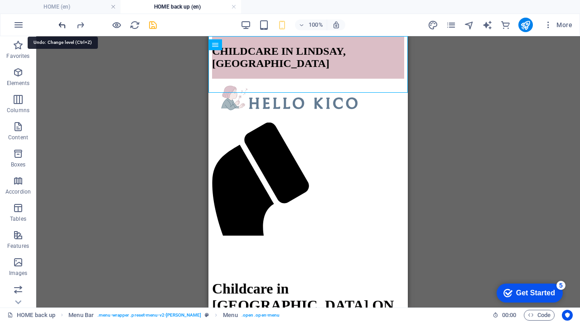
click at [64, 26] on icon "undo" at bounding box center [62, 25] width 10 height 10
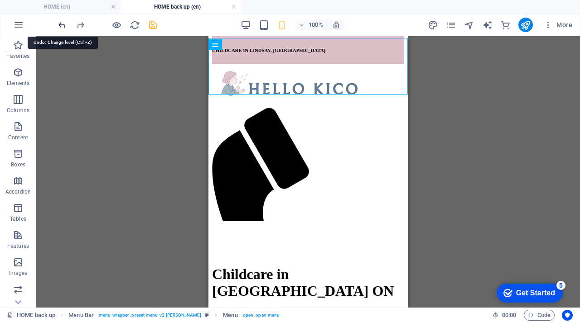
click at [64, 26] on icon "undo" at bounding box center [62, 25] width 10 height 10
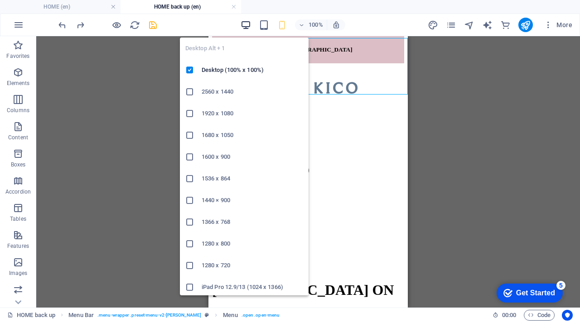
click at [247, 20] on icon "button" at bounding box center [245, 25] width 10 height 10
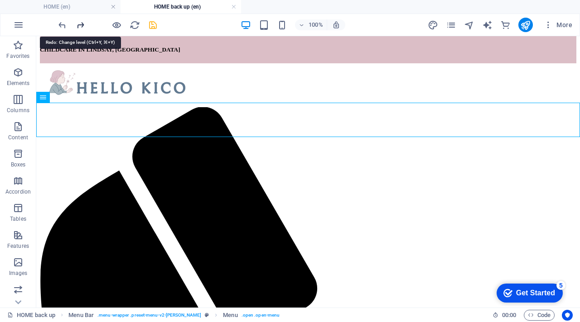
click at [82, 26] on icon "redo" at bounding box center [80, 25] width 10 height 10
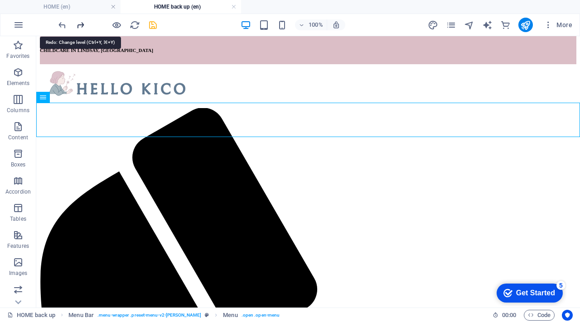
click at [82, 26] on icon "redo" at bounding box center [80, 25] width 10 height 10
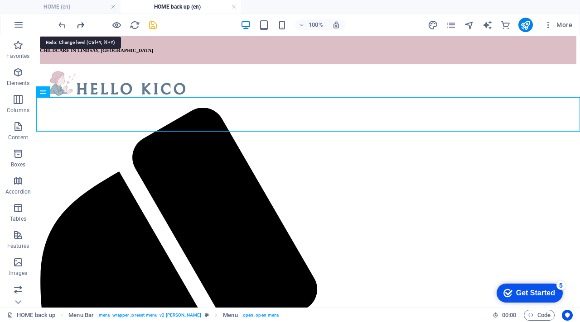
click at [82, 26] on icon "redo" at bounding box center [80, 25] width 10 height 10
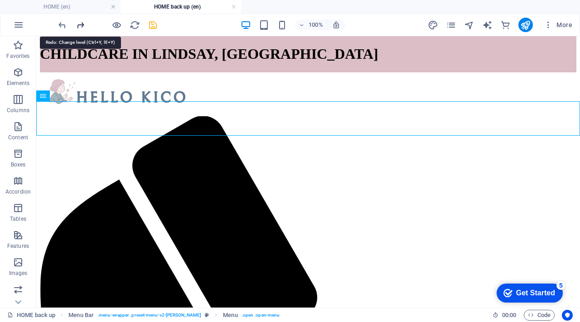
click at [82, 26] on icon "redo" at bounding box center [80, 25] width 10 height 10
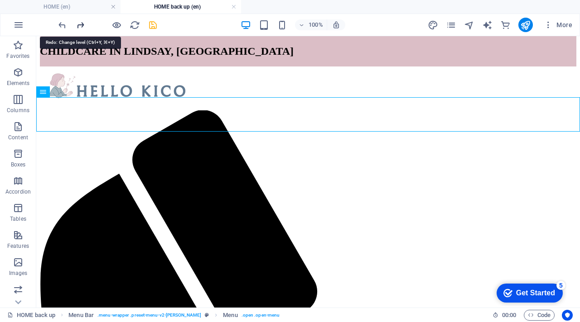
click at [82, 26] on icon "redo" at bounding box center [80, 25] width 10 height 10
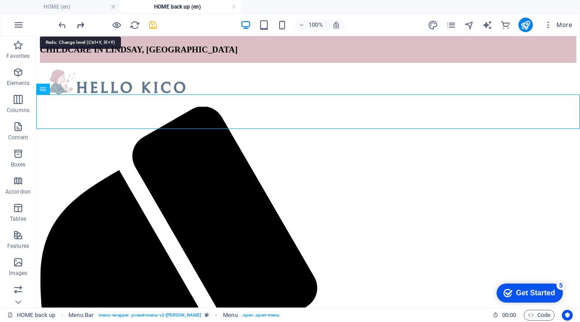
click at [82, 26] on icon "redo" at bounding box center [80, 25] width 10 height 10
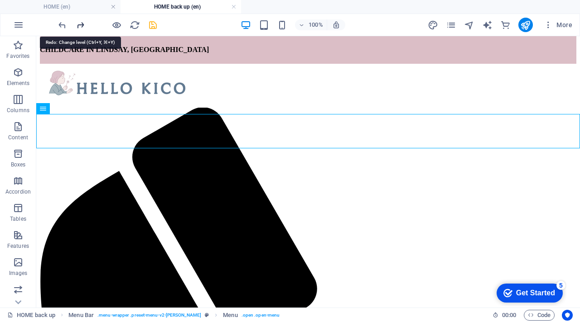
click at [82, 26] on icon "redo" at bounding box center [80, 25] width 10 height 10
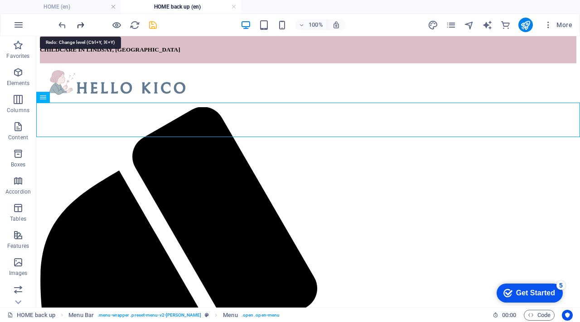
click at [82, 26] on icon "redo" at bounding box center [80, 25] width 10 height 10
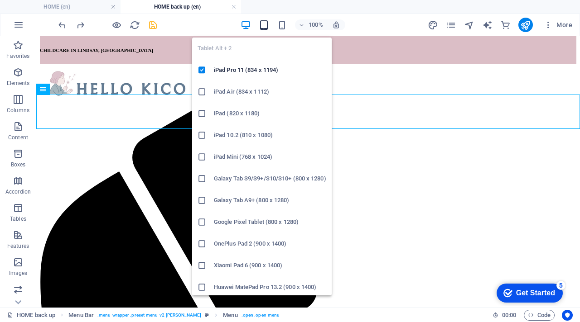
click at [269, 24] on icon "button" at bounding box center [264, 25] width 10 height 10
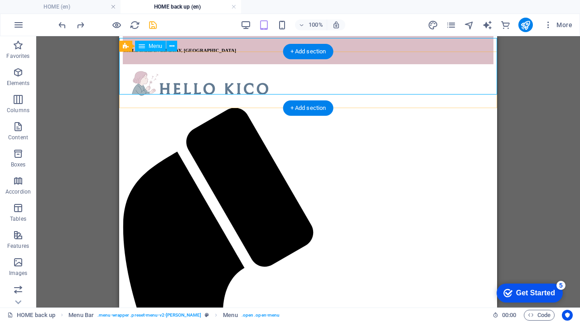
select select "px"
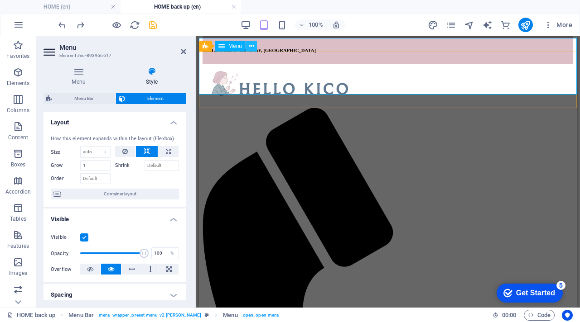
click at [250, 48] on icon at bounding box center [251, 47] width 5 height 10
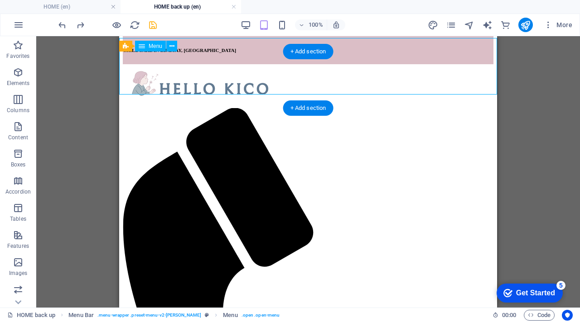
select select "px"
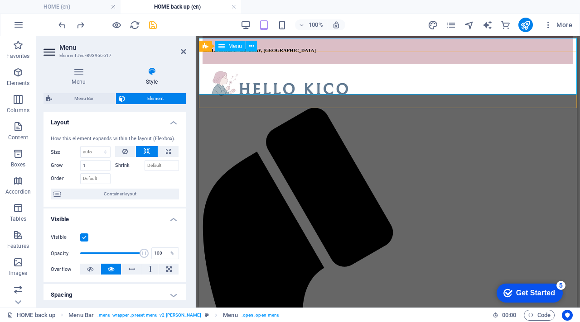
click at [225, 48] on div "Menu" at bounding box center [230, 46] width 31 height 11
click at [250, 46] on icon at bounding box center [251, 47] width 5 height 10
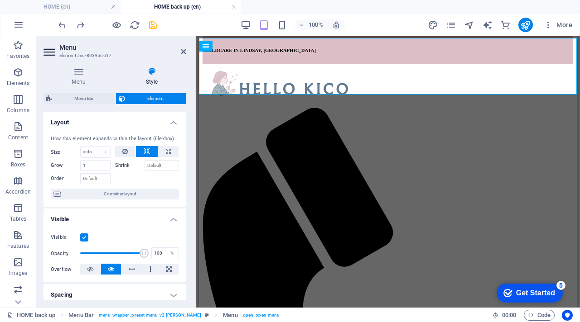
click at [457, 23] on div "More" at bounding box center [502, 25] width 148 height 14
click at [452, 24] on icon "pages" at bounding box center [451, 25] width 10 height 10
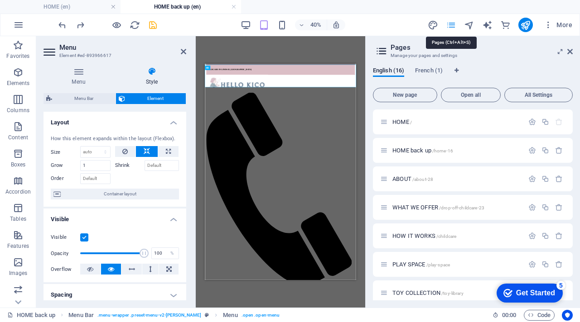
click at [452, 24] on icon "pages" at bounding box center [451, 25] width 10 height 10
click at [572, 49] on icon at bounding box center [569, 51] width 5 height 7
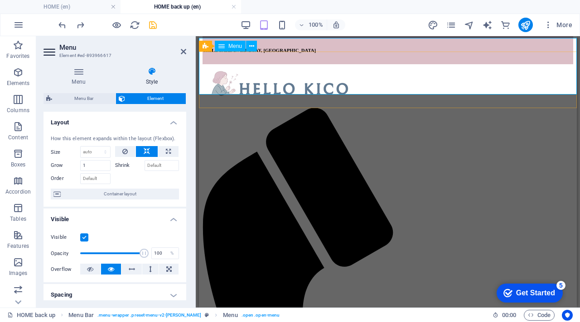
click at [579, 137] on div "H1 Container Container Note Container Note Container Menu Bar Logo Menu Bar Men…" at bounding box center [388, 172] width 384 height 272
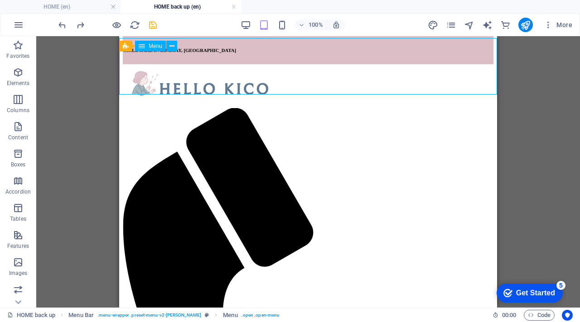
select select "px"
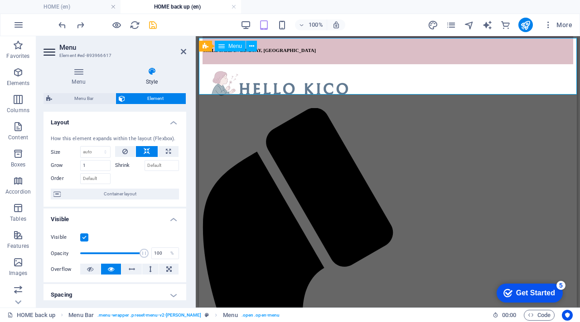
click at [571, 23] on span "More" at bounding box center [557, 24] width 29 height 9
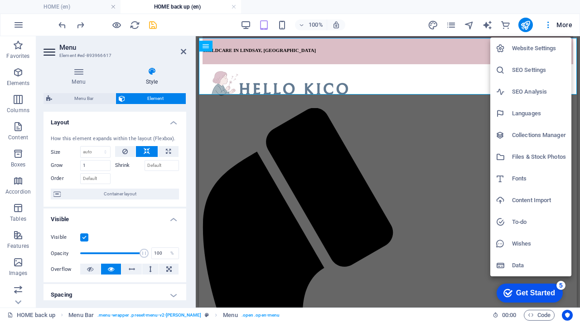
click at [425, 72] on div at bounding box center [290, 161] width 580 height 322
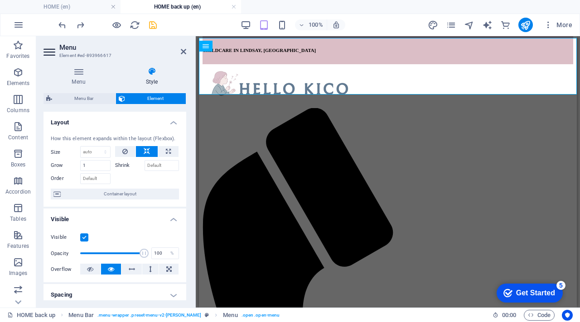
click at [184, 51] on icon at bounding box center [183, 51] width 5 height 7
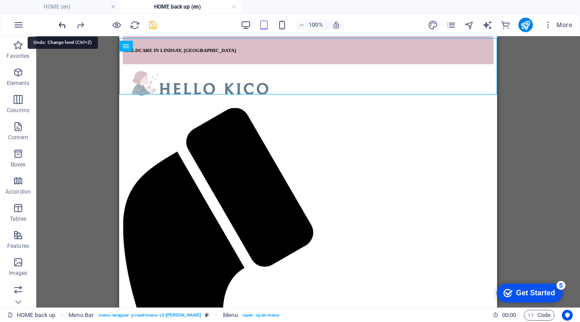
click at [62, 26] on icon "undo" at bounding box center [62, 25] width 10 height 10
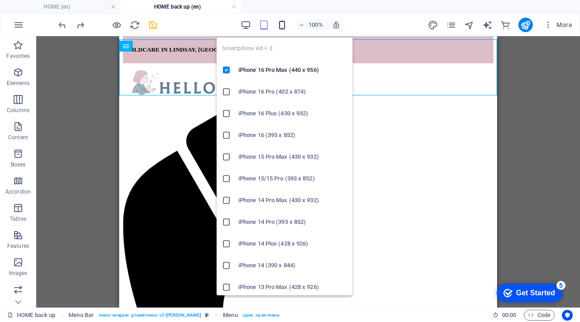
click at [284, 26] on icon "button" at bounding box center [282, 25] width 10 height 10
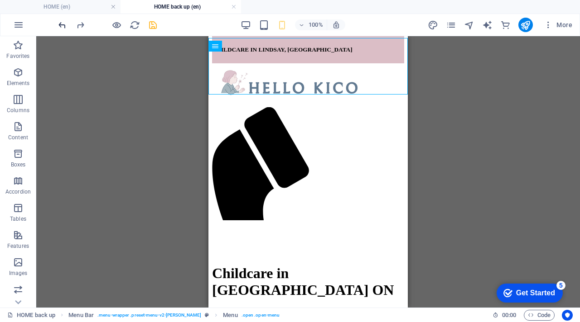
click at [60, 26] on icon "undo" at bounding box center [62, 25] width 10 height 10
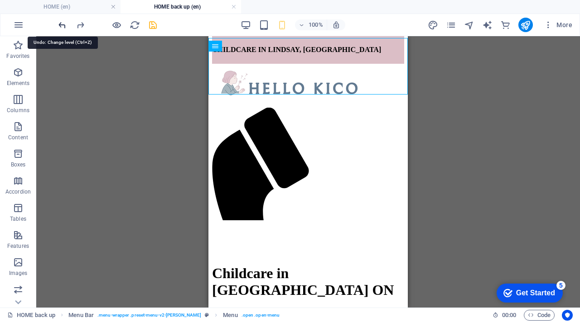
click at [60, 26] on icon "undo" at bounding box center [62, 25] width 10 height 10
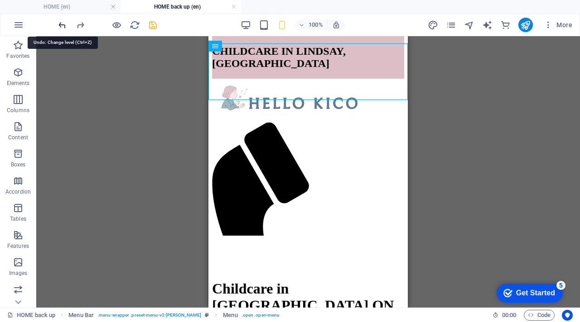
click at [60, 26] on icon "undo" at bounding box center [62, 25] width 10 height 10
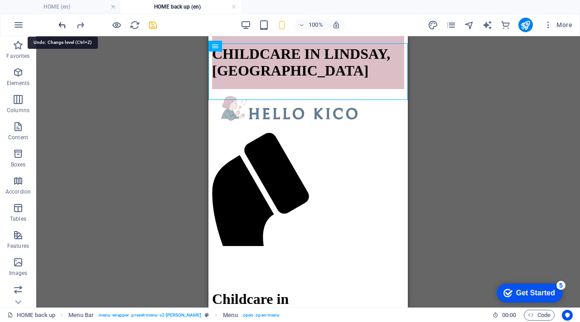
click at [60, 26] on icon "undo" at bounding box center [62, 25] width 10 height 10
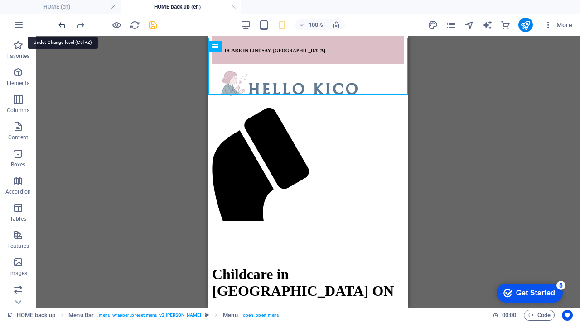
click at [60, 26] on icon "undo" at bounding box center [62, 25] width 10 height 10
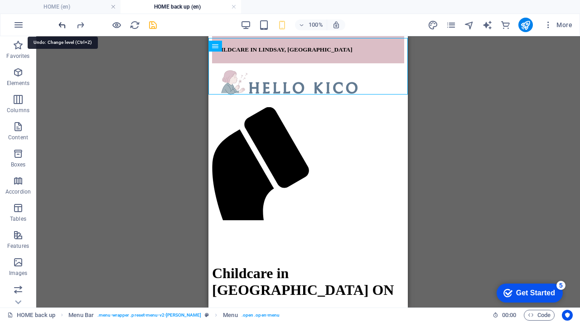
click at [60, 26] on icon "undo" at bounding box center [62, 25] width 10 height 10
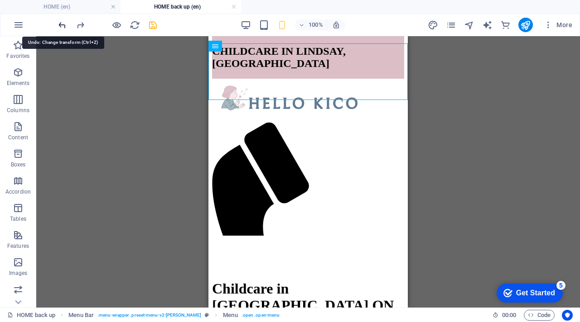
click at [60, 26] on icon "undo" at bounding box center [62, 25] width 10 height 10
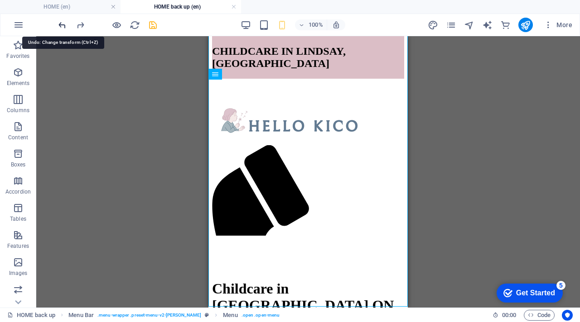
click at [60, 26] on icon "undo" at bounding box center [62, 25] width 10 height 10
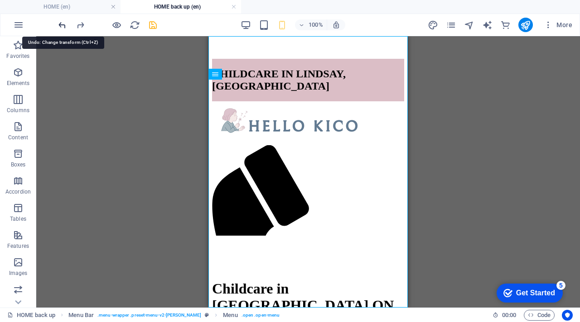
click at [60, 26] on icon "undo" at bounding box center [62, 25] width 10 height 10
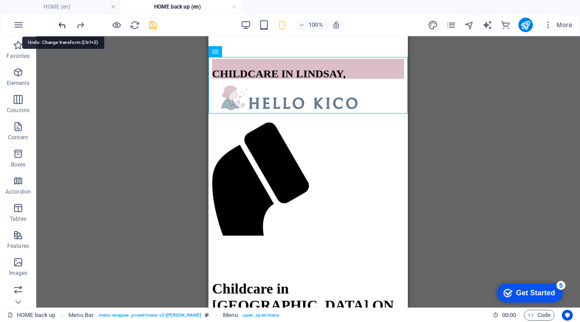
click at [61, 26] on icon "undo" at bounding box center [62, 25] width 10 height 10
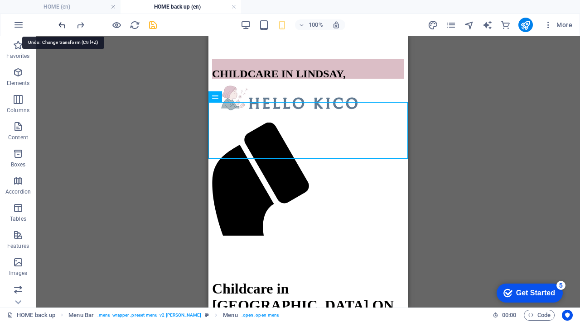
click at [61, 26] on icon "undo" at bounding box center [62, 25] width 10 height 10
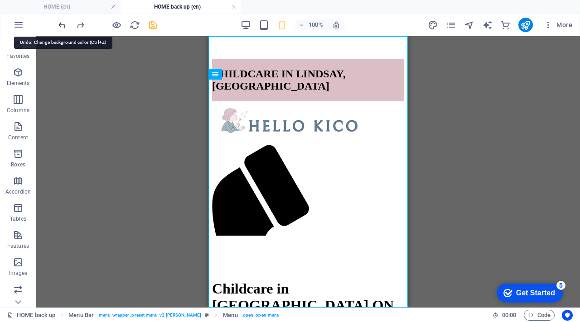
click at [61, 26] on icon "undo" at bounding box center [62, 25] width 10 height 10
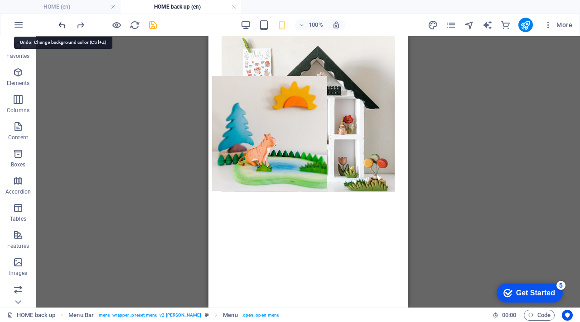
click at [61, 26] on icon "undo" at bounding box center [62, 25] width 10 height 10
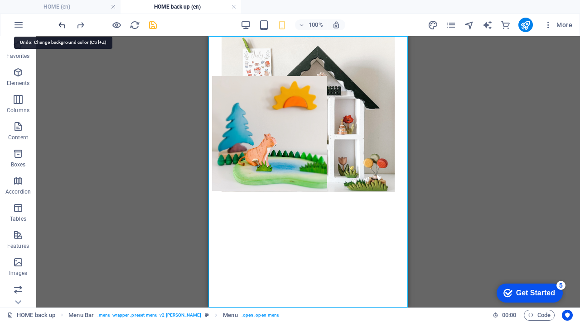
click at [61, 26] on icon "undo" at bounding box center [62, 25] width 10 height 10
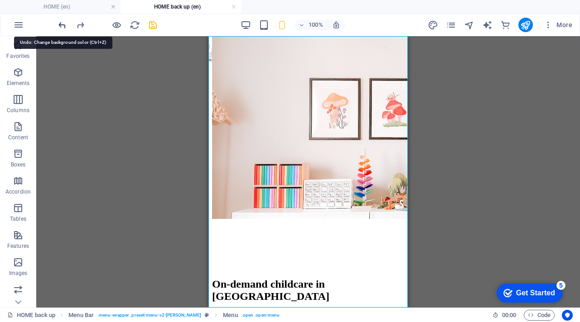
click at [61, 26] on icon "undo" at bounding box center [62, 25] width 10 height 10
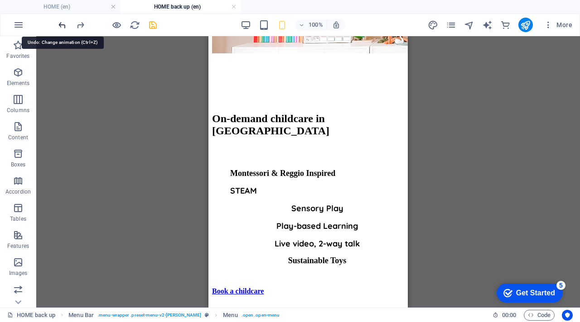
click at [61, 26] on icon "undo" at bounding box center [62, 25] width 10 height 10
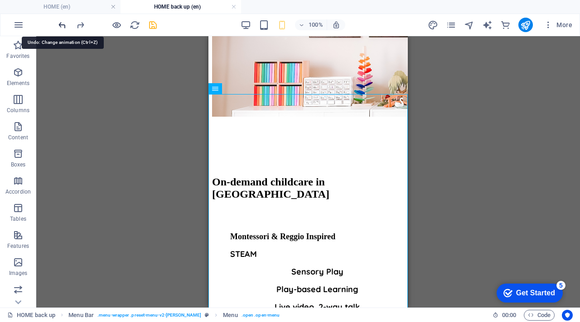
click at [61, 26] on icon "undo" at bounding box center [62, 25] width 10 height 10
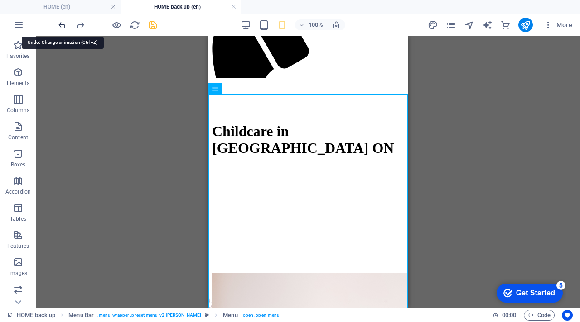
scroll to position [82, 0]
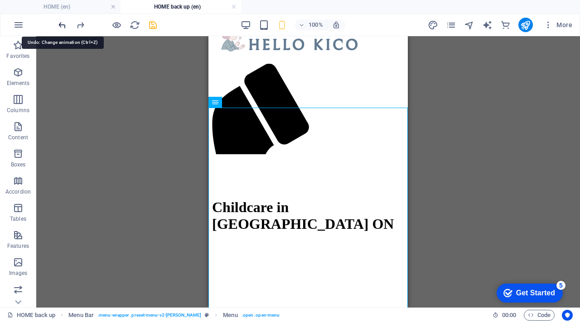
click at [61, 26] on icon "undo" at bounding box center [62, 25] width 10 height 10
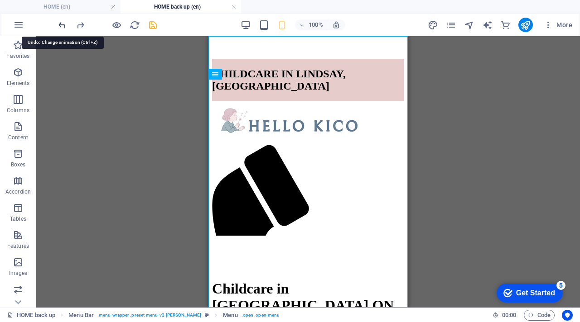
click at [61, 26] on icon "undo" at bounding box center [62, 25] width 10 height 10
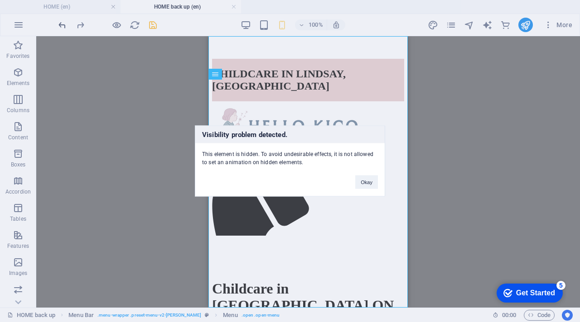
click at [61, 26] on div "Visibility problem detected. This element is hidden. To avoid undesirable effec…" at bounding box center [290, 161] width 580 height 322
click at [372, 183] on button "Okay" at bounding box center [366, 183] width 23 height 14
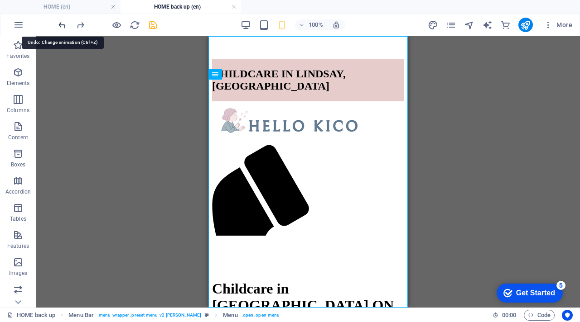
click at [65, 25] on icon "undo" at bounding box center [62, 25] width 10 height 10
click at [90, 21] on div at bounding box center [107, 25] width 101 height 14
click at [20, 26] on icon "button" at bounding box center [18, 24] width 11 height 11
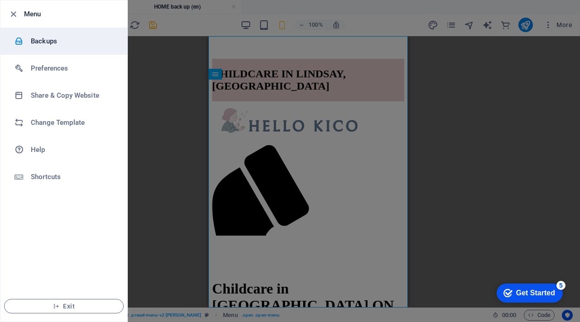
click at [33, 40] on h6 "Backups" at bounding box center [73, 41] width 84 height 11
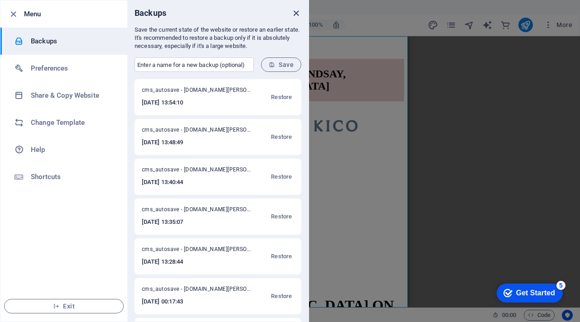
click at [294, 12] on icon "close" at bounding box center [296, 13] width 10 height 10
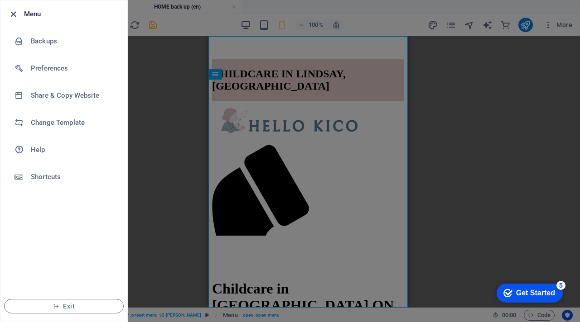
click at [14, 16] on icon "button" at bounding box center [13, 14] width 10 height 10
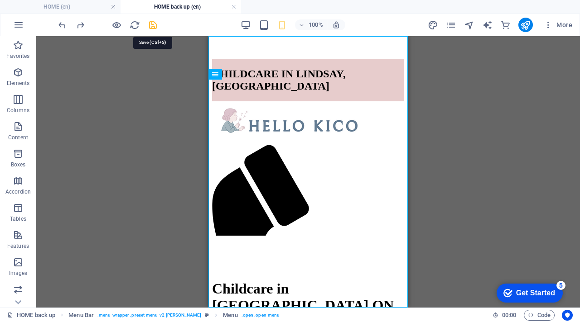
click at [153, 27] on icon "save" at bounding box center [153, 25] width 10 height 10
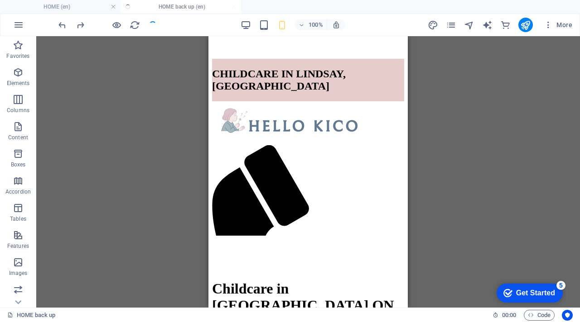
click at [177, 25] on div "100% More" at bounding box center [316, 25] width 519 height 14
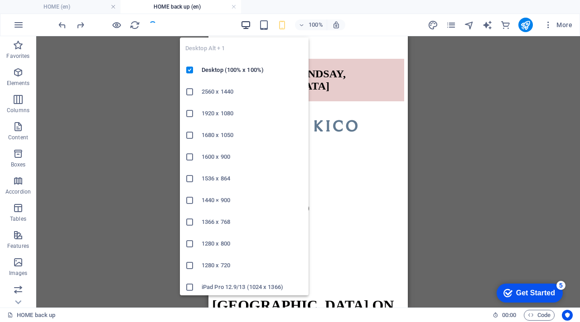
click at [246, 22] on icon "button" at bounding box center [245, 25] width 10 height 10
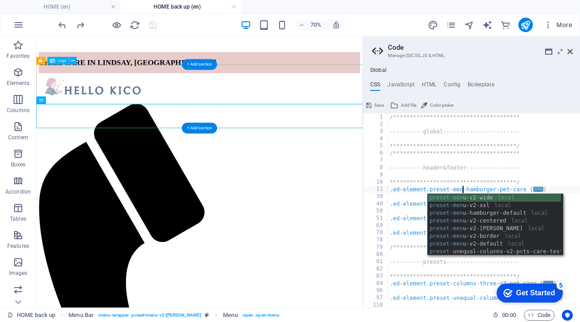
scroll to position [0, 6]
type textarea ".ed-element.preset-menu-hamburger-pet-care {"
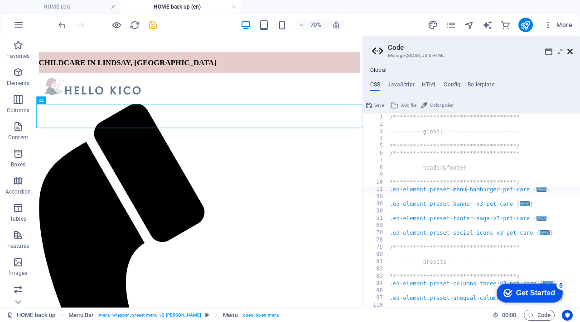
click at [571, 53] on icon at bounding box center [569, 51] width 5 height 7
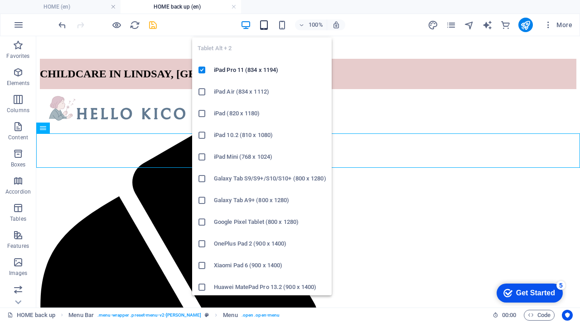
click at [264, 29] on icon "button" at bounding box center [264, 25] width 10 height 10
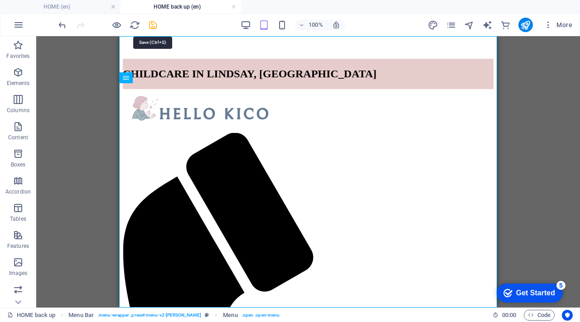
click at [154, 25] on icon "save" at bounding box center [153, 25] width 10 height 10
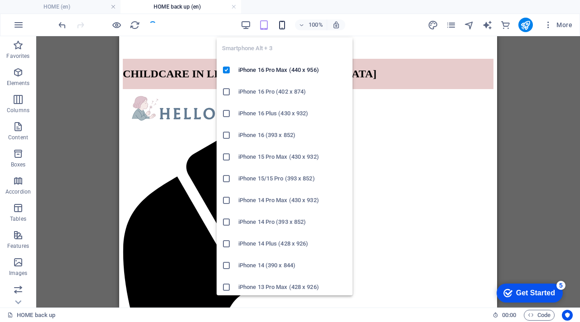
click at [283, 23] on icon "button" at bounding box center [282, 25] width 10 height 10
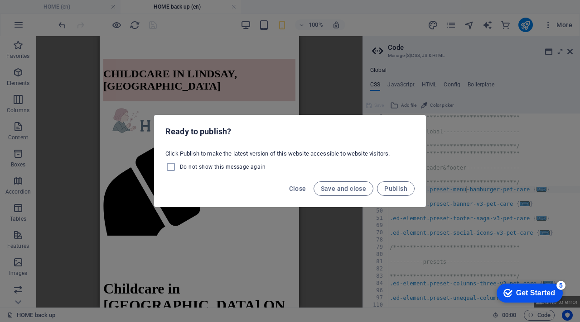
scroll to position [0, 6]
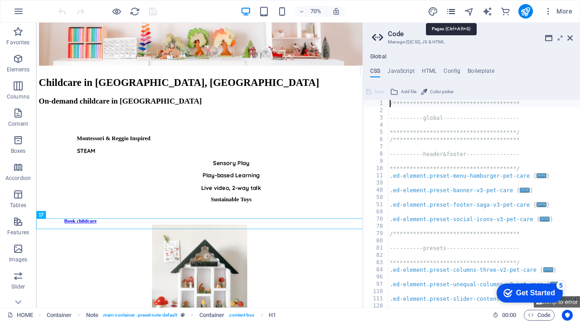
click at [449, 11] on icon "pages" at bounding box center [451, 11] width 10 height 10
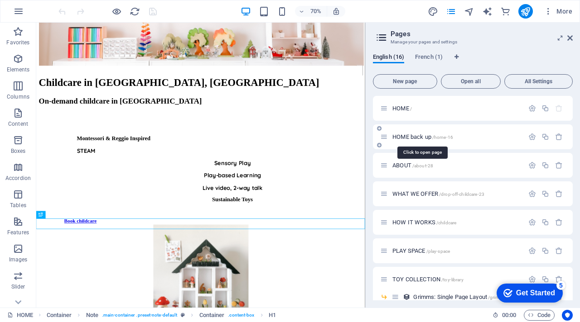
click at [408, 137] on span "HOME back up /home-16" at bounding box center [422, 137] width 61 height 7
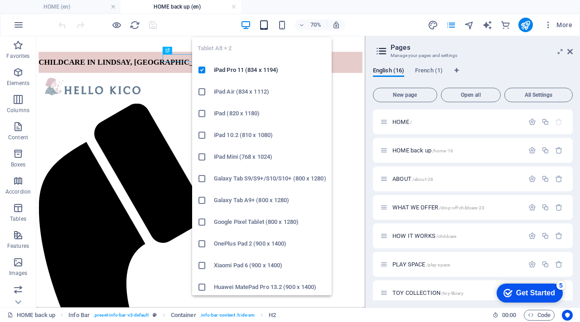
click at [265, 25] on icon "button" at bounding box center [264, 25] width 10 height 10
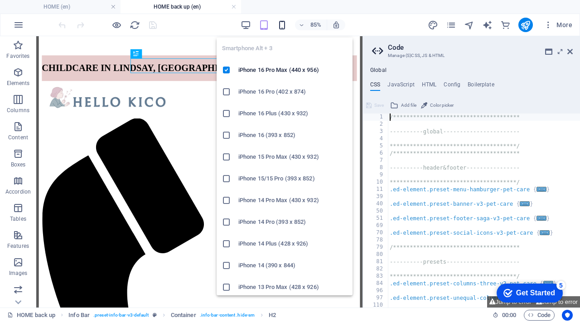
click at [281, 24] on icon "button" at bounding box center [282, 25] width 10 height 10
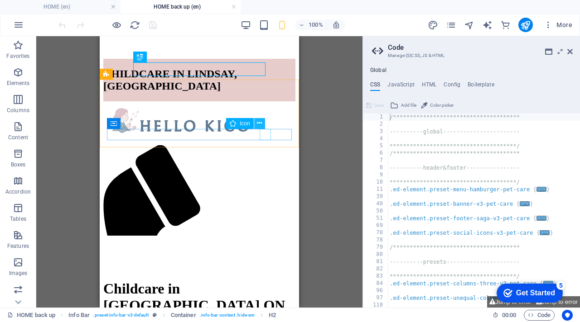
click at [259, 124] on icon at bounding box center [259, 124] width 5 height 10
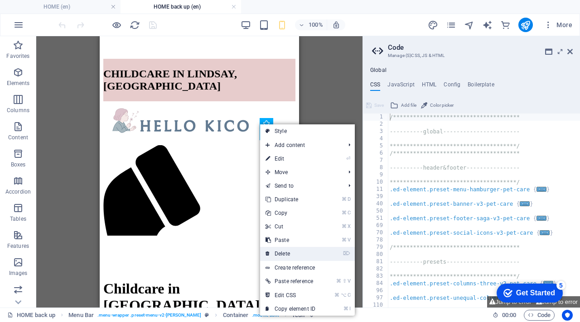
click at [299, 257] on link "⌦ Delete" at bounding box center [290, 254] width 61 height 14
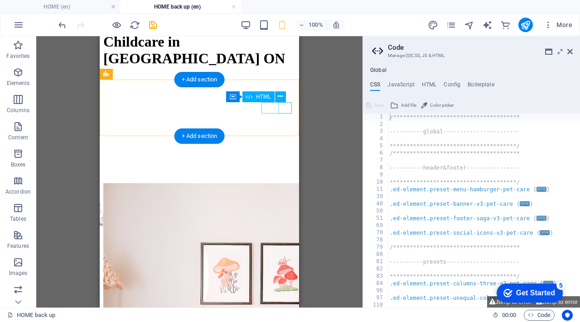
click at [285, 145] on div "Menu" at bounding box center [199, 150] width 192 height 10
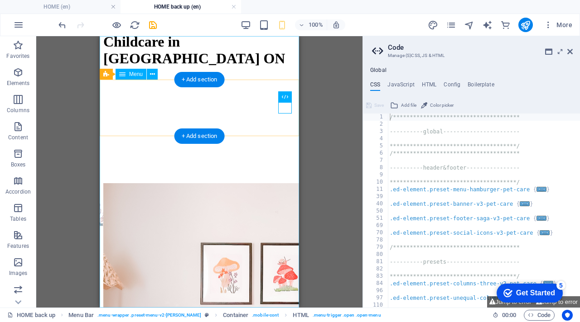
click at [285, 162] on nav "Home About WHAT WE OFFER Contact" at bounding box center [199, 178] width 192 height 33
select select
select select "3"
select select
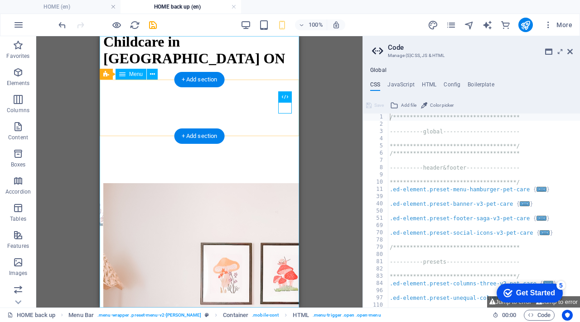
select select
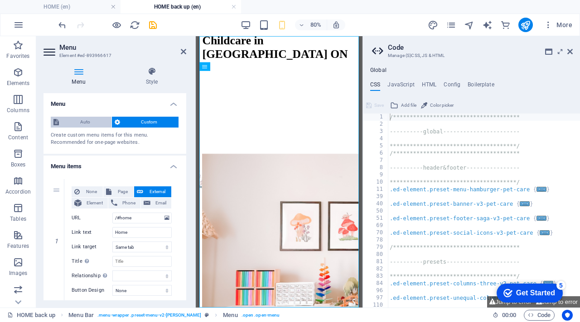
click at [94, 122] on span "Auto" at bounding box center [85, 122] width 47 height 11
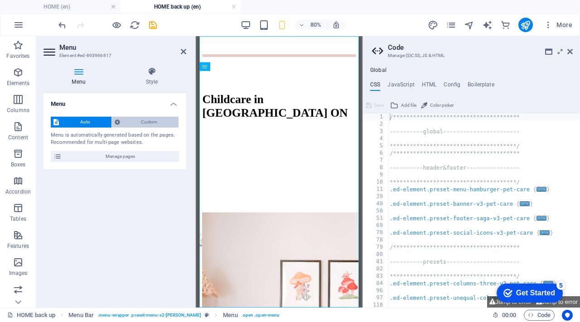
click at [147, 121] on span "Custom" at bounding box center [149, 122] width 53 height 11
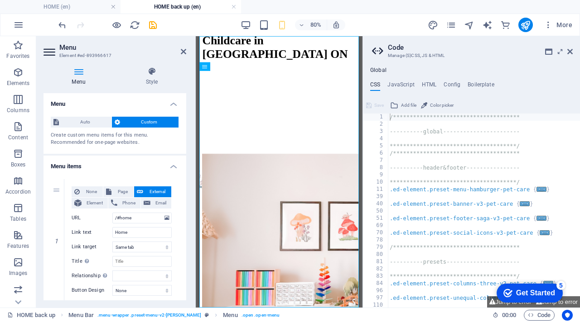
click at [175, 47] on h2 "Menu" at bounding box center [122, 47] width 127 height 8
click at [182, 52] on icon at bounding box center [183, 51] width 5 height 7
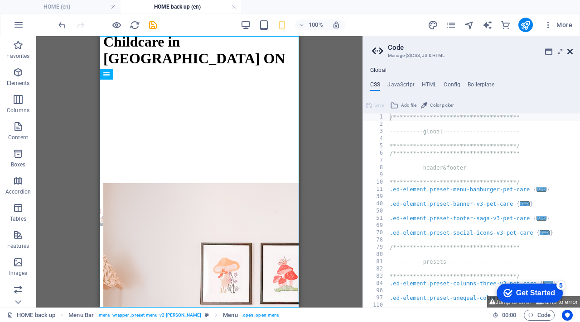
click at [569, 49] on icon at bounding box center [569, 51] width 5 height 7
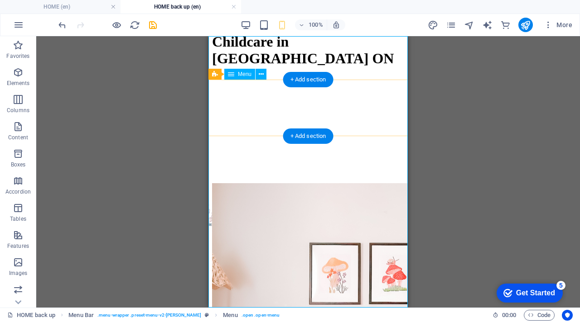
click at [342, 187] on nav "Home About WHAT WE OFFER Contact" at bounding box center [308, 178] width 192 height 33
click at [321, 162] on nav "Home About WHAT WE OFFER Contact" at bounding box center [308, 178] width 192 height 33
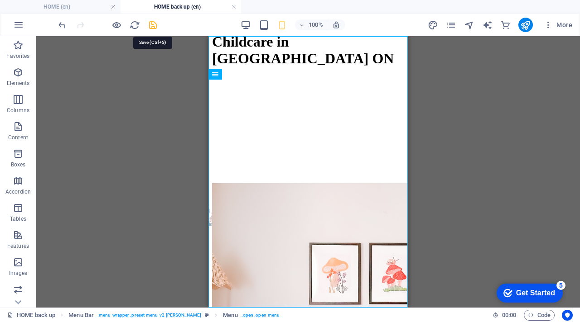
click at [152, 25] on icon "save" at bounding box center [153, 25] width 10 height 10
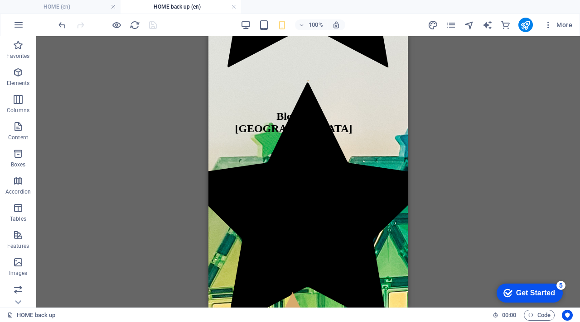
scroll to position [2859, 0]
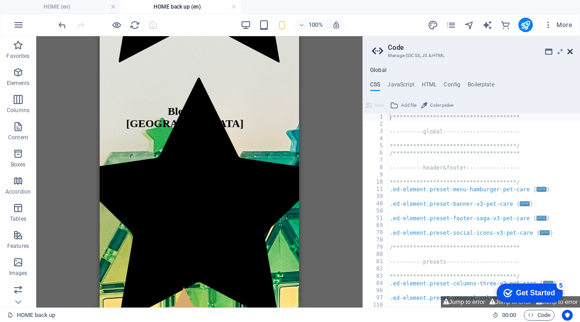
click at [568, 53] on icon at bounding box center [569, 51] width 5 height 7
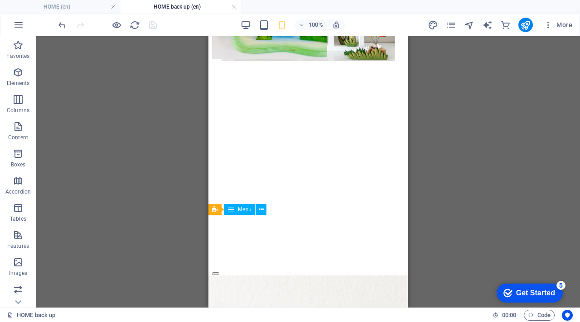
scroll to position [672, 0]
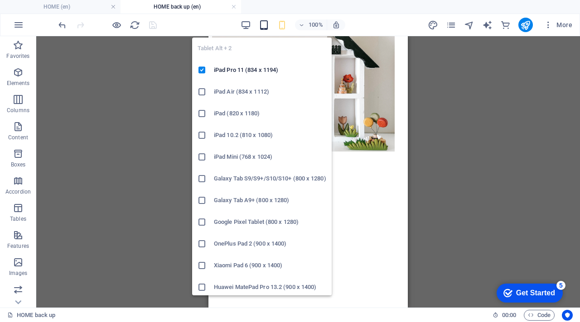
click at [266, 23] on icon "button" at bounding box center [264, 25] width 10 height 10
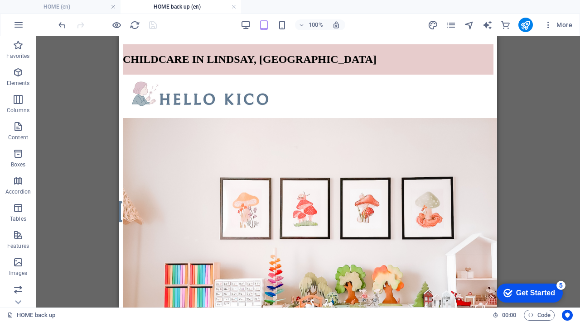
scroll to position [0, 0]
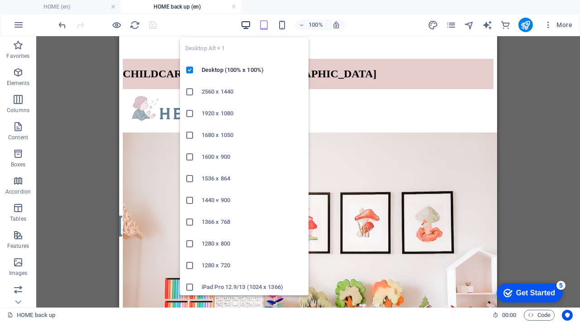
click at [245, 28] on icon "button" at bounding box center [245, 25] width 10 height 10
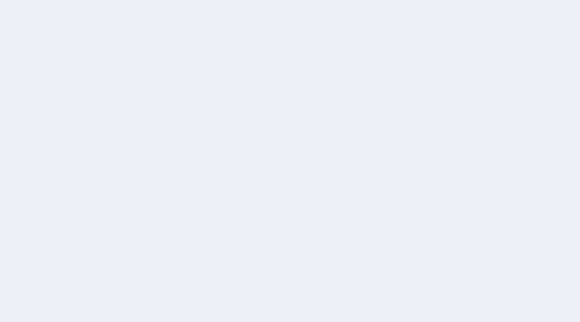
click at [393, 188] on div at bounding box center [290, 161] width 580 height 322
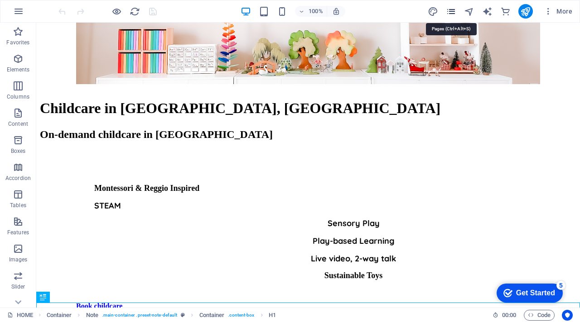
click at [455, 11] on icon "pages" at bounding box center [451, 11] width 10 height 10
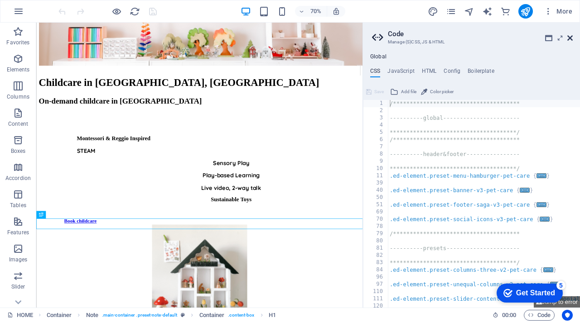
click at [567, 38] on icon at bounding box center [569, 37] width 5 height 7
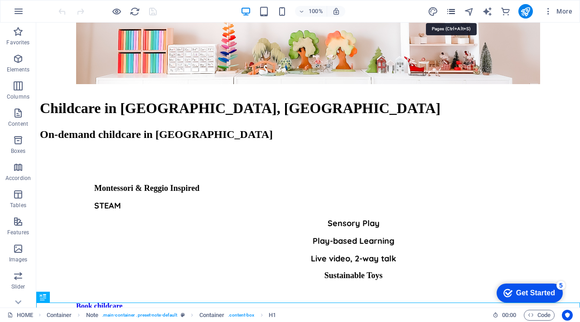
click at [449, 12] on icon "pages" at bounding box center [451, 11] width 10 height 10
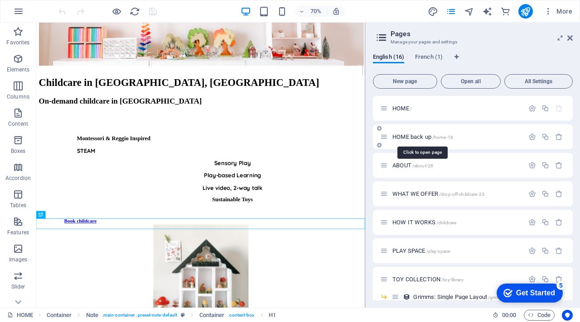
click at [399, 135] on span "HOME back up /home-16" at bounding box center [422, 137] width 61 height 7
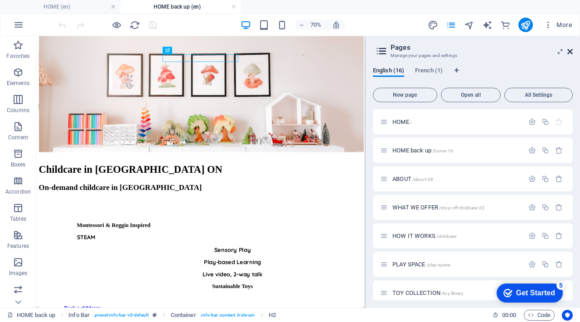
click at [569, 53] on icon at bounding box center [569, 51] width 5 height 7
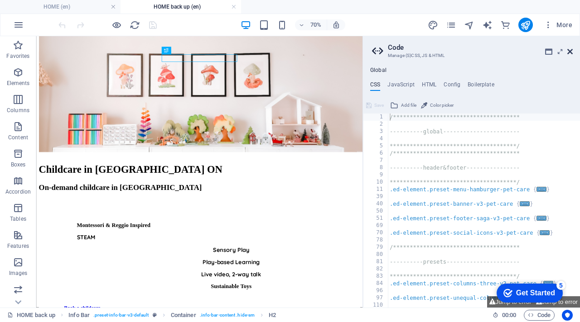
click at [569, 53] on icon at bounding box center [569, 51] width 5 height 7
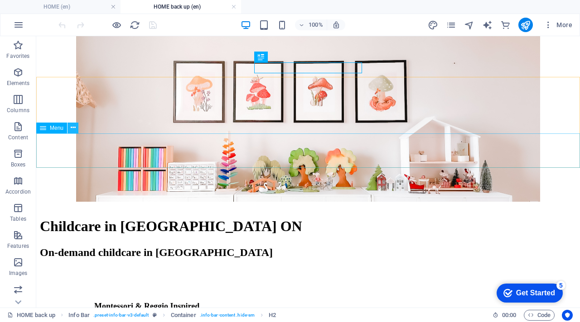
click at [71, 130] on icon at bounding box center [73, 128] width 5 height 10
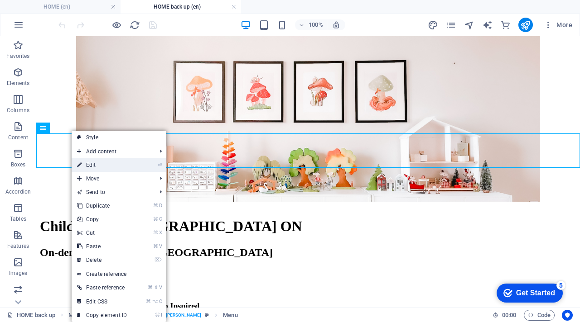
click at [96, 163] on link "⏎ Edit" at bounding box center [102, 166] width 61 height 14
select select
select select "3"
select select
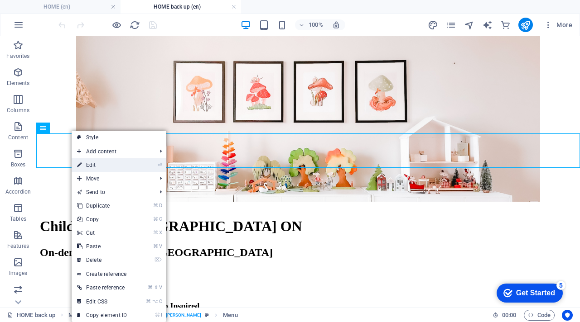
select select
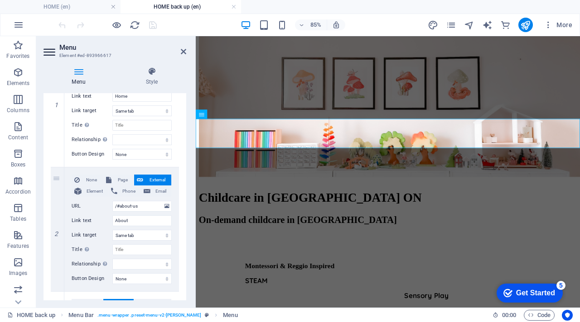
scroll to position [187, 0]
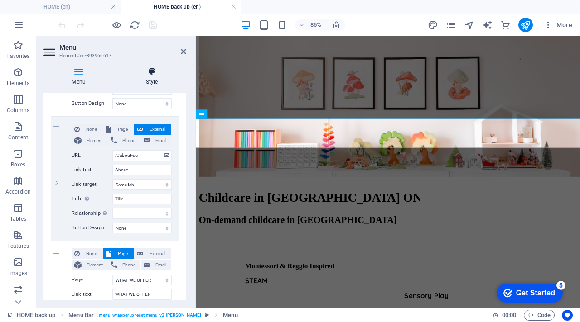
click at [146, 78] on h4 "Style" at bounding box center [151, 76] width 69 height 19
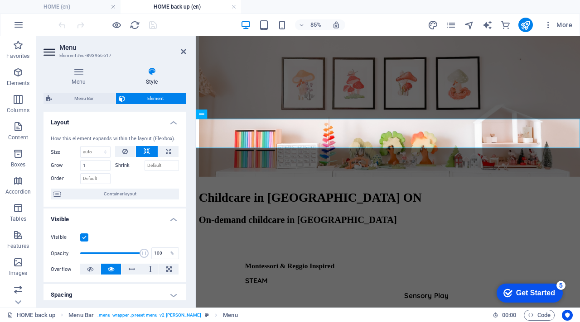
scroll to position [194, 0]
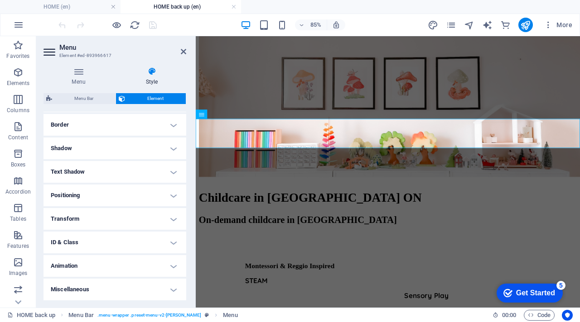
click at [138, 222] on h4 "Transform" at bounding box center [114, 219] width 143 height 22
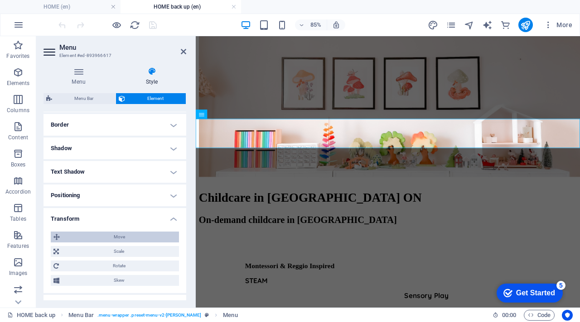
click at [152, 240] on span "Move" at bounding box center [119, 237] width 114 height 11
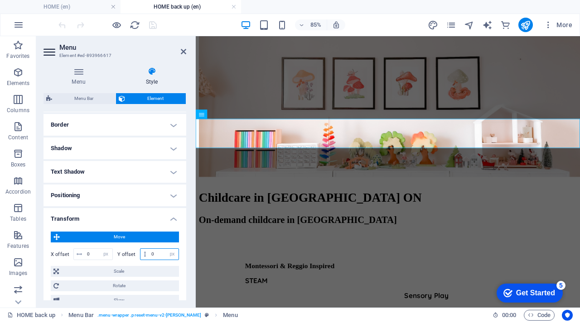
drag, startPoint x: 157, startPoint y: 254, endPoint x: 144, endPoint y: 243, distance: 17.1
click at [144, 245] on div "Move X offset 0 px rem % em vh vw Y offset 0 px rem % em vh vw Scale Zoom 100 %…" at bounding box center [115, 269] width 128 height 74
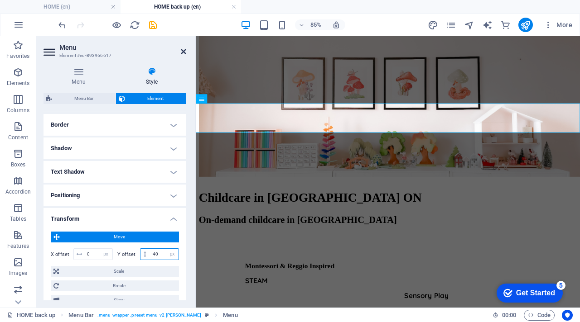
type input "-40"
click at [183, 50] on icon at bounding box center [183, 51] width 5 height 7
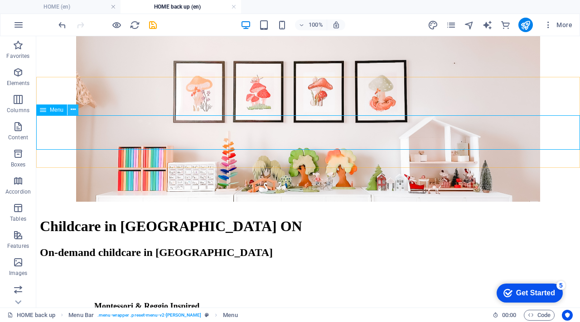
click at [73, 111] on icon at bounding box center [73, 110] width 5 height 10
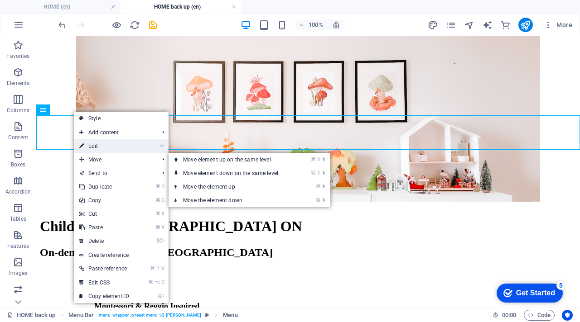
click at [100, 147] on link "⏎ Edit" at bounding box center [104, 146] width 61 height 14
select select "px"
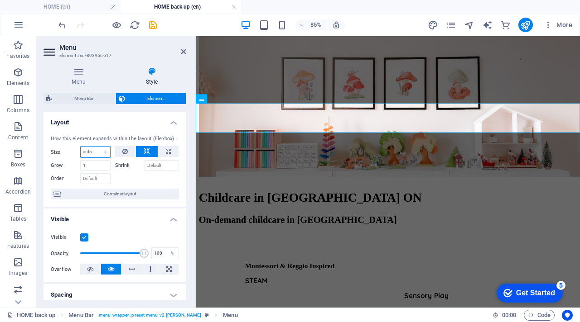
click at [101, 153] on select "Default auto px % 1/1 1/2 1/3 1/4 1/5 1/6 1/7 1/8 1/9 1/10" at bounding box center [95, 152] width 29 height 11
select select "px"
click at [96, 147] on select "Default auto px % 1/1 1/2 1/3 1/4 1/5 1/6 1/7 1/8 1/9 1/10" at bounding box center [95, 152] width 29 height 11
type input "0"
click at [105, 150] on select "Default auto px % 1/1 1/2 1/3 1/4 1/5 1/6 1/7 1/8 1/9 1/10" at bounding box center [103, 152] width 13 height 11
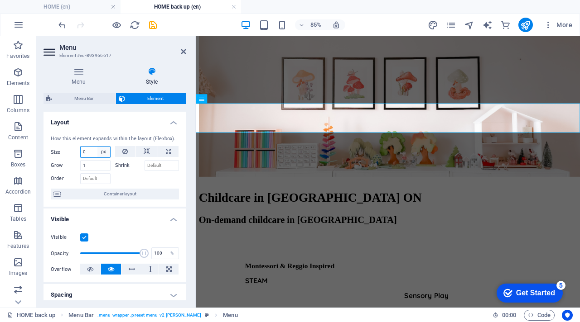
select select "auto"
click at [97, 147] on select "Default auto px % 1/1 1/2 1/3 1/4 1/5 1/6 1/7 1/8 1/9 1/10" at bounding box center [103, 152] width 13 height 11
select select "DISABLED_OPTION_VALUE"
click at [166, 152] on icon at bounding box center [168, 151] width 5 height 11
type input "100"
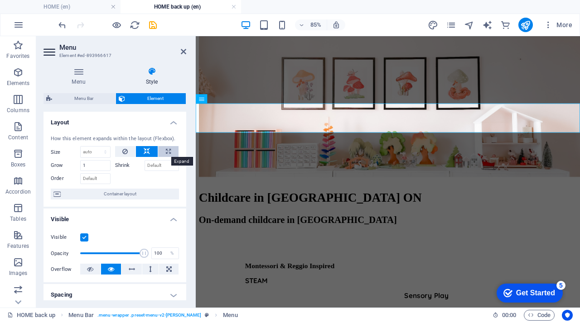
select select "%"
click at [149, 149] on button at bounding box center [147, 151] width 22 height 11
select select "DISABLED_OPTION_VALUE"
click at [157, 167] on input "Shrink" at bounding box center [161, 165] width 35 height 11
drag, startPoint x: 169, startPoint y: 168, endPoint x: 144, endPoint y: 157, distance: 27.1
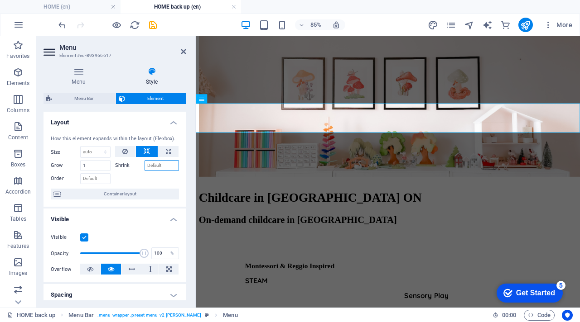
click at [144, 159] on div "Shrink" at bounding box center [147, 164] width 64 height 13
type input "1"
click at [147, 182] on div at bounding box center [147, 177] width 64 height 13
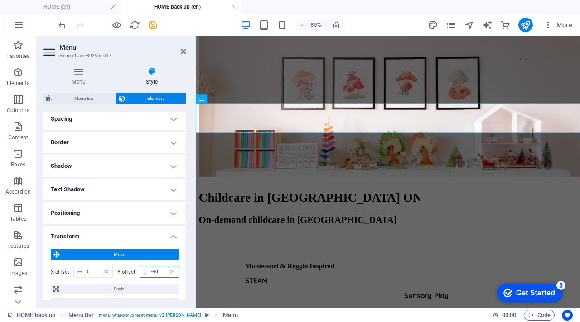
click at [157, 271] on input "-40" at bounding box center [163, 272] width 29 height 11
type input "-4"
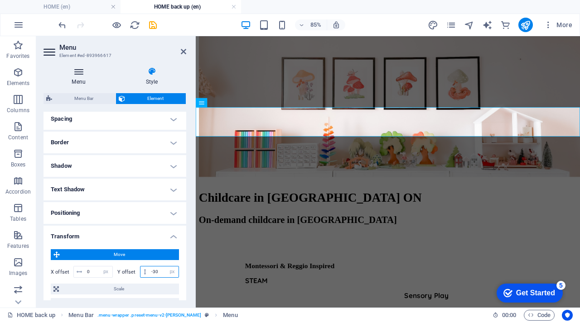
type input "-30"
click at [80, 82] on h4 "Menu" at bounding box center [80, 76] width 74 height 19
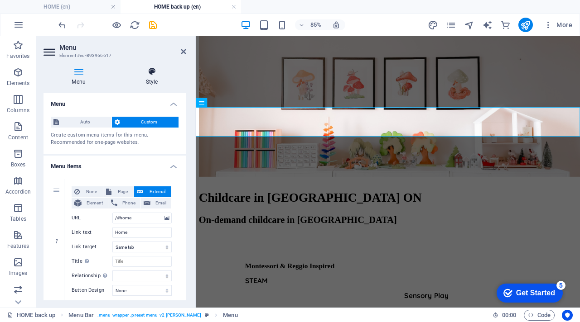
click at [154, 77] on h4 "Style" at bounding box center [151, 76] width 69 height 19
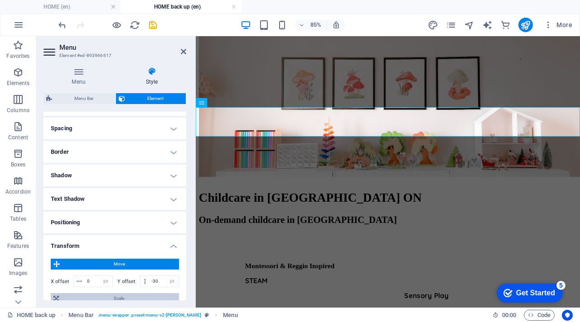
scroll to position [0, 0]
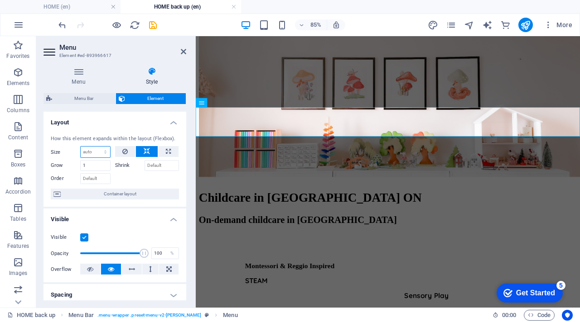
click at [88, 147] on select "Default auto px % 1/1 1/2 1/3 1/4 1/5 1/6 1/7 1/8 1/9 1/10" at bounding box center [95, 152] width 29 height 11
select select "px"
click at [96, 147] on select "Default auto px % 1/1 1/2 1/3 1/4 1/5 1/6 1/7 1/8 1/9 1/10" at bounding box center [95, 152] width 29 height 11
type input "5"
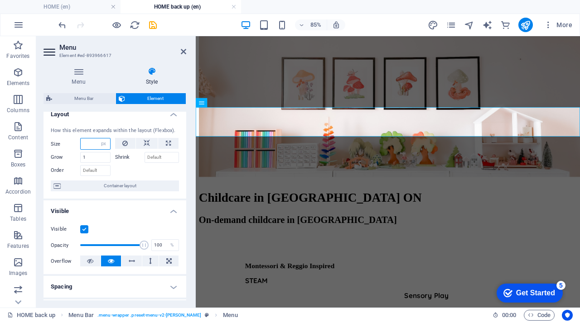
scroll to position [2, 0]
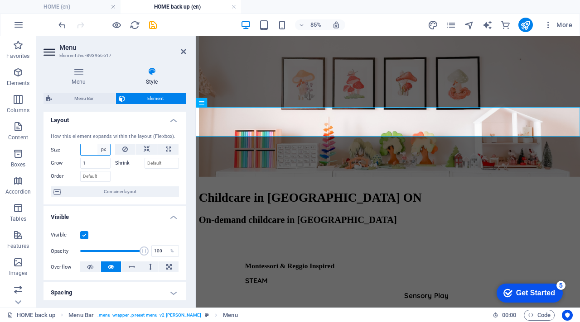
click at [104, 150] on select "Default auto px % 1/1 1/2 1/3 1/4 1/5 1/6 1/7 1/8 1/9 1/10" at bounding box center [103, 149] width 13 height 11
click at [97, 144] on select "Default auto px % 1/1 1/2 1/3 1/4 1/5 1/6 1/7 1/8 1/9 1/10" at bounding box center [103, 149] width 13 height 11
click at [103, 154] on select "Default auto px % 1/1 1/2 1/3 1/4 1/5 1/6 1/7 1/8 1/9 1/10" at bounding box center [95, 149] width 29 height 11
click at [81, 144] on select "Default auto px % 1/1 1/2 1/3 1/4 1/5 1/6 1/7 1/8 1/9 1/10" at bounding box center [95, 149] width 29 height 11
select select "DISABLED_OPTION_VALUE"
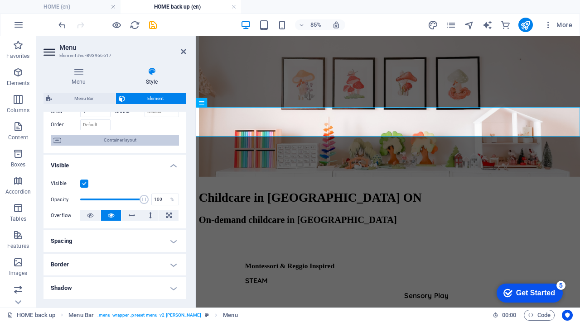
scroll to position [145, 0]
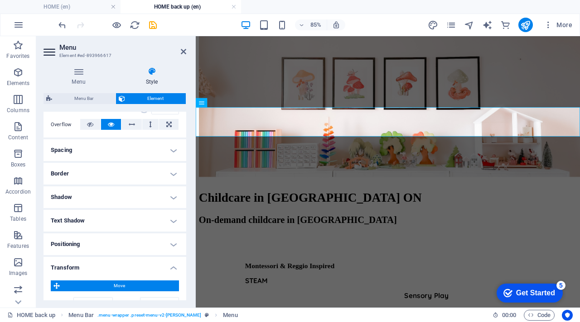
click at [115, 151] on h4 "Spacing" at bounding box center [114, 150] width 143 height 22
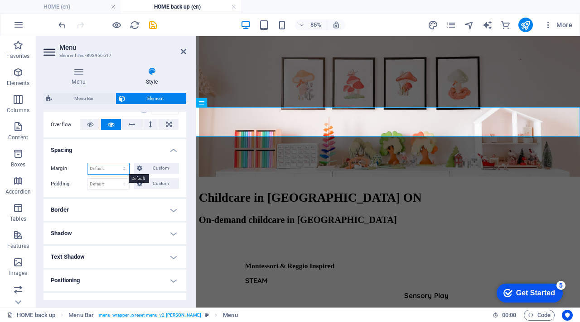
click at [120, 170] on select "Default auto px % rem vw vh Custom" at bounding box center [108, 168] width 42 height 11
select select "px"
click at [115, 163] on select "Default auto px % rem vw vh Custom" at bounding box center [108, 168] width 42 height 11
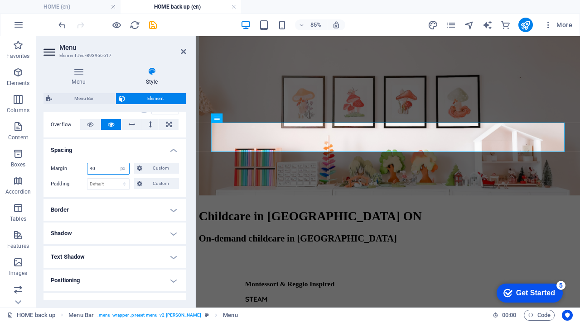
type input "4"
type input "0"
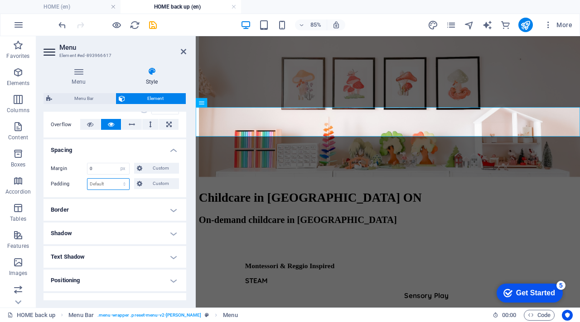
click at [113, 188] on select "Default px rem % vh vw Custom" at bounding box center [108, 184] width 42 height 11
select select "px"
click at [115, 179] on select "Default px rem % vh vw Custom" at bounding box center [108, 184] width 42 height 11
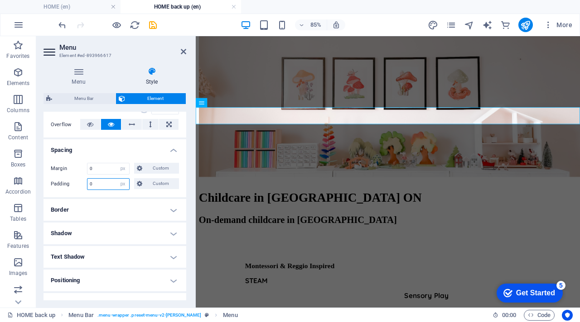
type input "3"
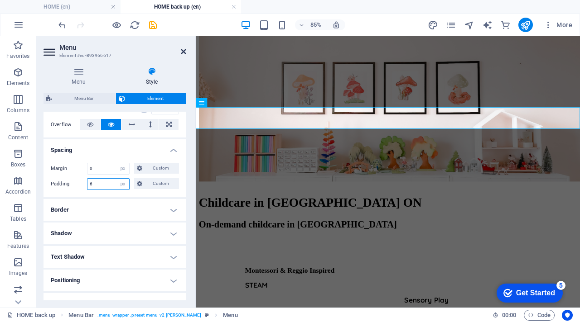
type input "6"
click at [183, 49] on icon at bounding box center [183, 51] width 5 height 7
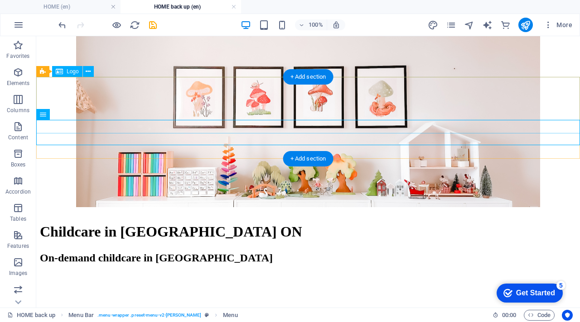
click at [146, 95] on div at bounding box center [308, 111] width 536 height 44
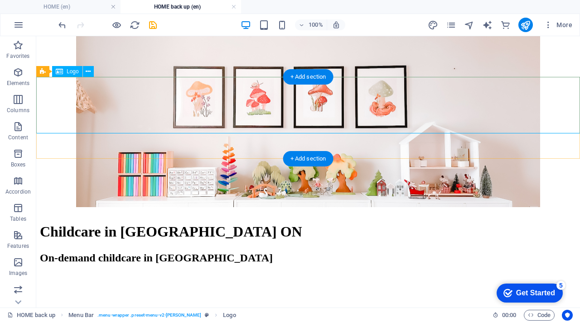
click at [59, 103] on div at bounding box center [308, 111] width 536 height 44
select select "px"
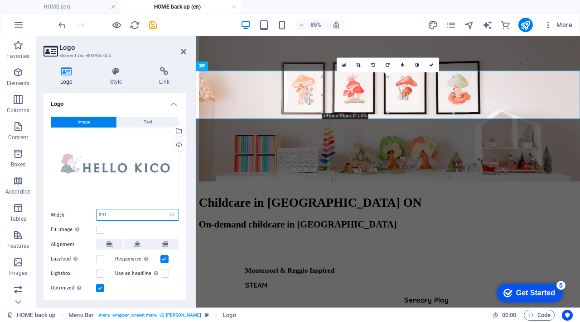
click at [125, 217] on input "341" at bounding box center [137, 215] width 82 height 11
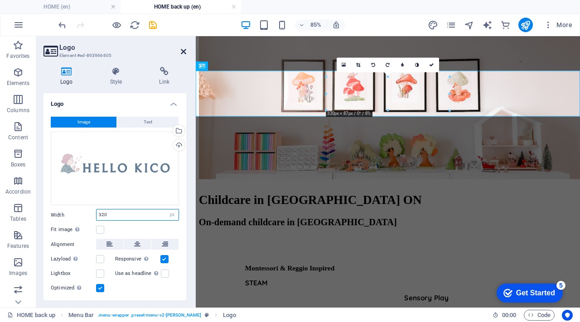
type input "320"
click at [185, 53] on icon at bounding box center [183, 51] width 5 height 7
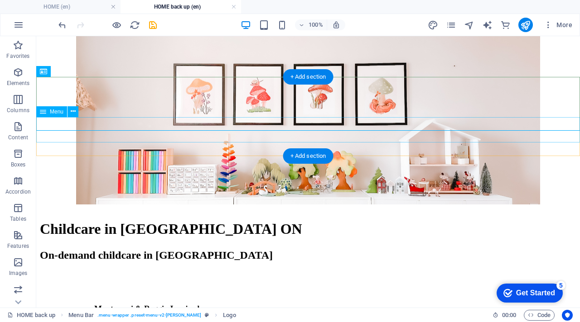
click at [145, 138] on nav "Home About WHAT WE OFFER Contact" at bounding box center [308, 152] width 536 height 53
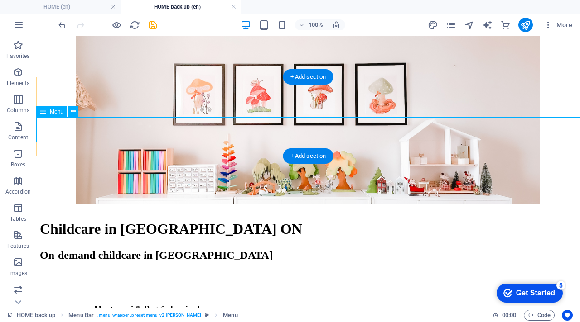
click at [80, 130] on nav "Home About WHAT WE OFFER Contact" at bounding box center [308, 152] width 536 height 53
select select "px"
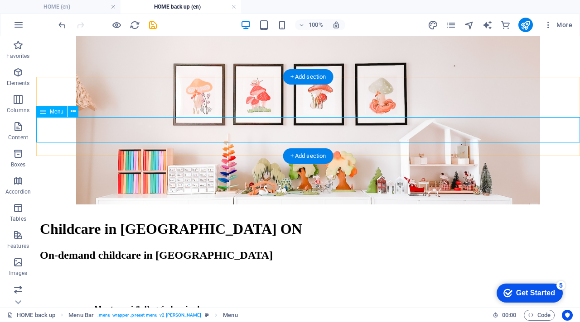
select select "px"
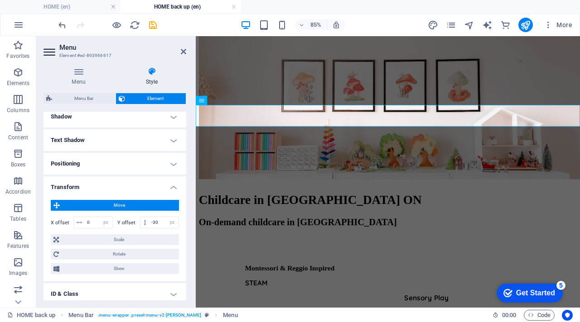
scroll to position [288, 0]
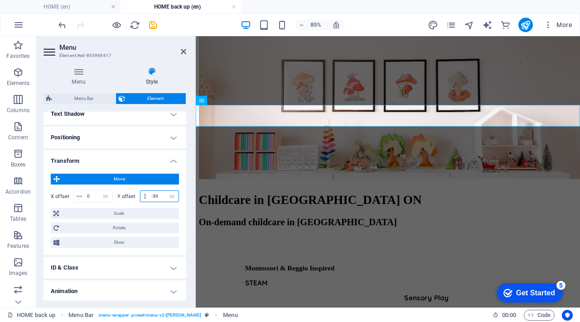
click at [162, 197] on input "-30" at bounding box center [163, 196] width 29 height 11
type input "-3"
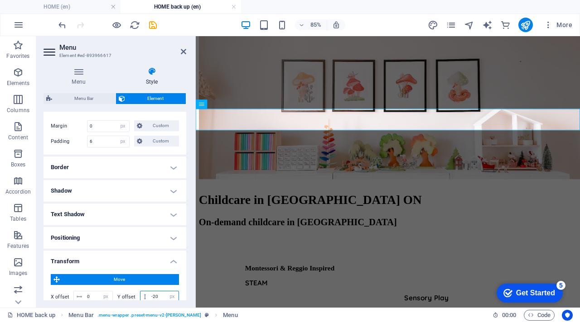
scroll to position [182, 0]
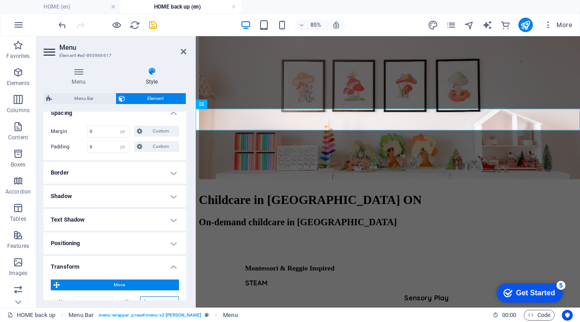
type input "-20"
click at [130, 176] on h4 "Border" at bounding box center [114, 173] width 143 height 22
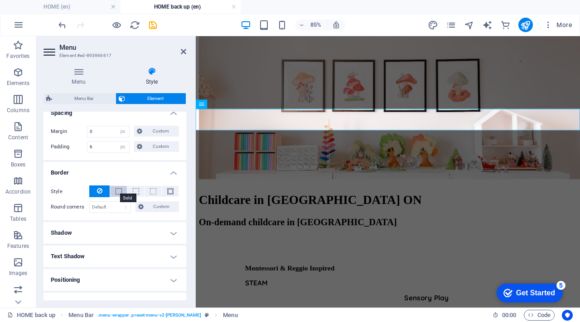
click at [116, 193] on span at bounding box center [118, 191] width 6 height 6
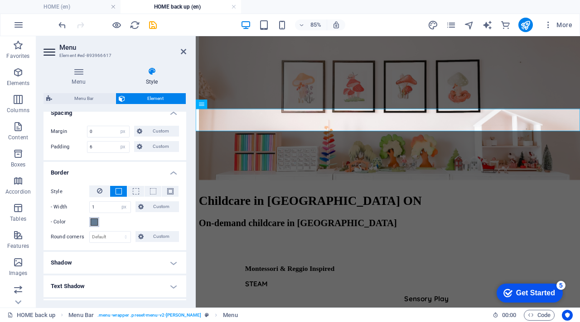
click at [91, 223] on span at bounding box center [94, 222] width 7 height 7
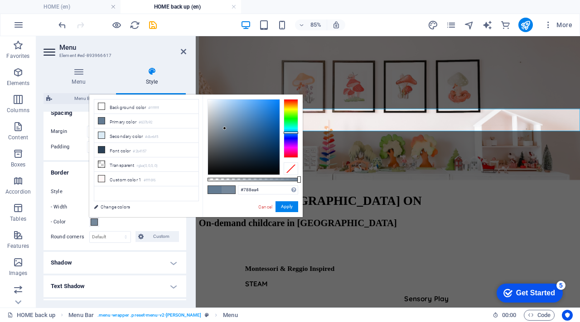
type input "#7990a5"
drag, startPoint x: 231, startPoint y: 131, endPoint x: 226, endPoint y: 125, distance: 6.8
click at [226, 125] on div at bounding box center [226, 125] width 3 height 3
click at [291, 207] on button "Apply" at bounding box center [286, 207] width 23 height 11
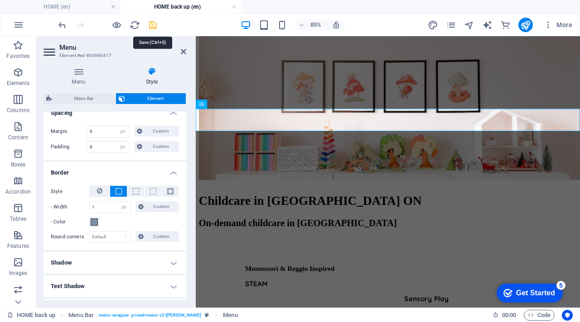
click at [151, 24] on icon "save" at bounding box center [153, 25] width 10 height 10
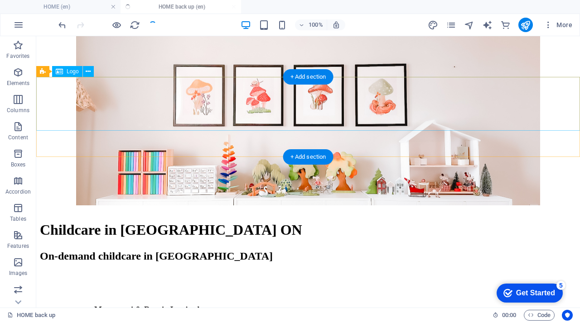
click at [113, 103] on div at bounding box center [308, 109] width 536 height 41
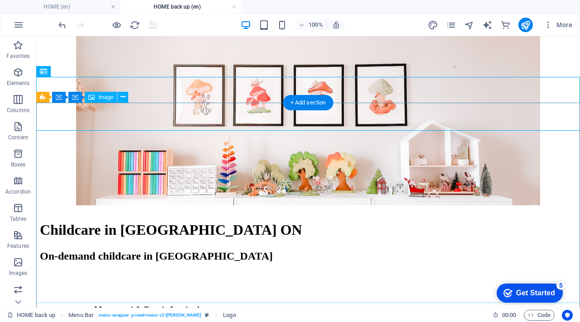
click at [51, 208] on figure at bounding box center [308, 106] width 536 height 203
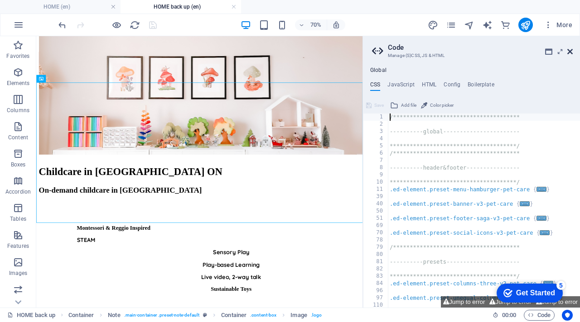
click at [567, 53] on icon at bounding box center [569, 51] width 5 height 7
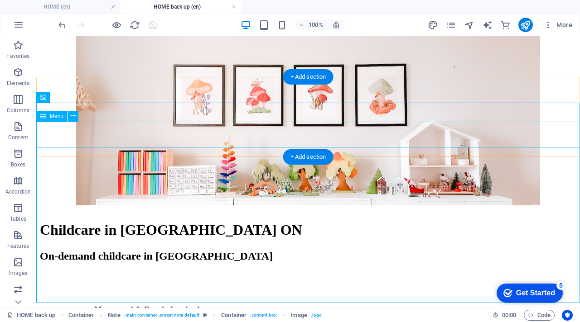
click at [175, 144] on nav "Home About WHAT WE OFFER Contact" at bounding box center [308, 157] width 536 height 53
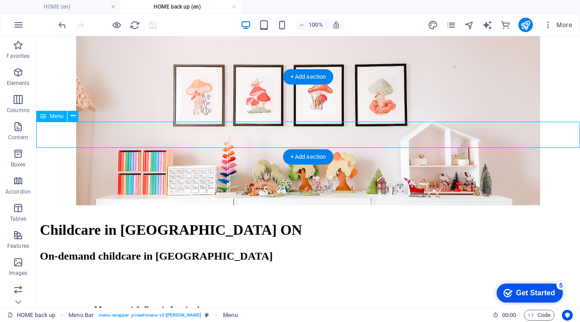
click at [175, 144] on nav "Home About WHAT WE OFFER Contact" at bounding box center [308, 157] width 536 height 53
select select "px"
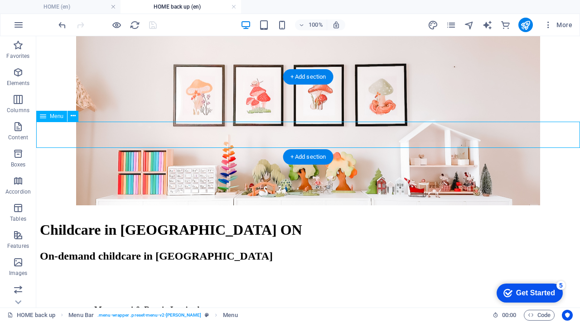
select select "px"
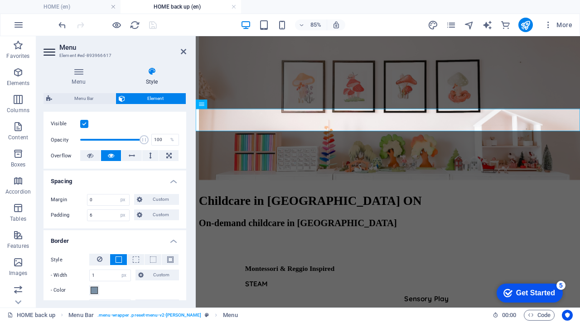
scroll to position [156, 0]
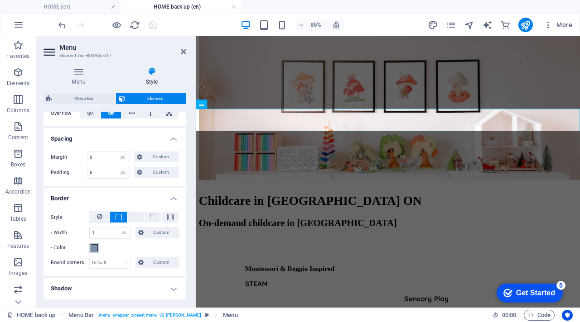
click at [94, 249] on span at bounding box center [94, 248] width 7 height 7
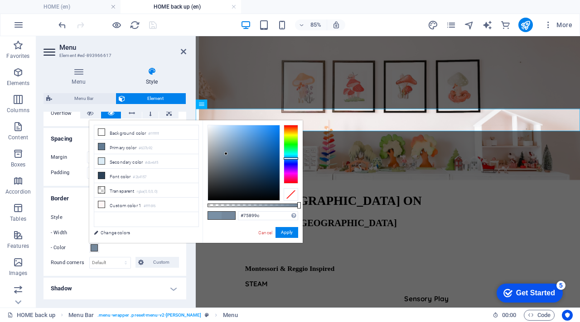
click at [226, 154] on div at bounding box center [225, 153] width 3 height 3
click at [170, 147] on li "Primary color #637b92" at bounding box center [146, 147] width 104 height 14
type input "#a8bfd5"
drag, startPoint x: 230, startPoint y: 157, endPoint x: 223, endPoint y: 137, distance: 20.8
click at [222, 137] on div at bounding box center [222, 136] width 3 height 3
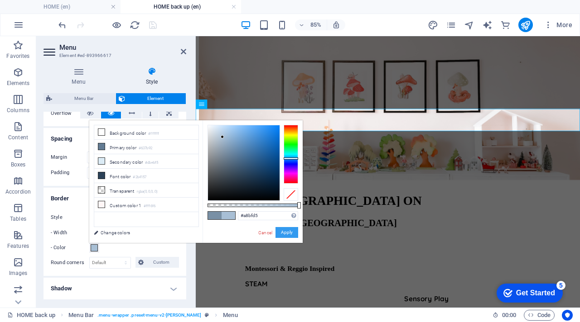
click at [290, 228] on button "Apply" at bounding box center [286, 232] width 23 height 11
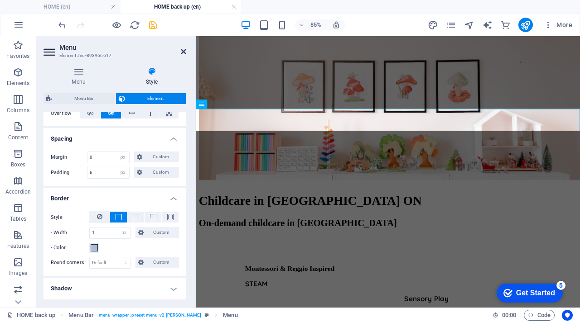
click at [184, 50] on icon at bounding box center [183, 51] width 5 height 7
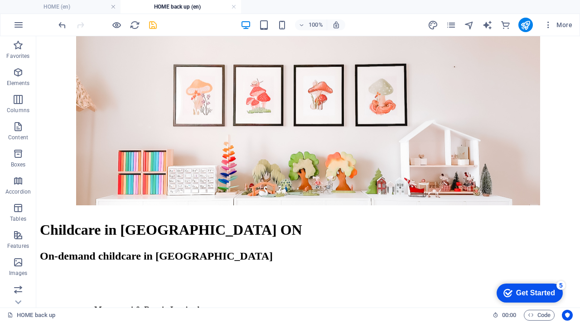
click at [159, 26] on div "100% More" at bounding box center [316, 25] width 519 height 14
click at [154, 25] on icon "save" at bounding box center [153, 25] width 10 height 10
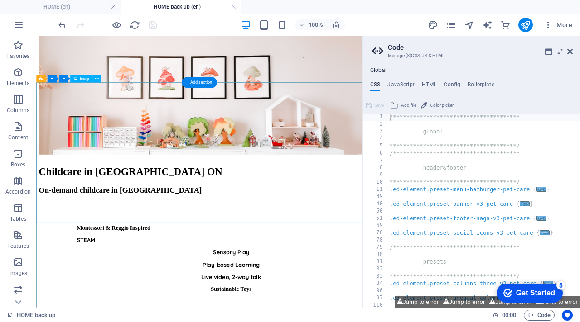
click at [171, 183] on figure at bounding box center [269, 106] width 459 height 203
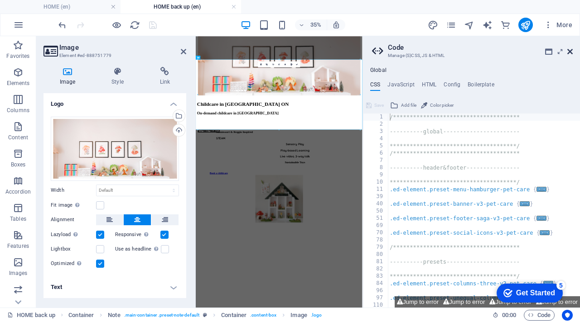
click at [570, 50] on icon at bounding box center [569, 51] width 5 height 7
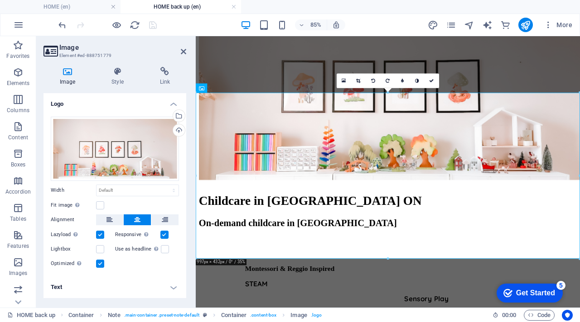
click at [183, 45] on h2 "Image" at bounding box center [122, 47] width 127 height 8
click at [183, 48] on icon at bounding box center [183, 51] width 5 height 7
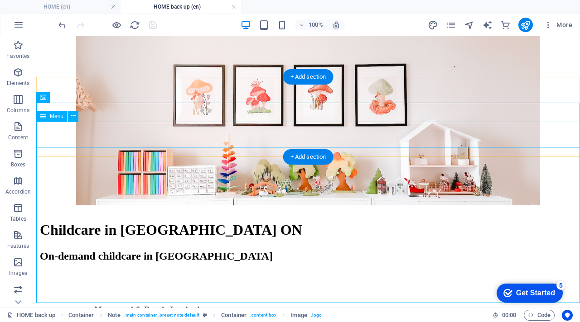
click at [207, 140] on nav "Home About WHAT WE OFFER Contact" at bounding box center [308, 157] width 536 height 53
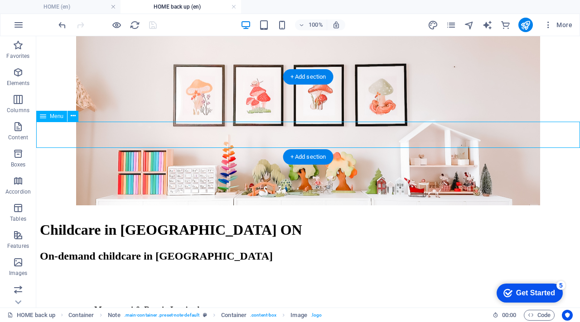
click at [207, 140] on nav "Home About WHAT WE OFFER Contact" at bounding box center [308, 157] width 536 height 53
select select "px"
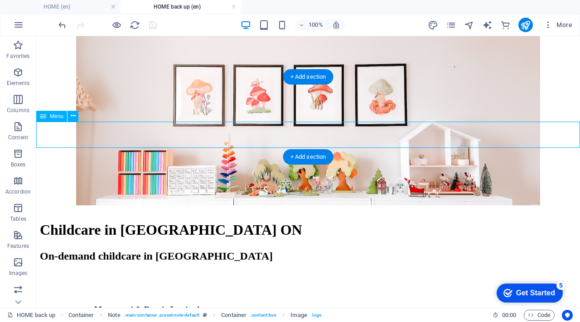
select select "px"
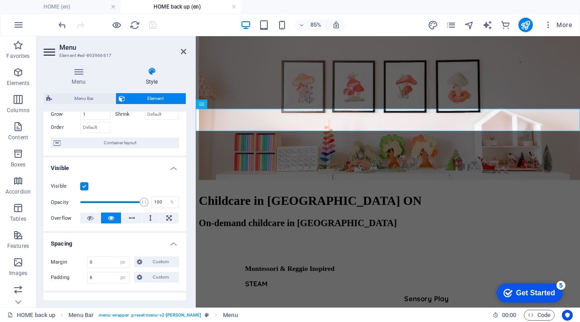
scroll to position [80, 0]
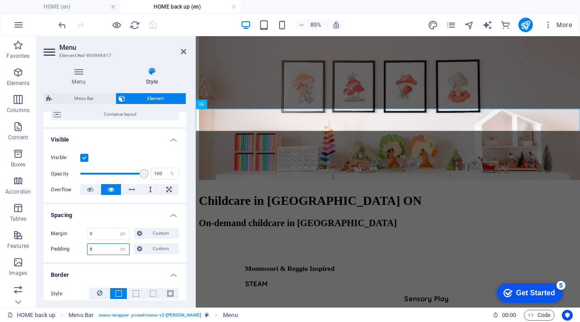
drag, startPoint x: 102, startPoint y: 253, endPoint x: 83, endPoint y: 245, distance: 20.9
click at [82, 246] on div "Padding 6 Default px rem % vh vw Custom Custom" at bounding box center [115, 250] width 128 height 12
type input "9"
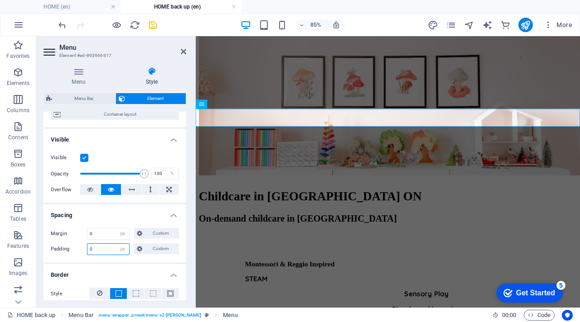
type input "0"
click at [151, 28] on icon "save" at bounding box center [153, 25] width 10 height 10
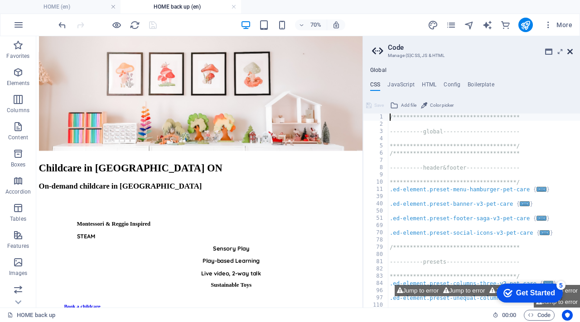
click at [571, 49] on icon at bounding box center [569, 51] width 5 height 7
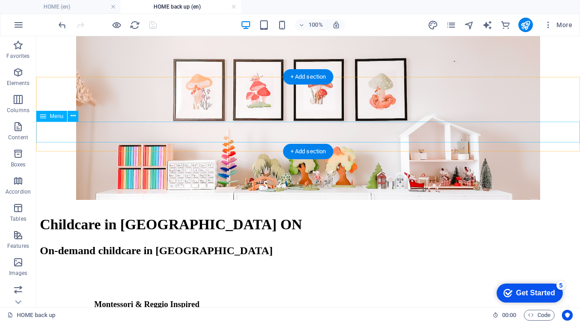
click at [112, 139] on nav "Home About WHAT WE OFFER Contact" at bounding box center [308, 155] width 536 height 48
select select "px"
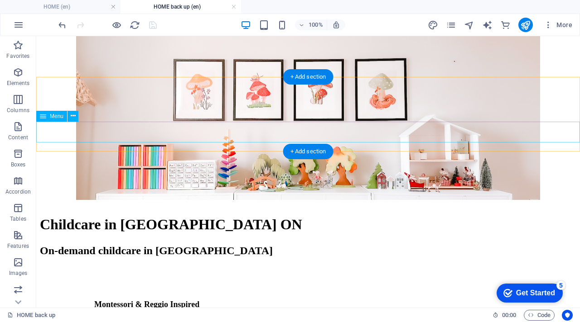
select select "px"
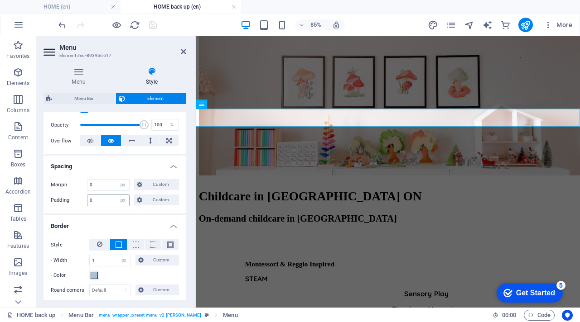
scroll to position [125, 0]
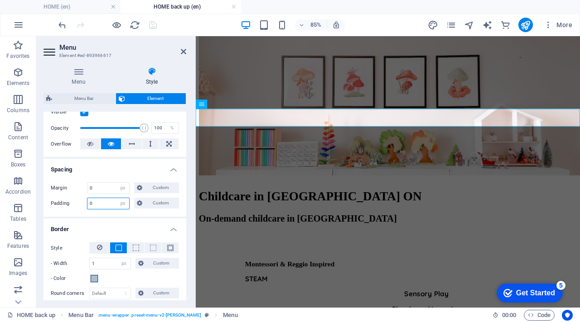
drag, startPoint x: 101, startPoint y: 205, endPoint x: 70, endPoint y: 179, distance: 39.8
click at [67, 182] on div "Margin 0 Default auto px % rem vw vh Custom Custom 0 auto px % rem vw vh 0 auto…" at bounding box center [114, 196] width 143 height 42
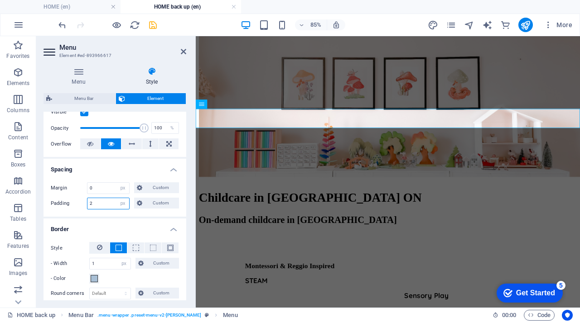
type input "2"
click at [152, 24] on icon "save" at bounding box center [153, 25] width 10 height 10
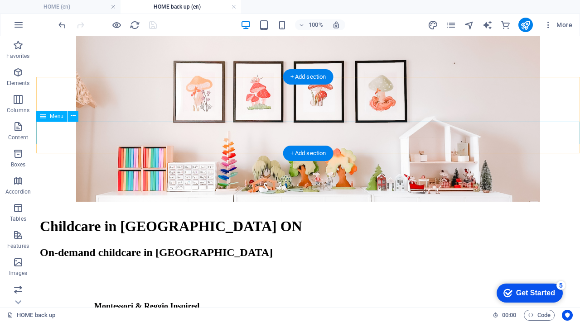
click at [108, 140] on nav "Home About WHAT WE OFFER Contact" at bounding box center [308, 156] width 536 height 50
select select "px"
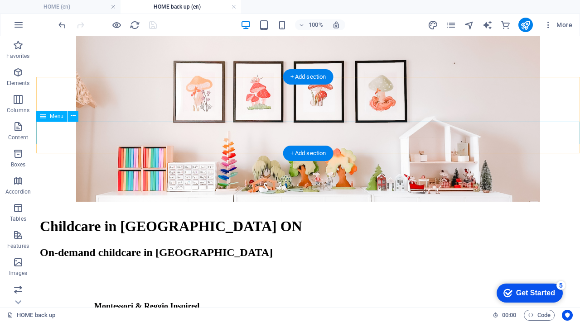
select select "px"
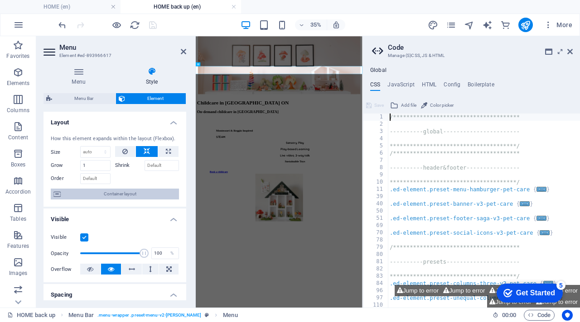
scroll to position [202, 0]
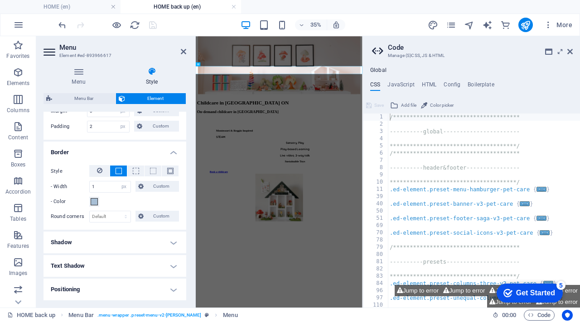
click at [572, 47] on h2 "Code" at bounding box center [480, 47] width 185 height 8
click at [571, 49] on icon at bounding box center [569, 51] width 5 height 7
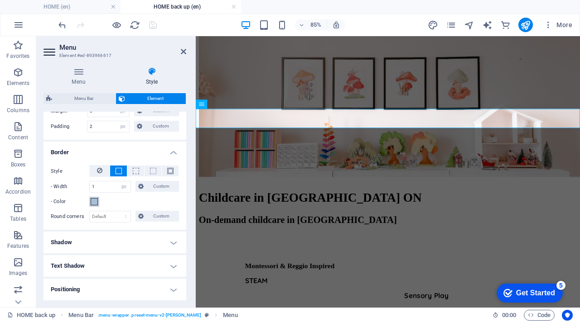
click at [90, 204] on button "- Color" at bounding box center [94, 202] width 10 height 10
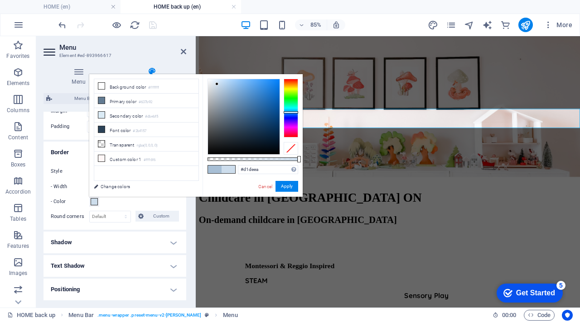
type input "#d3dfea"
drag, startPoint x: 222, startPoint y: 91, endPoint x: 215, endPoint y: 85, distance: 9.6
click at [215, 85] on div at bounding box center [214, 84] width 3 height 3
click at [293, 187] on button "Apply" at bounding box center [286, 186] width 23 height 11
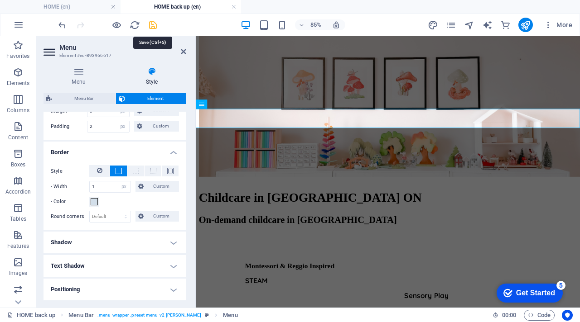
click at [152, 27] on icon "save" at bounding box center [153, 25] width 10 height 10
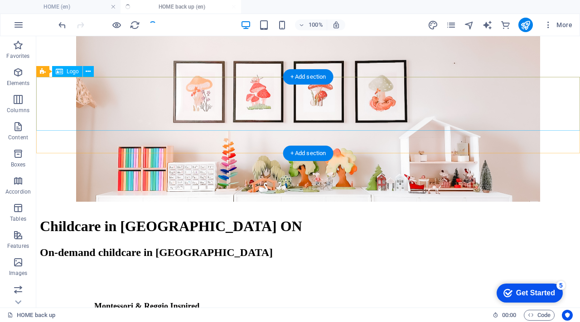
click at [142, 93] on div at bounding box center [308, 109] width 536 height 41
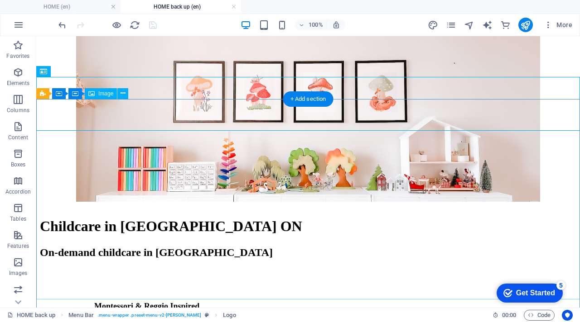
click at [58, 203] on figure at bounding box center [308, 102] width 536 height 203
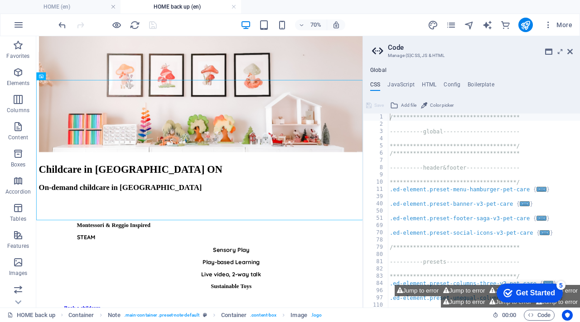
click at [570, 47] on h2 "Code" at bounding box center [480, 47] width 185 height 8
click at [568, 49] on icon at bounding box center [569, 51] width 5 height 7
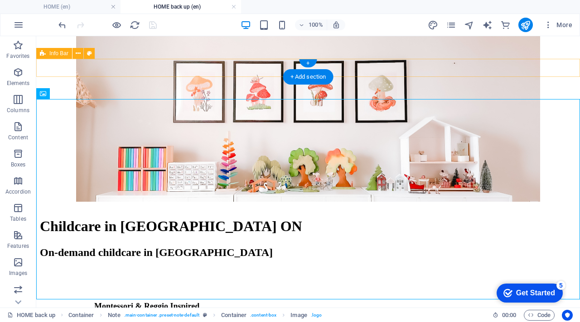
click at [170, 68] on div "CHILDCARE IN LINDSAY, [GEOGRAPHIC_DATA]" at bounding box center [308, 74] width 536 height 30
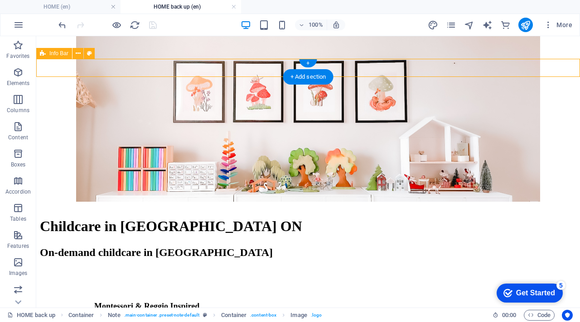
click at [170, 68] on div "CHILDCARE IN LINDSAY, [GEOGRAPHIC_DATA]" at bounding box center [308, 74] width 536 height 30
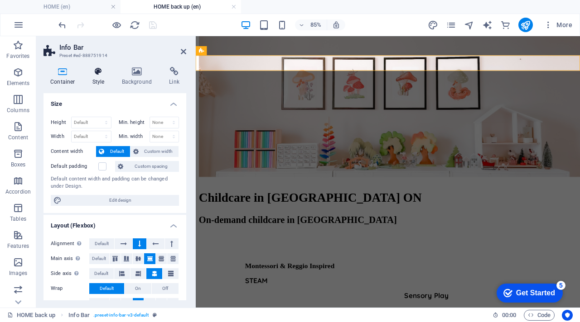
click at [101, 75] on icon at bounding box center [99, 71] width 26 height 9
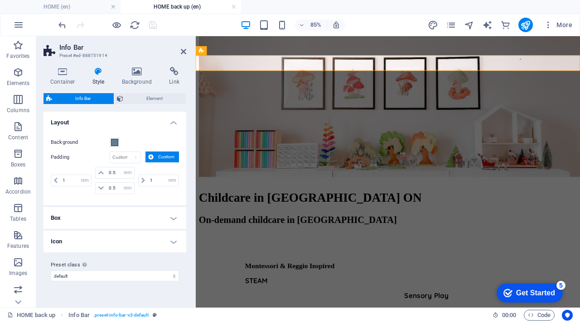
click at [53, 258] on div "Preset class Above chosen variant and settings affect all elements which carry …" at bounding box center [114, 271] width 143 height 36
click at [74, 275] on select "default Add preset class" at bounding box center [115, 276] width 128 height 11
click at [68, 241] on h4 "Icon" at bounding box center [114, 242] width 143 height 22
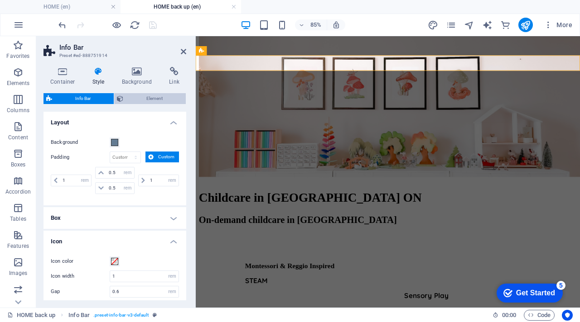
click at [144, 103] on span "Element" at bounding box center [154, 98] width 57 height 11
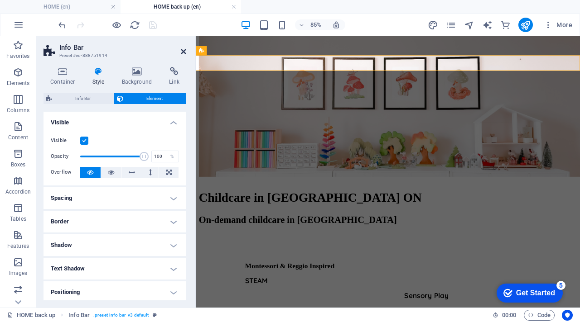
click at [183, 52] on icon at bounding box center [183, 51] width 5 height 7
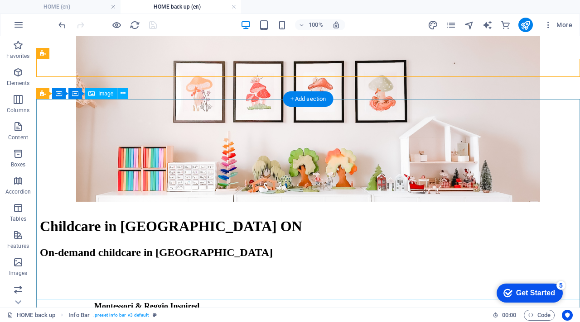
click at [60, 192] on figure at bounding box center [308, 102] width 536 height 203
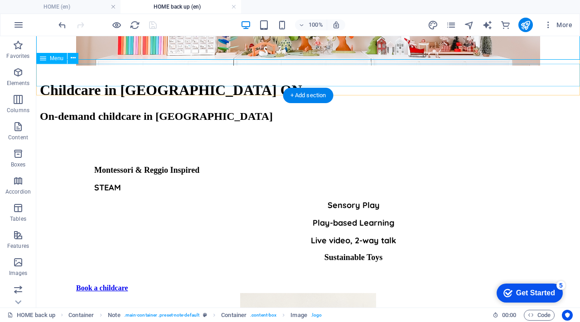
scroll to position [0, 0]
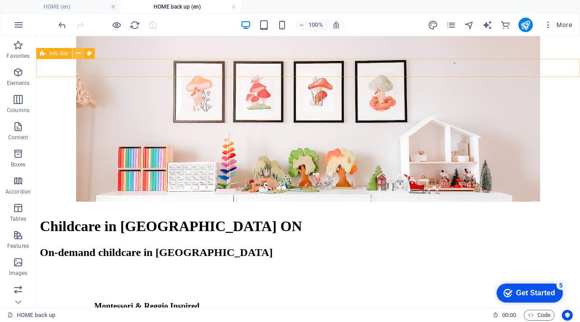
click at [77, 54] on icon at bounding box center [78, 54] width 5 height 10
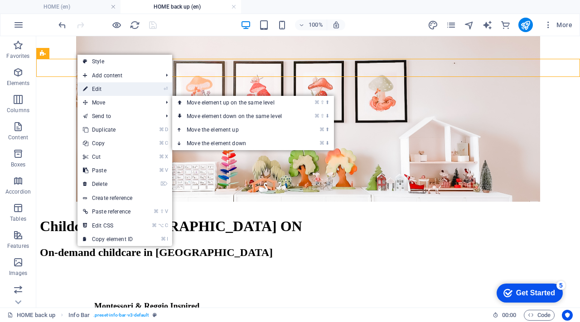
click at [125, 88] on link "⏎ Edit" at bounding box center [107, 89] width 61 height 14
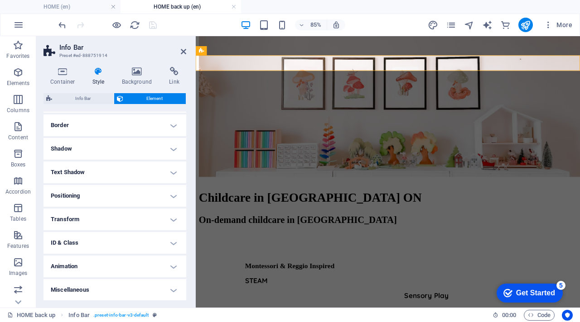
scroll to position [92, 0]
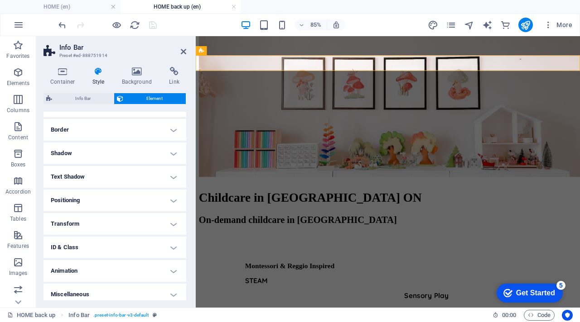
click at [125, 224] on h4 "Transform" at bounding box center [114, 224] width 143 height 22
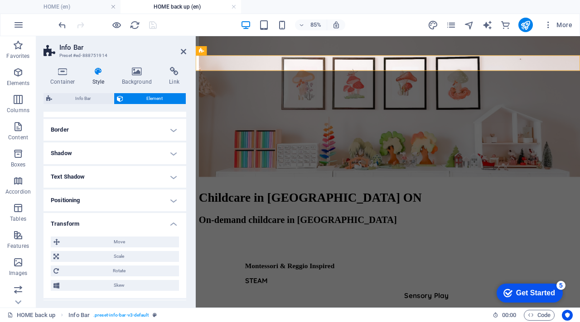
click at [146, 249] on div "Move X offset 0 px rem % em vh vw Y offset 0 px rem % em vh vw Scale Zoom 100 %…" at bounding box center [115, 264] width 128 height 54
click at [146, 244] on span "Move" at bounding box center [119, 242] width 114 height 11
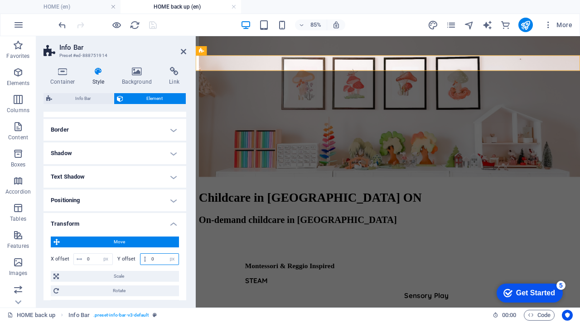
click at [151, 255] on input "0" at bounding box center [163, 259] width 29 height 11
drag, startPoint x: 154, startPoint y: 262, endPoint x: 148, endPoint y: 259, distance: 6.7
click at [148, 261] on div "0 px rem % em vh vw" at bounding box center [159, 260] width 39 height 12
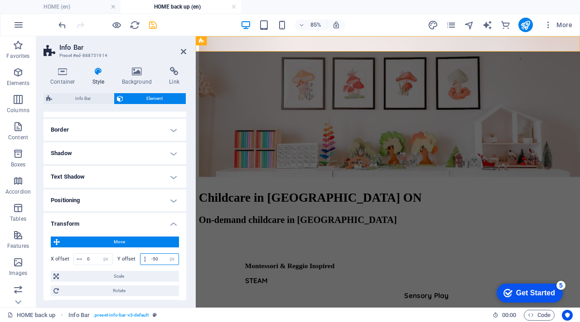
type input "-50"
click at [154, 24] on icon "save" at bounding box center [153, 25] width 10 height 10
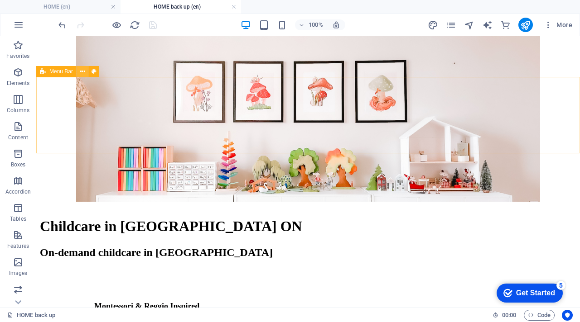
click at [79, 74] on button at bounding box center [82, 71] width 11 height 11
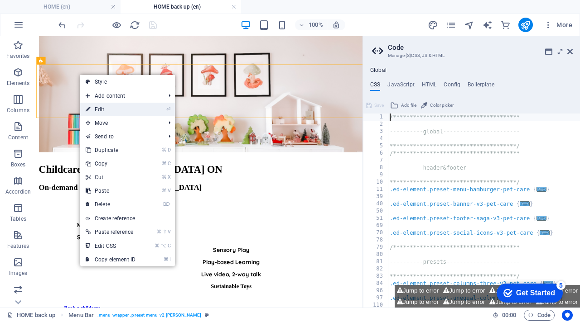
click at [112, 109] on link "⏎ Edit" at bounding box center [110, 110] width 61 height 14
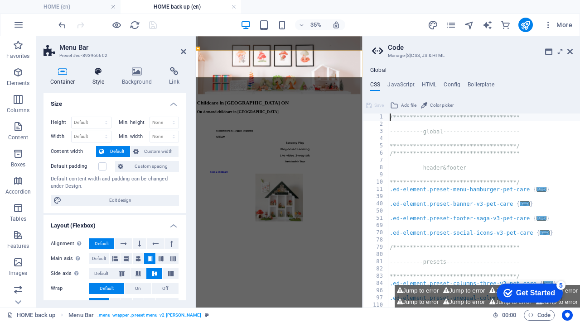
click at [95, 79] on h4 "Style" at bounding box center [100, 76] width 29 height 19
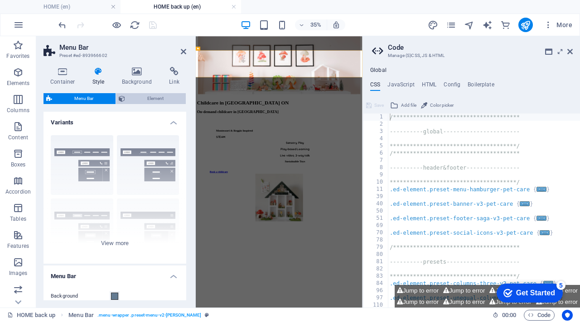
click at [139, 100] on span "Element" at bounding box center [155, 98] width 55 height 11
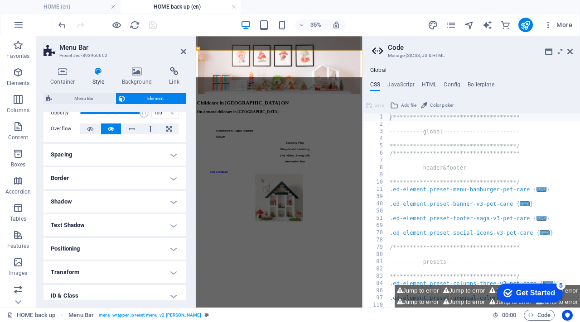
scroll to position [49, 0]
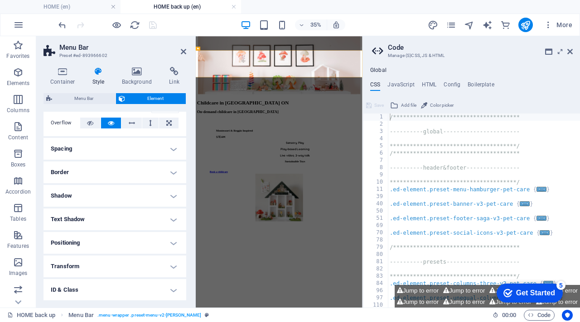
click at [156, 264] on h4 "Transform" at bounding box center [114, 267] width 143 height 22
click at [157, 288] on span "Move" at bounding box center [119, 284] width 114 height 11
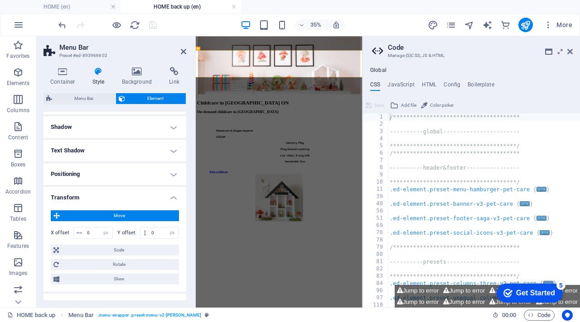
scroll to position [127, 0]
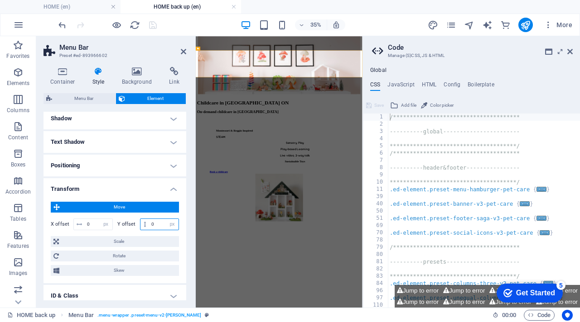
click at [162, 221] on input "0" at bounding box center [163, 224] width 29 height 11
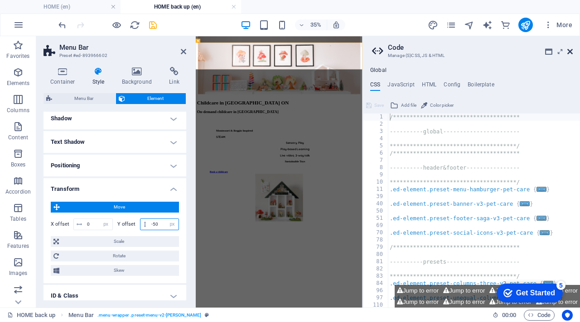
type input "-50"
click at [571, 50] on icon at bounding box center [569, 51] width 5 height 7
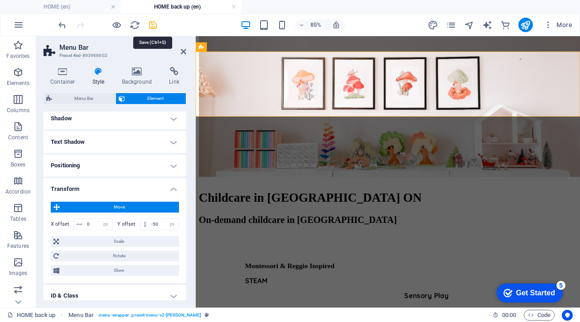
click at [153, 26] on icon "save" at bounding box center [153, 25] width 10 height 10
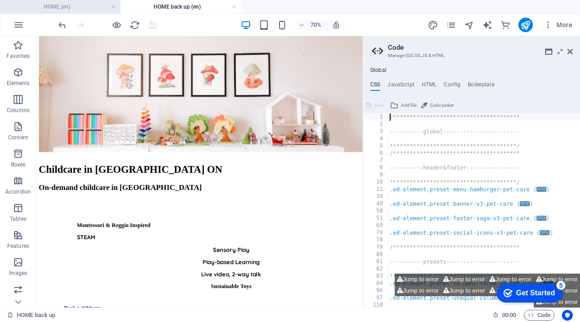
click at [57, 0] on li "HOME (en)" at bounding box center [60, 7] width 120 height 14
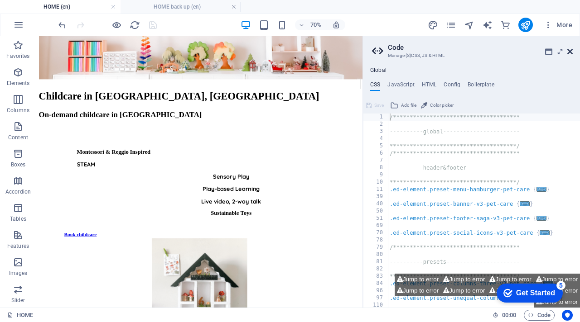
click at [572, 50] on icon at bounding box center [569, 51] width 5 height 7
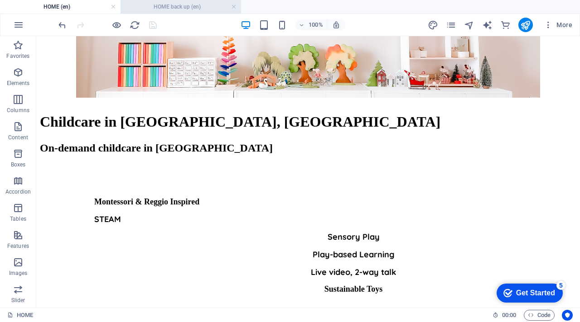
click at [155, 6] on h4 "HOME back up (en)" at bounding box center [180, 7] width 120 height 10
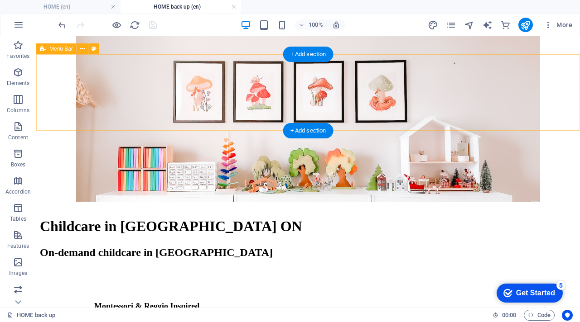
click at [66, 129] on div "Menu Home About WHAT WE OFFER Contact" at bounding box center [308, 117] width 536 height 101
select select "px"
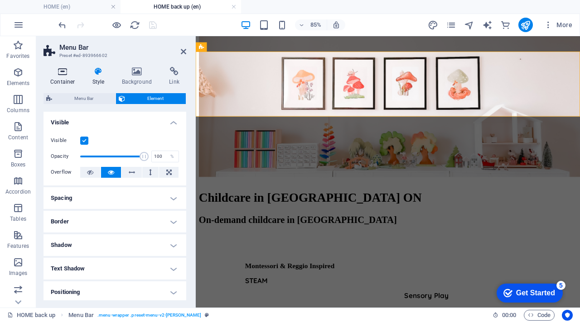
click at [68, 77] on h4 "Container" at bounding box center [64, 76] width 42 height 19
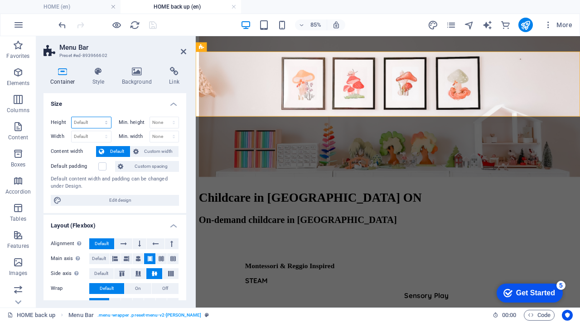
click at [90, 121] on select "Default px rem % vh vw" at bounding box center [91, 122] width 39 height 11
select select "px"
click at [97, 117] on select "Default px rem % vh vw" at bounding box center [91, 122] width 39 height 11
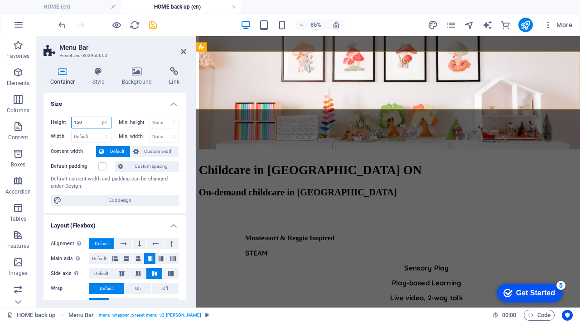
type input "150"
click at [150, 24] on icon "save" at bounding box center [153, 25] width 10 height 10
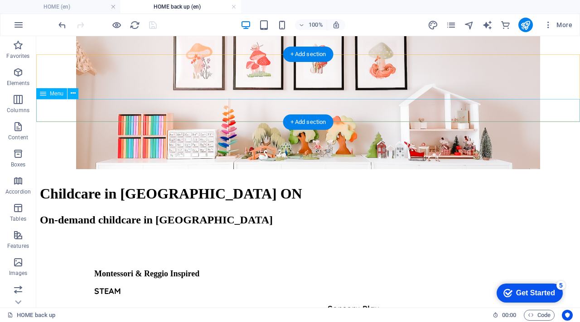
click at [40, 117] on nav "Home About WHAT WE OFFER Contact" at bounding box center [308, 133] width 536 height 50
select select "px"
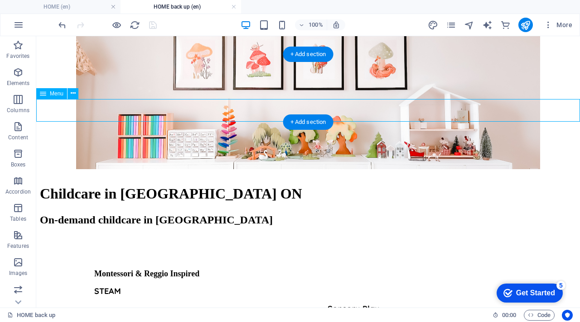
select select "px"
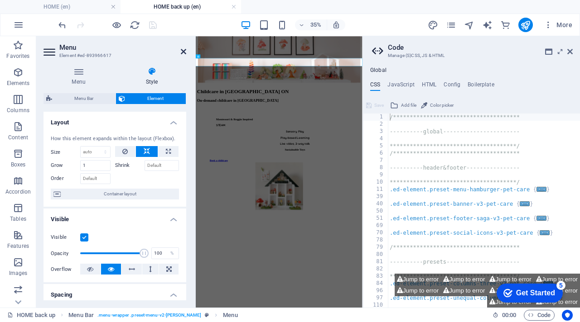
click at [184, 51] on icon at bounding box center [183, 51] width 5 height 7
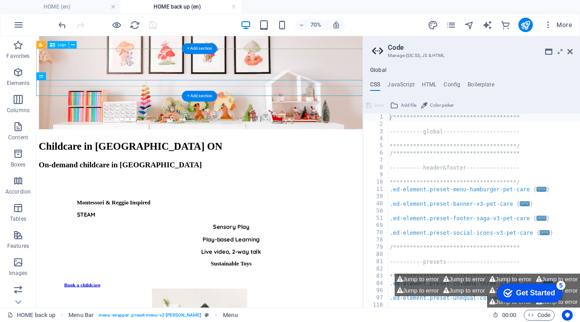
click at [41, 73] on div at bounding box center [269, 87] width 459 height 41
select select "px"
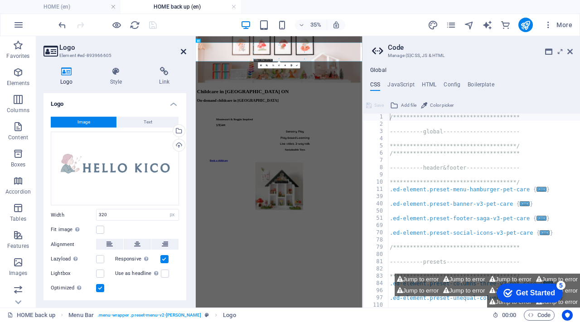
click at [183, 50] on icon at bounding box center [183, 51] width 5 height 7
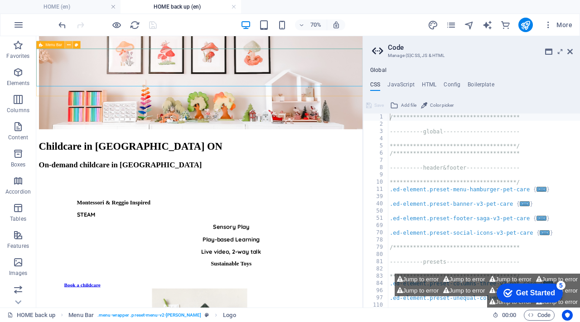
click at [67, 46] on icon at bounding box center [69, 45] width 4 height 7
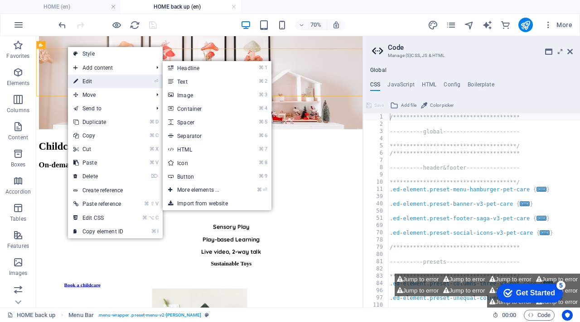
click at [87, 82] on link "⏎ Edit" at bounding box center [98, 82] width 61 height 14
select select "px"
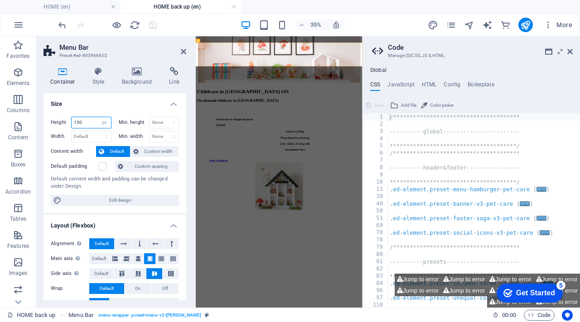
click at [85, 123] on input "150" at bounding box center [91, 122] width 39 height 11
type input "152"
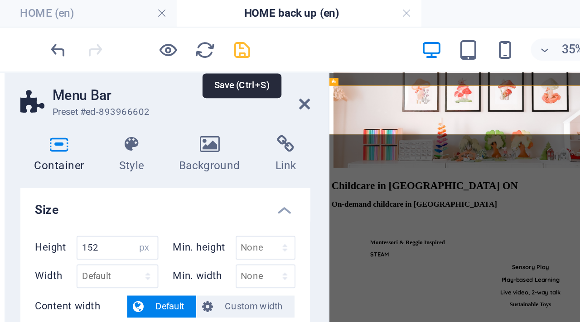
click at [153, 23] on icon "save" at bounding box center [153, 25] width 10 height 10
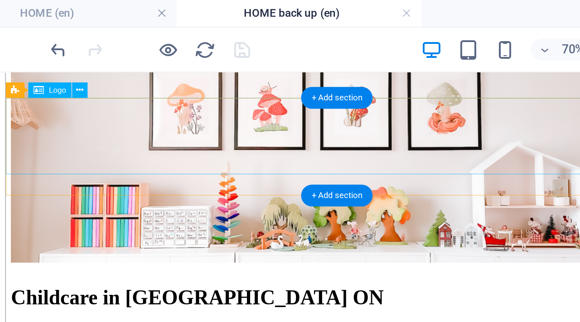
click at [9, 116] on div at bounding box center [238, 123] width 459 height 41
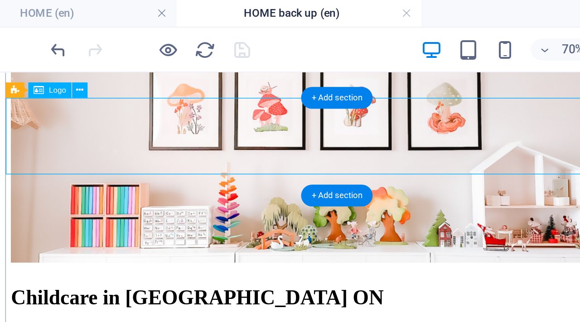
click at [9, 116] on div at bounding box center [238, 123] width 459 height 41
select select "px"
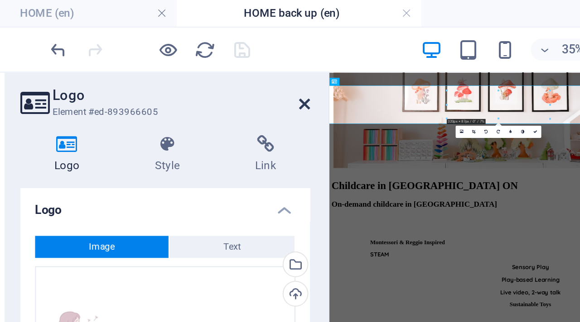
click at [182, 50] on icon at bounding box center [183, 51] width 5 height 7
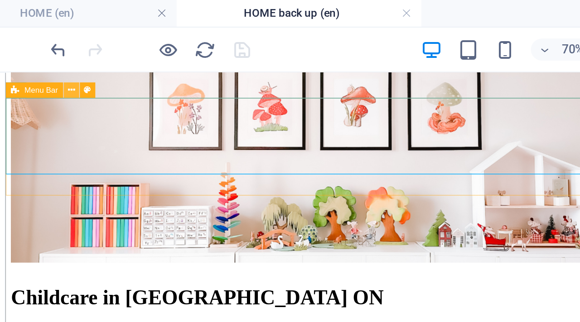
click at [67, 43] on icon at bounding box center [69, 45] width 4 height 7
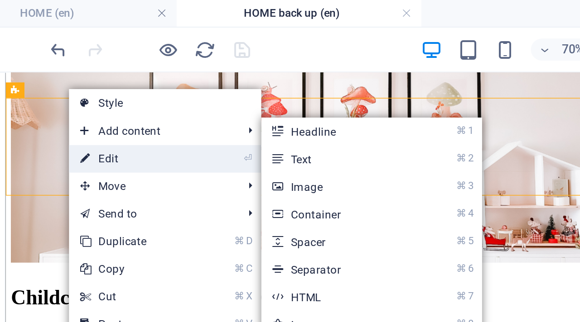
click at [84, 77] on link "⏎ Edit" at bounding box center [97, 79] width 61 height 14
select select "px"
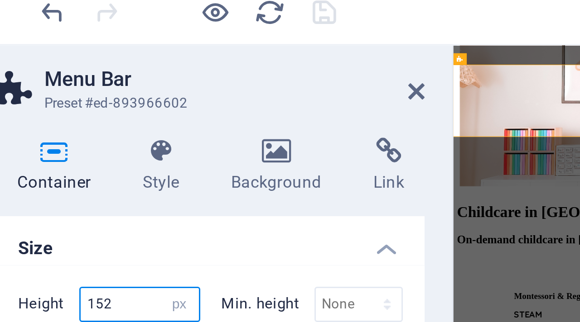
click at [86, 122] on input "152" at bounding box center [91, 122] width 39 height 11
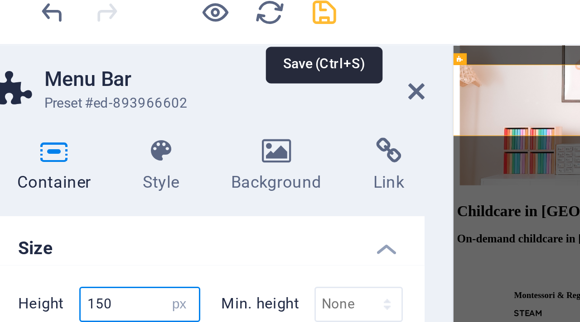
type input "150"
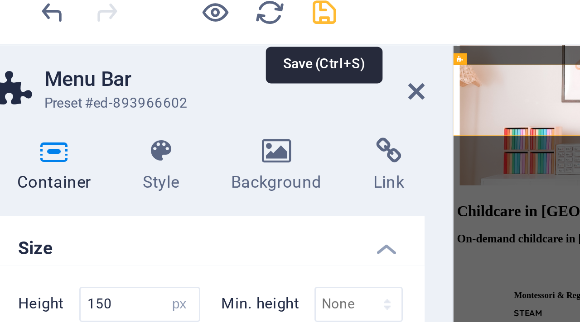
click at [152, 24] on icon "save" at bounding box center [153, 25] width 10 height 10
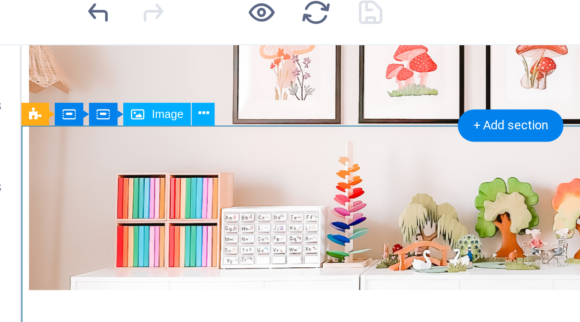
scroll to position [13, 0]
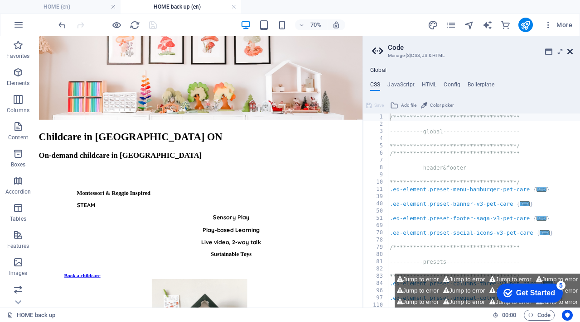
click at [567, 50] on icon at bounding box center [569, 51] width 5 height 7
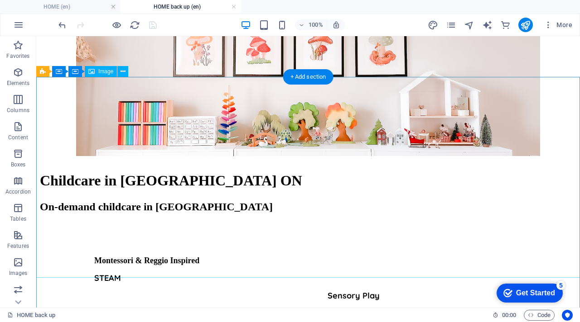
click at [61, 159] on figure at bounding box center [308, 57] width 536 height 203
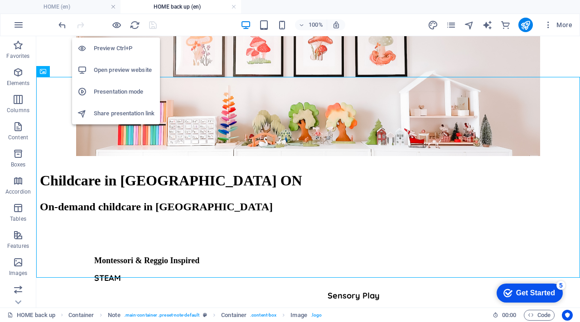
click at [116, 44] on h6 "Preview Ctrl+P" at bounding box center [124, 48] width 61 height 11
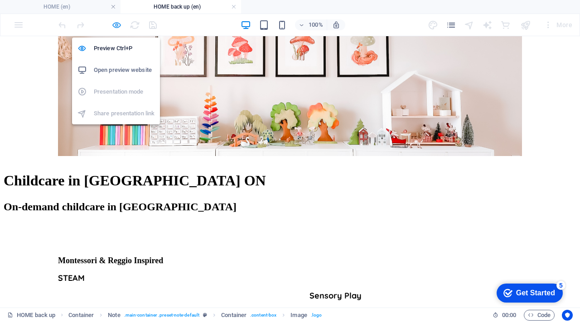
click at [116, 23] on icon "button" at bounding box center [116, 25] width 10 height 10
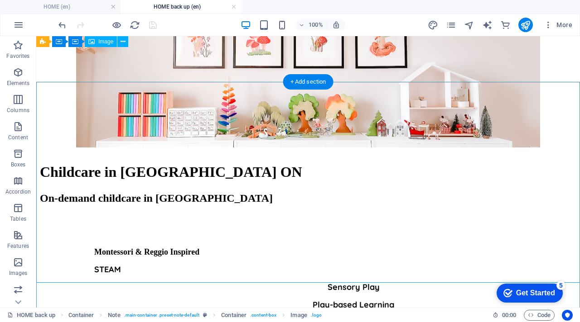
scroll to position [0, 0]
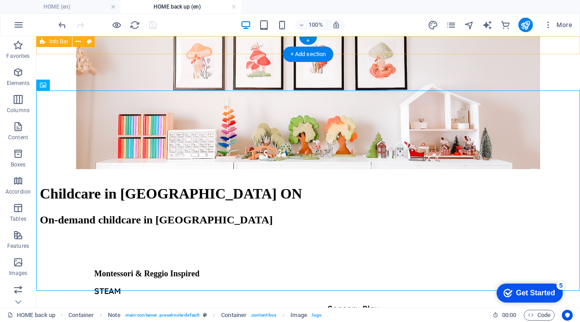
click at [136, 54] on div "CHILDCARE IN LINDSAY, [GEOGRAPHIC_DATA]" at bounding box center [308, 51] width 536 height 30
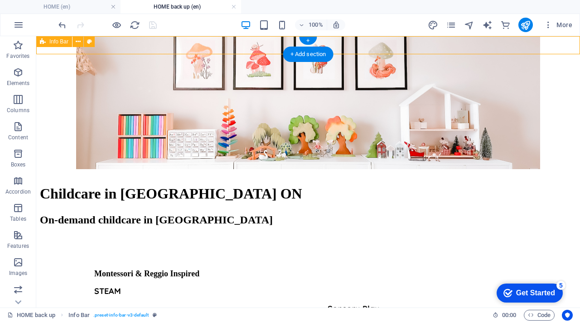
click at [214, 45] on div "CHILDCARE IN LINDSAY, [GEOGRAPHIC_DATA]" at bounding box center [308, 51] width 536 height 30
select select "px"
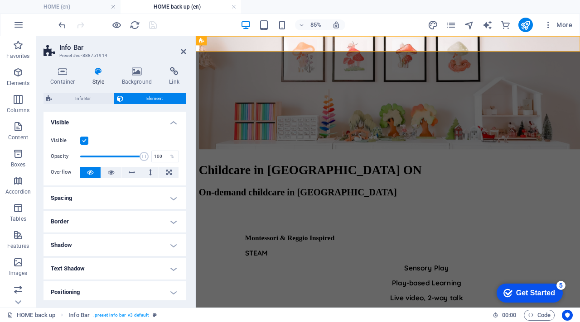
click at [14, 66] on button "Elements" at bounding box center [18, 76] width 36 height 27
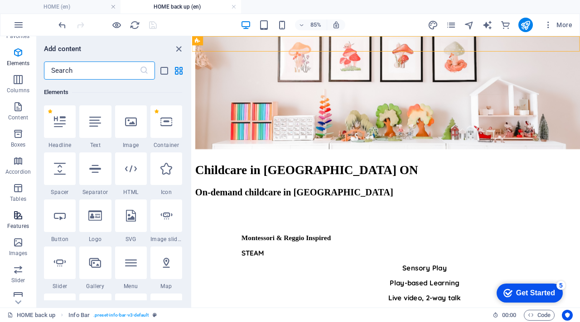
scroll to position [20, 0]
click at [16, 212] on icon "button" at bounding box center [18, 215] width 11 height 11
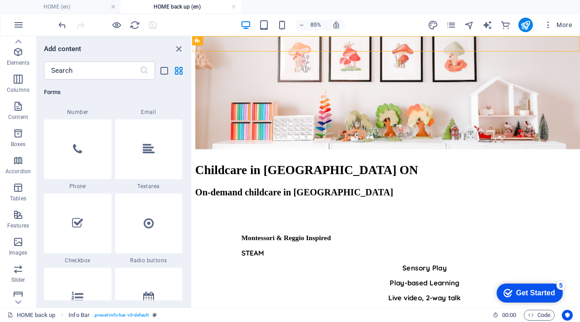
scroll to position [6777, 0]
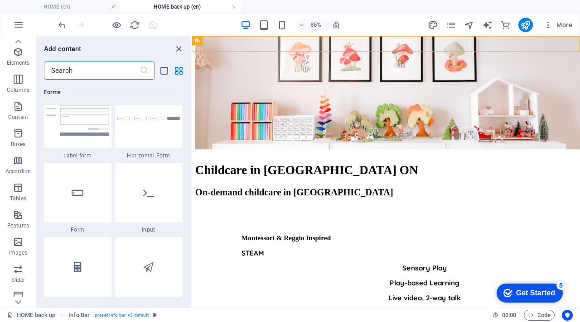
click at [105, 71] on input "text" at bounding box center [92, 71] width 96 height 18
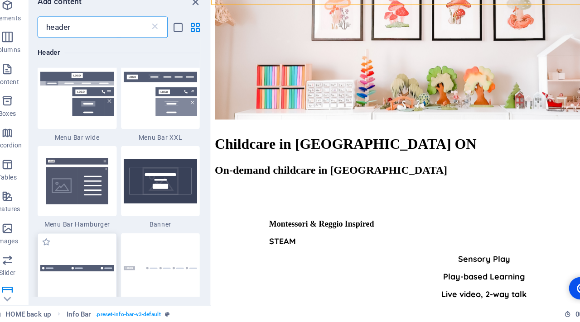
scroll to position [324, 0]
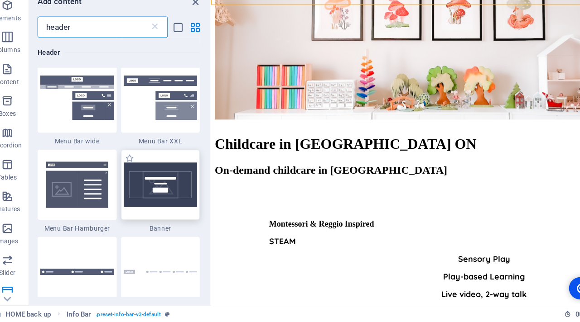
type input "header"
click at [154, 217] on img at bounding box center [148, 205] width 63 height 38
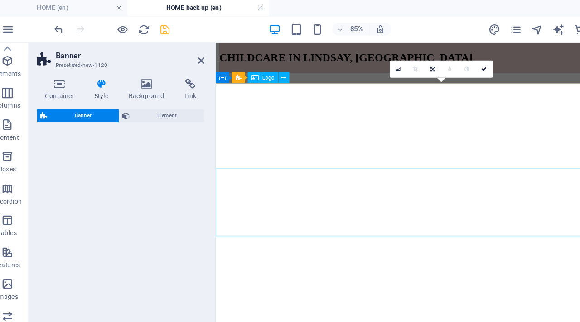
select select "preset-banner-v3-default"
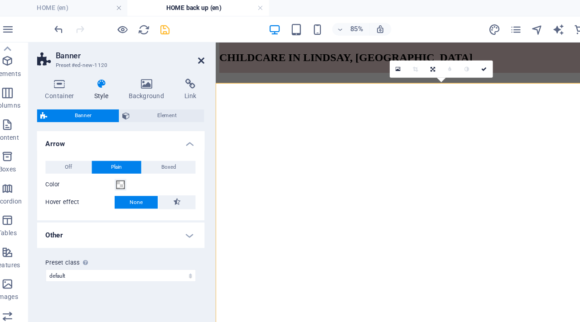
click at [182, 50] on icon at bounding box center [183, 51] width 5 height 7
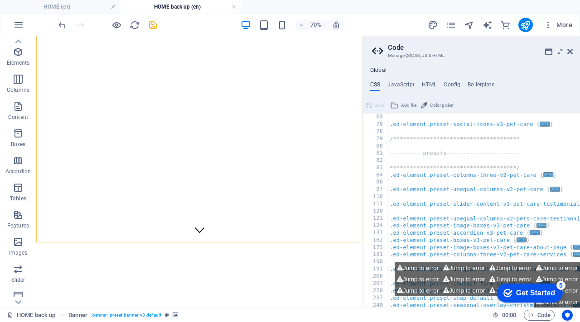
scroll to position [326, 0]
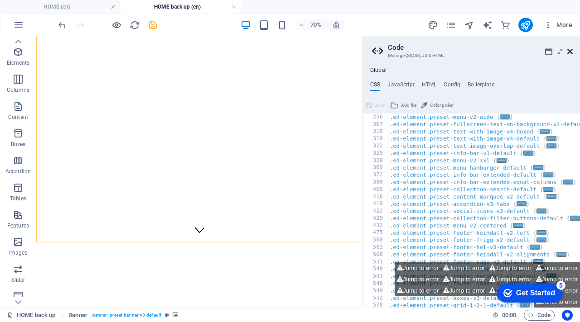
click at [569, 50] on icon at bounding box center [569, 51] width 5 height 7
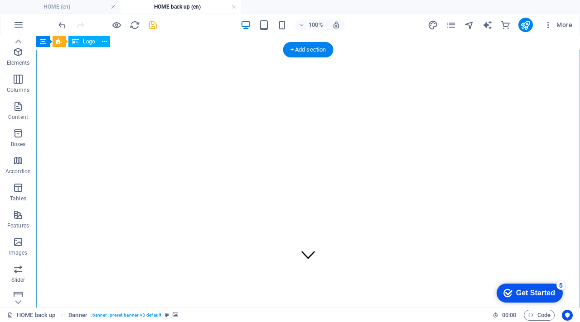
scroll to position [0, 0]
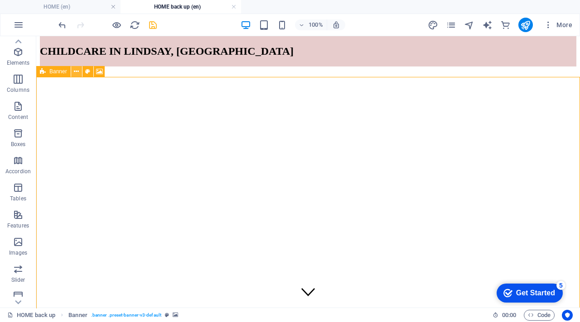
click at [75, 71] on icon at bounding box center [76, 72] width 5 height 10
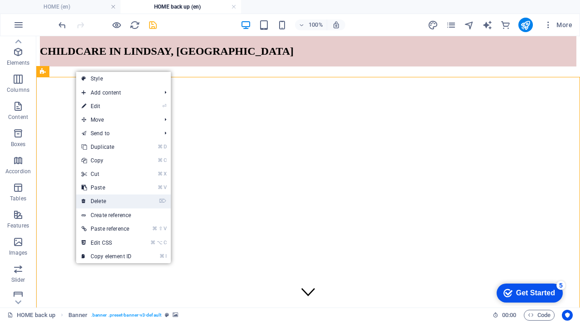
click at [107, 200] on link "⌦ Delete" at bounding box center [106, 202] width 61 height 14
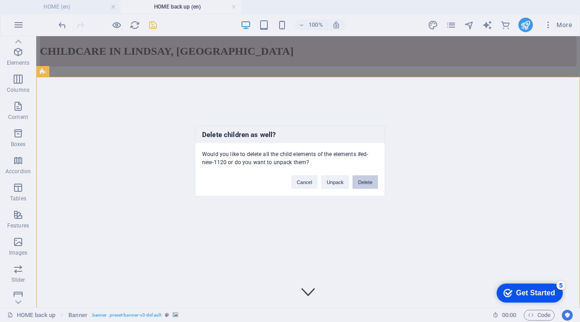
click at [367, 182] on button "Delete" at bounding box center [364, 183] width 25 height 14
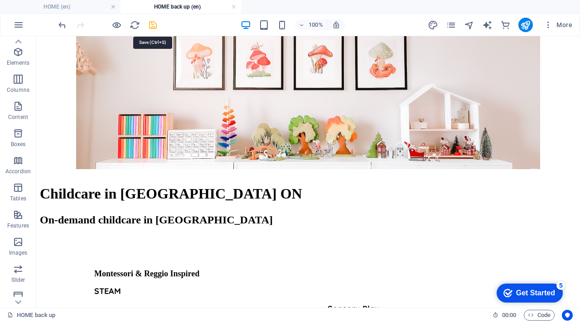
click at [151, 22] on icon "save" at bounding box center [153, 25] width 10 height 10
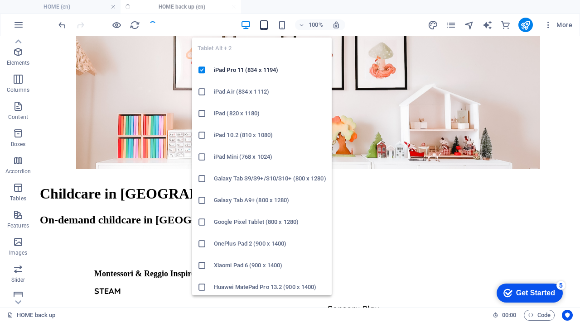
click at [264, 21] on icon "button" at bounding box center [264, 25] width 10 height 10
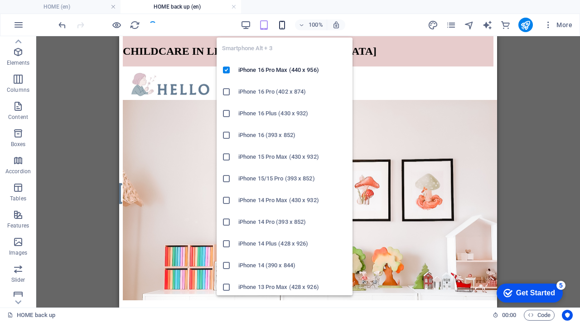
click at [284, 24] on icon "button" at bounding box center [282, 25] width 10 height 10
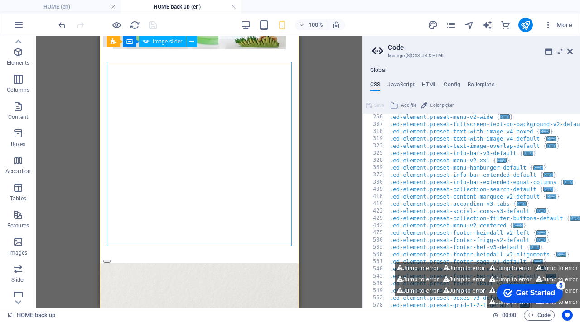
scroll to position [696, 0]
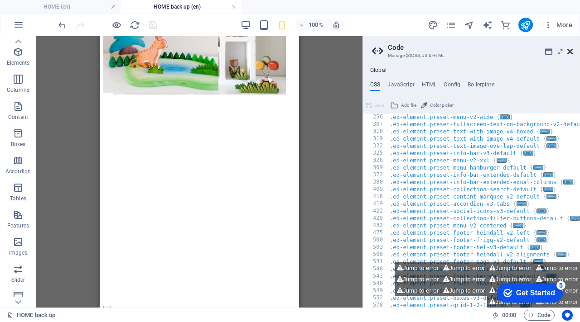
click at [571, 53] on icon at bounding box center [569, 51] width 5 height 7
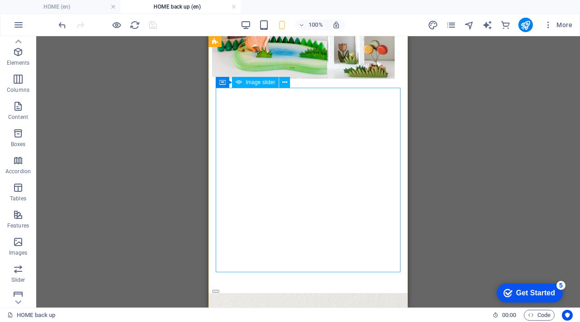
scroll to position [717, 0]
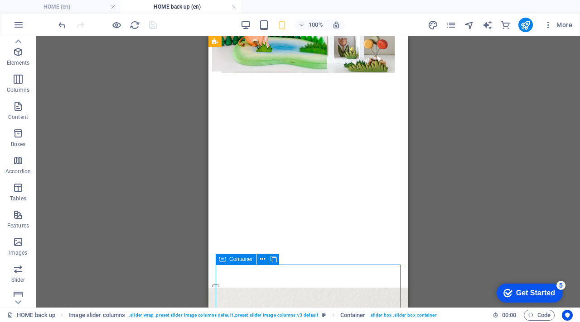
select select "px"
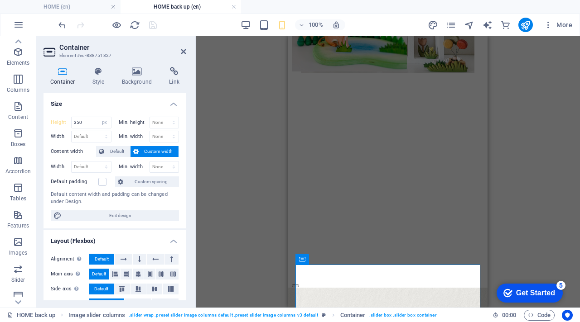
click at [131, 90] on div "Container Style Background Link Size Height 350 Default px rem % vh vw Min. hei…" at bounding box center [114, 184] width 143 height 234
click at [140, 75] on icon at bounding box center [137, 71] width 44 height 9
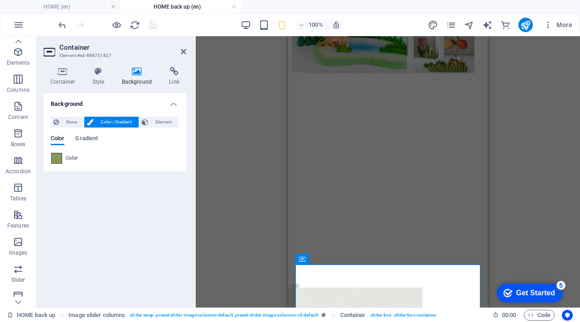
click at [56, 159] on span at bounding box center [57, 159] width 10 height 10
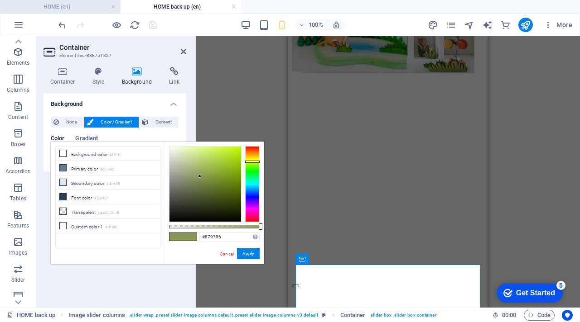
click at [87, 4] on h4 "HOME (en)" at bounding box center [60, 7] width 120 height 10
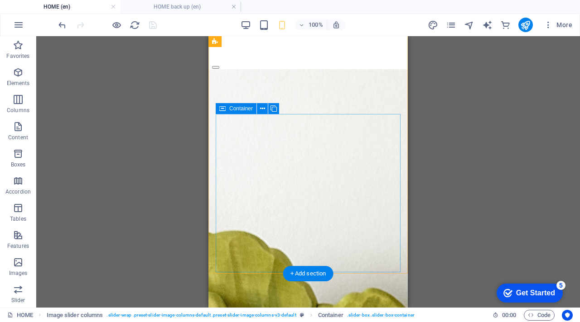
scroll to position [852, 0]
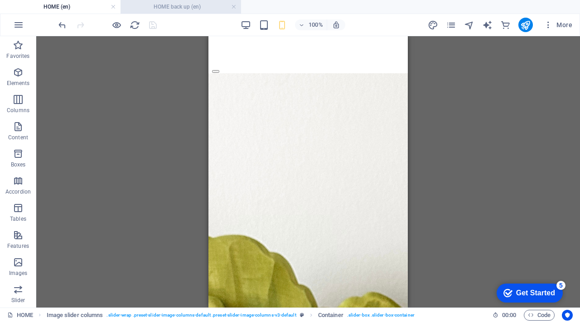
click at [158, 10] on h4 "HOME back up (en)" at bounding box center [180, 7] width 120 height 10
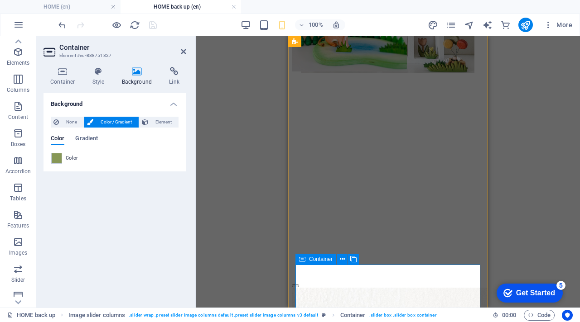
click at [54, 156] on span at bounding box center [57, 159] width 10 height 10
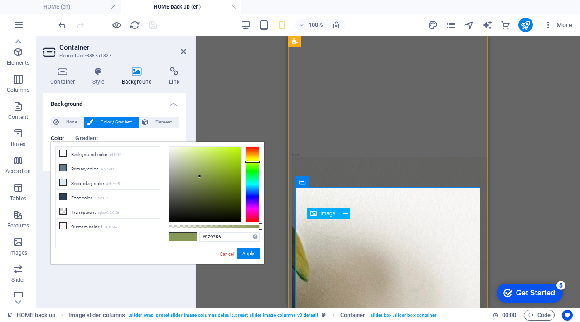
scroll to position [883, 0]
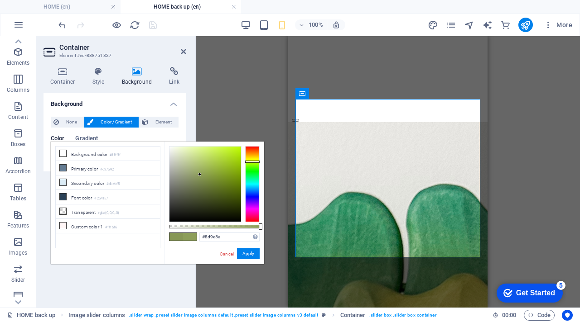
click at [200, 175] on div at bounding box center [199, 174] width 3 height 3
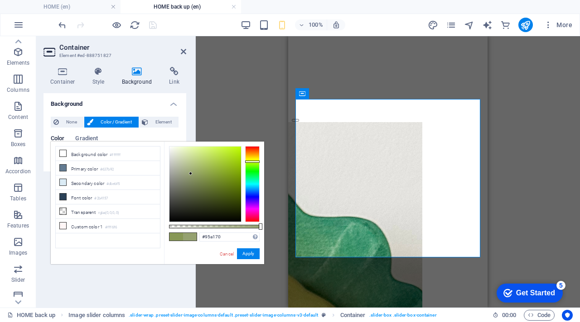
drag, startPoint x: 198, startPoint y: 173, endPoint x: 191, endPoint y: 174, distance: 7.3
click at [191, 174] on div at bounding box center [205, 184] width 72 height 75
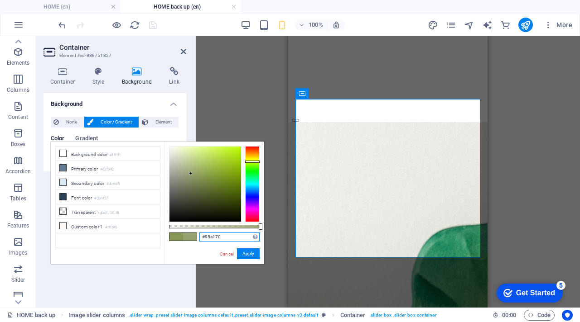
drag, startPoint x: 237, startPoint y: 238, endPoint x: 194, endPoint y: 227, distance: 44.3
click at [194, 228] on div "#95a170 Supported formats #0852ed rgb(8, 82, 237) rgba(8, 82, 237, 90%) hsv(221…" at bounding box center [214, 269] width 100 height 254
paste input "668b4c"
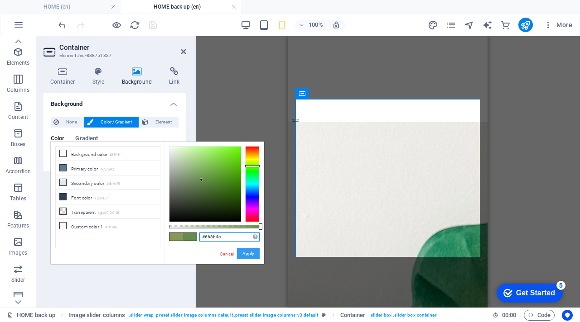
type input "#668b4c"
click at [248, 255] on button "Apply" at bounding box center [248, 254] width 23 height 11
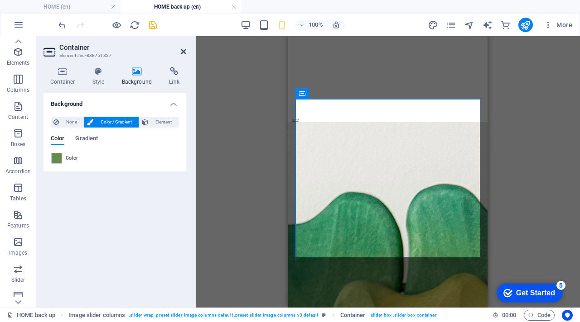
click at [184, 48] on icon at bounding box center [183, 51] width 5 height 7
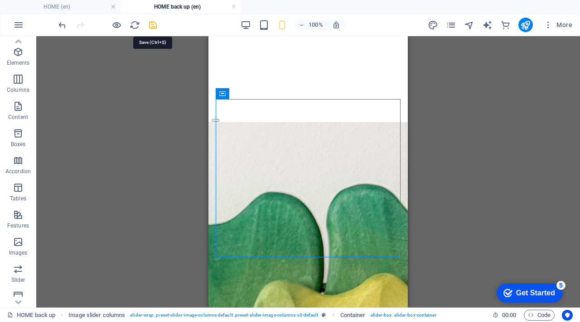
click at [156, 25] on icon "save" at bounding box center [153, 25] width 10 height 10
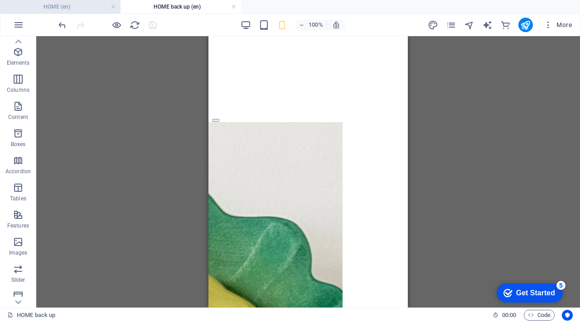
click at [82, 8] on h4 "HOME (en)" at bounding box center [60, 7] width 120 height 10
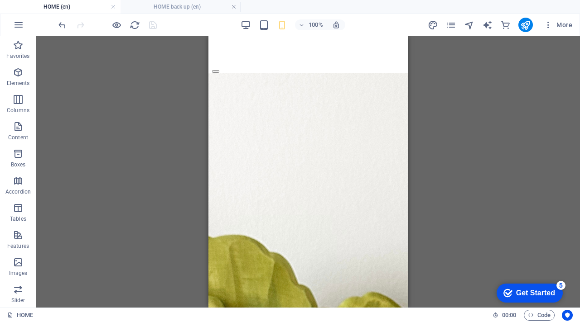
scroll to position [0, 0]
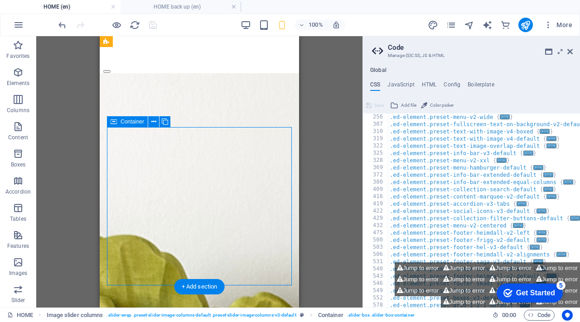
select select "px"
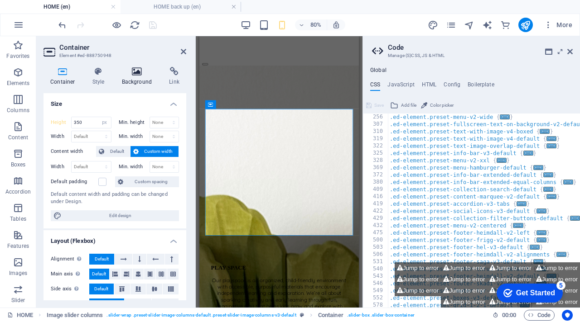
click at [131, 75] on icon at bounding box center [137, 71] width 44 height 9
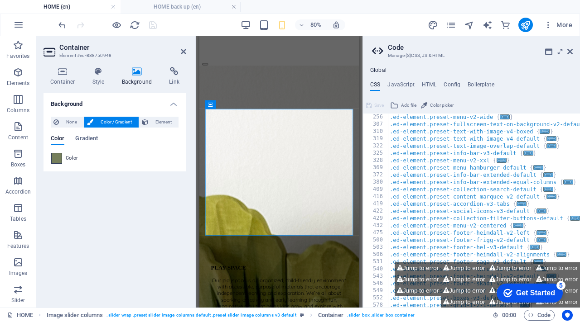
click at [57, 161] on span at bounding box center [57, 159] width 10 height 10
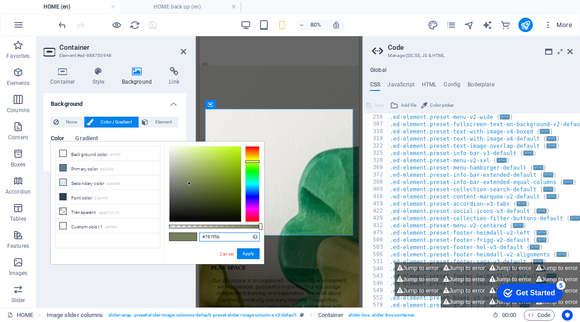
drag, startPoint x: 239, startPoint y: 241, endPoint x: 193, endPoint y: 228, distance: 47.2
click at [193, 229] on div "#767f5b Supported formats #0852ed rgb(8, 82, 237) rgba(8, 82, 237, 90%) hsv(221…" at bounding box center [214, 269] width 100 height 254
paste input "668b4c"
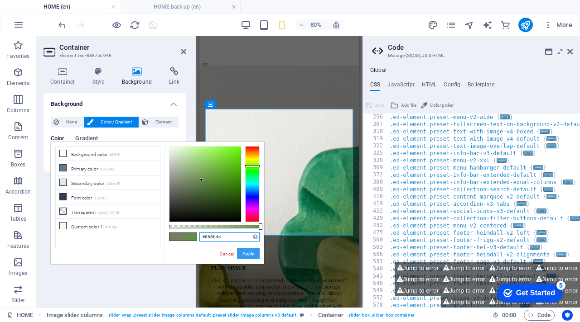
type input "#668b4c"
click at [250, 253] on button "Apply" at bounding box center [248, 254] width 23 height 11
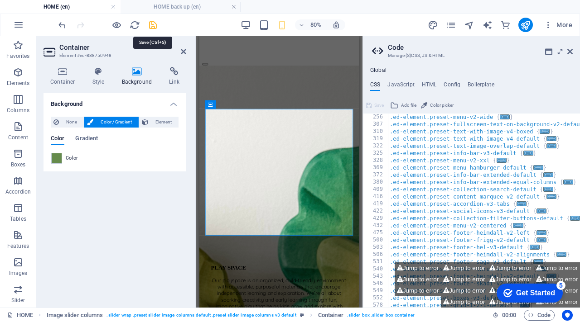
click at [154, 24] on icon "save" at bounding box center [153, 25] width 10 height 10
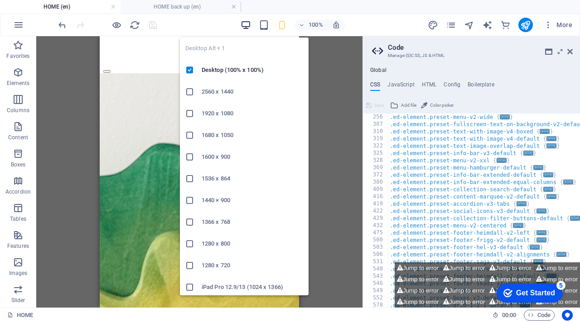
click at [250, 24] on icon "button" at bounding box center [245, 25] width 10 height 10
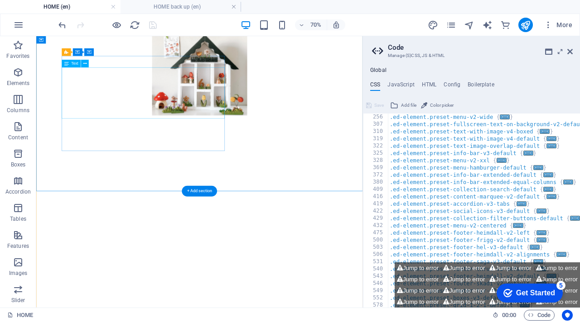
scroll to position [291, 0]
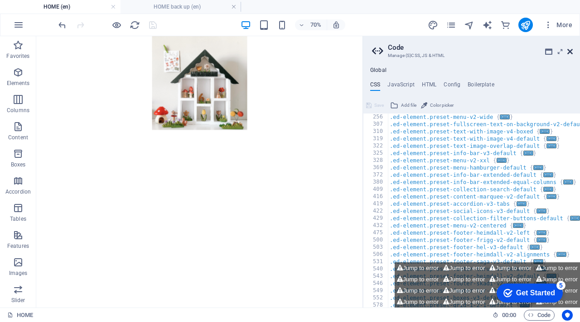
click at [570, 52] on icon at bounding box center [569, 51] width 5 height 7
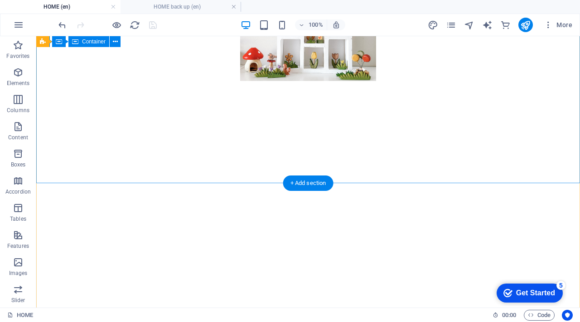
scroll to position [380, 0]
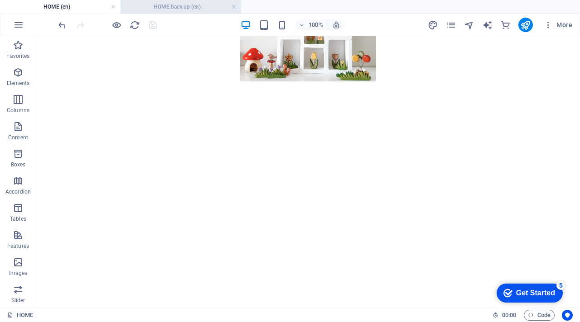
click at [171, 8] on h4 "HOME back up (en)" at bounding box center [180, 7] width 120 height 10
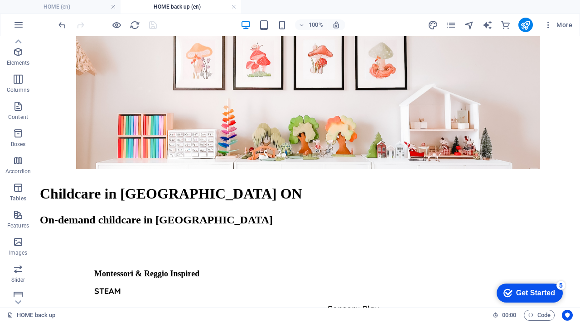
scroll to position [883, 0]
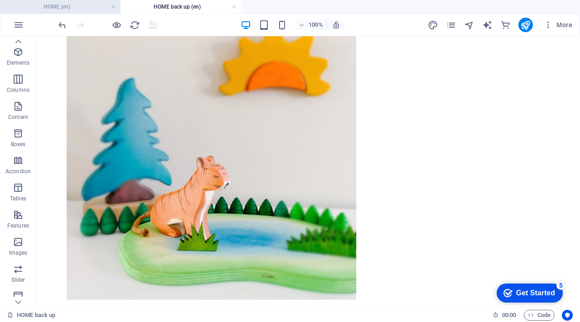
click at [86, 7] on h4 "HOME (en)" at bounding box center [60, 7] width 120 height 10
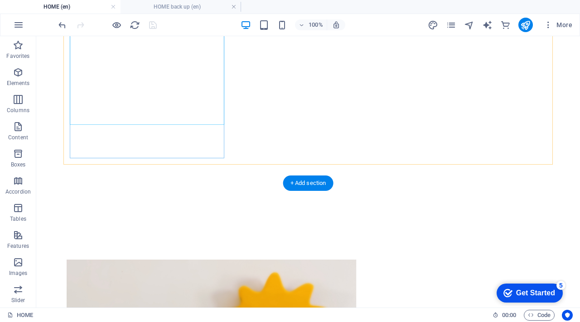
scroll to position [514, 0]
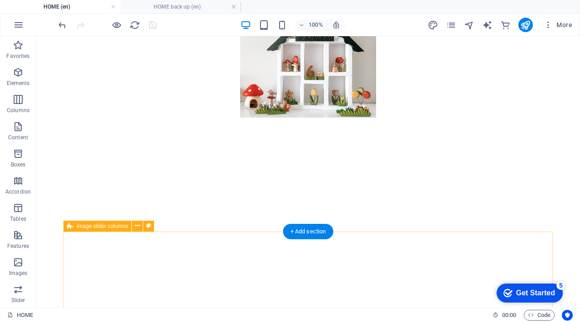
drag, startPoint x: 267, startPoint y: 221, endPoint x: 267, endPoint y: 237, distance: 16.3
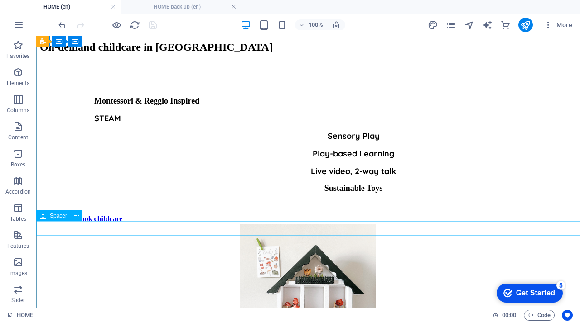
scroll to position [0, 0]
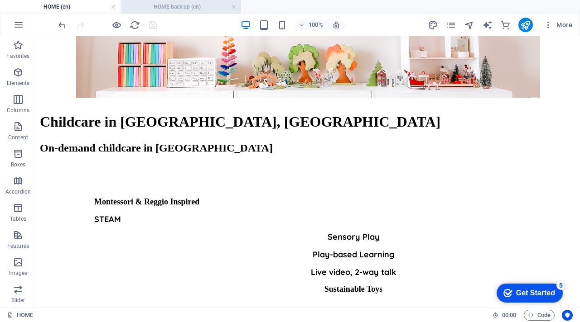
click at [178, 6] on h4 "HOME back up (en)" at bounding box center [180, 7] width 120 height 10
